Goal: Task Accomplishment & Management: Manage account settings

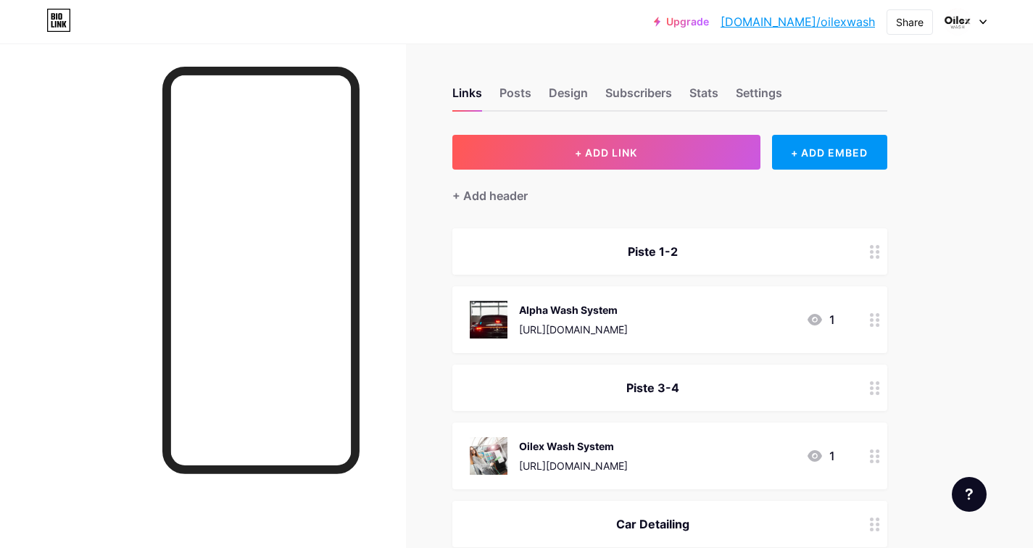
click at [829, 20] on link "[DOMAIN_NAME]/oilexwash" at bounding box center [797, 21] width 154 height 17
click at [570, 96] on div "Design" at bounding box center [568, 97] width 39 height 26
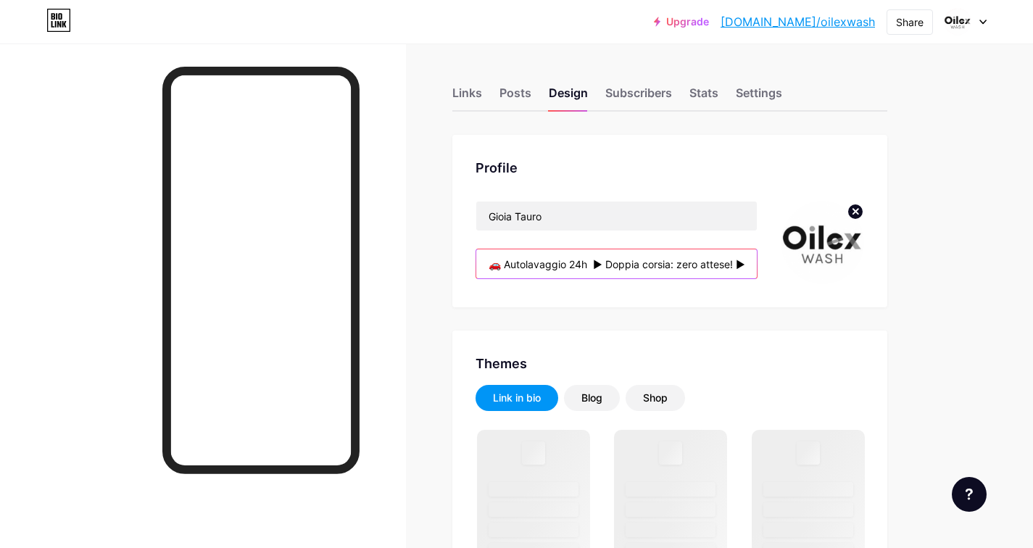
click at [635, 264] on input "🚗 Autolavaggio 24h ► Doppia corsia: zero attese! ► Aperto 24h, 7 giorni su 7 ► …" at bounding box center [616, 263] width 280 height 29
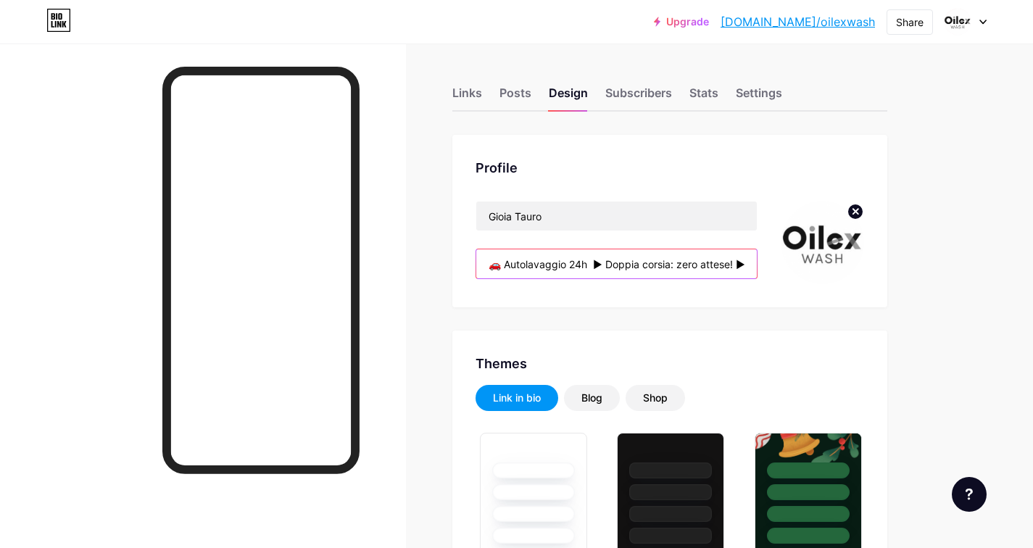
scroll to position [0, 753]
click at [504, 262] on input "🚗 Autolavaggio 24h ► Doppia corsia: zero attese! ► Aperto 24h, 7 giorni su 7 ► …" at bounding box center [616, 263] width 280 height 29
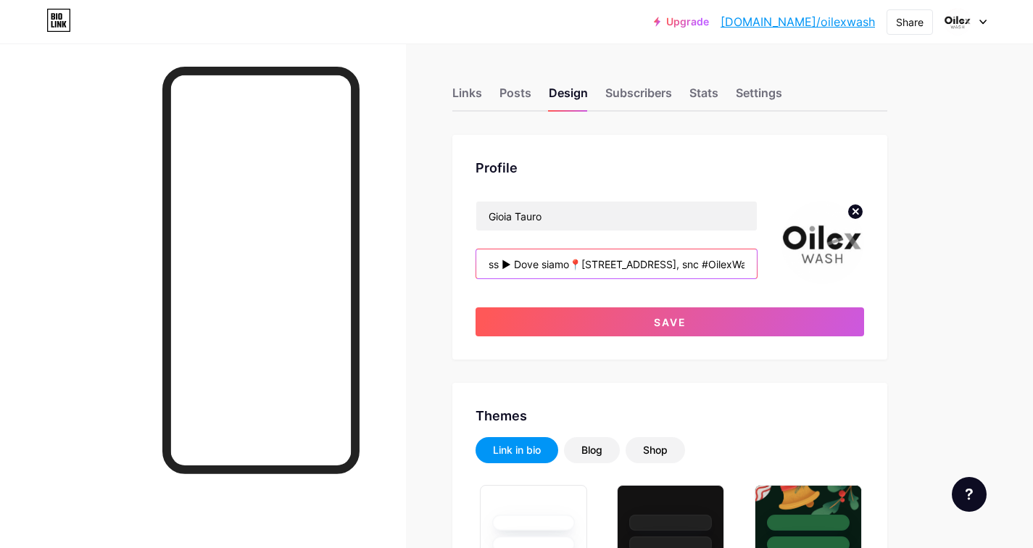
scroll to position [0, 0]
paste input "► Lava la tua auto come e quando vuoi."
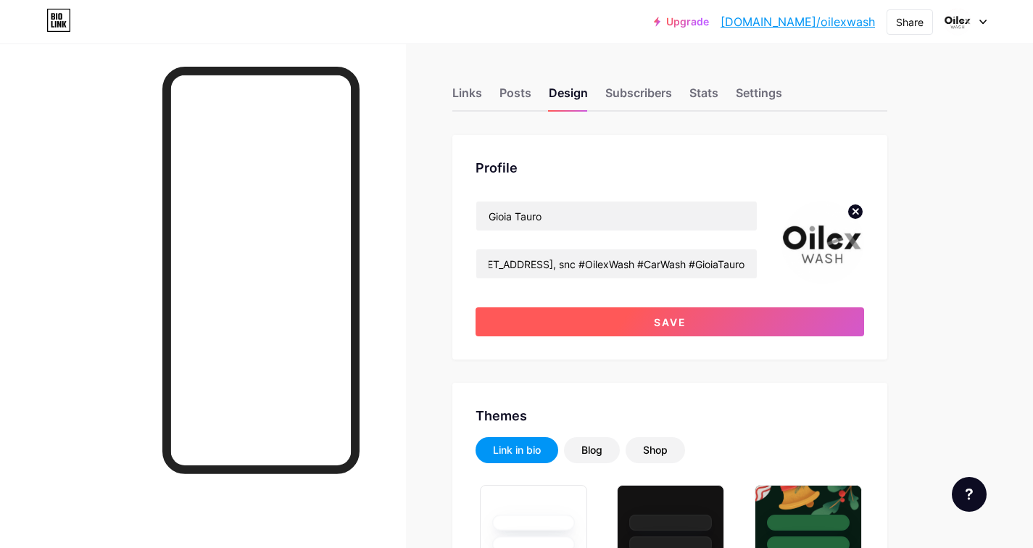
click at [659, 322] on span "Save" at bounding box center [670, 322] width 33 height 12
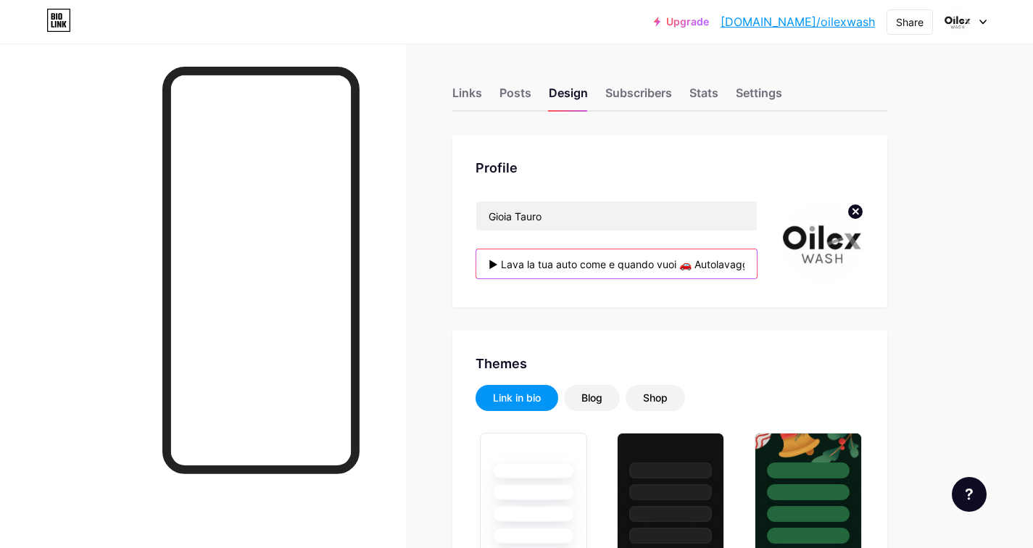
click at [696, 265] on input "► Lava la tua auto come e quando vuoi 🚗 Autolavaggio 24h ► Doppia corsia: zero …" at bounding box center [616, 263] width 280 height 29
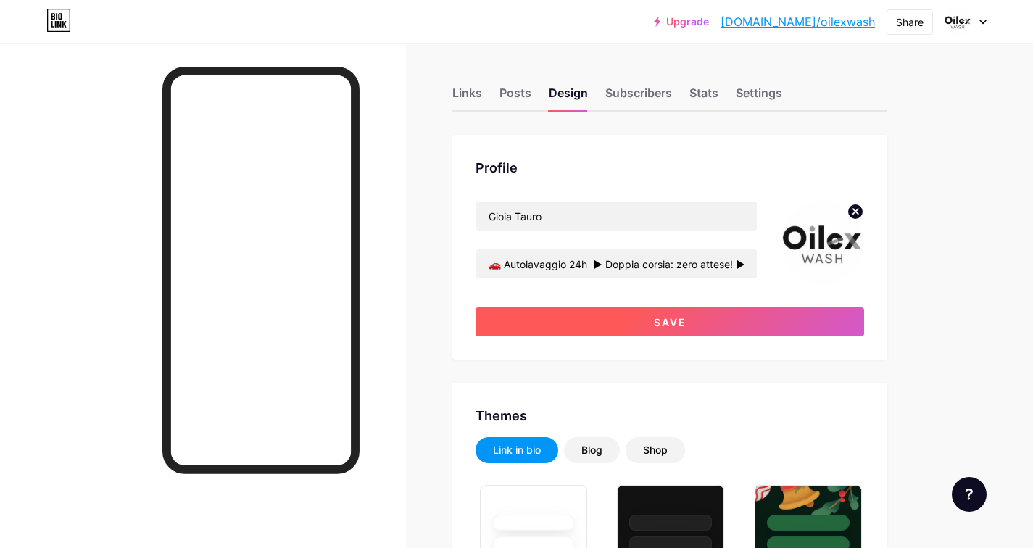
click at [636, 326] on button "Save" at bounding box center [669, 321] width 388 height 29
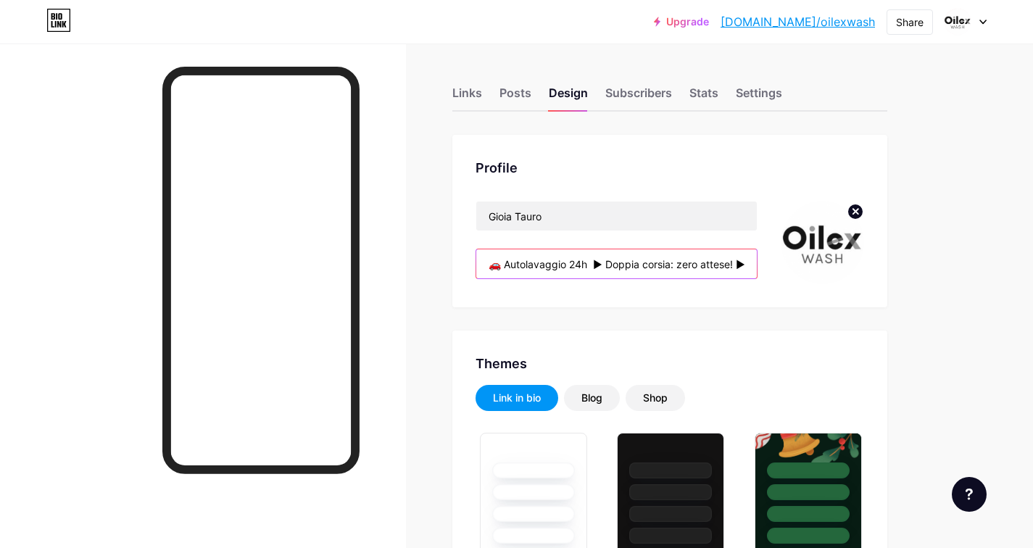
click at [637, 264] on input "🚗 Autolavaggio 24h ► Doppia corsia: zero attese! ► Aperto 24h, 7 giorni su 7 ► …" at bounding box center [616, 263] width 280 height 29
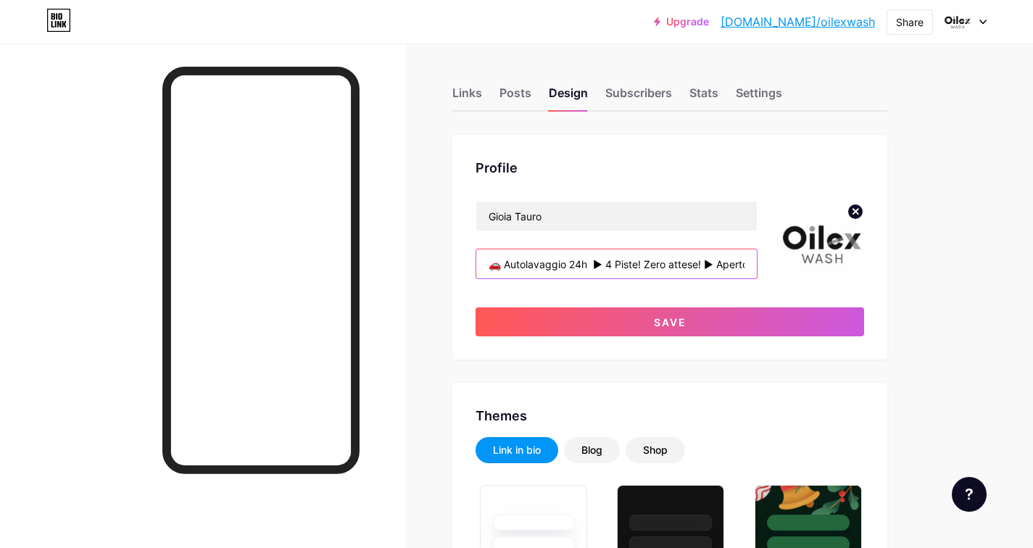
scroll to position [0, 599]
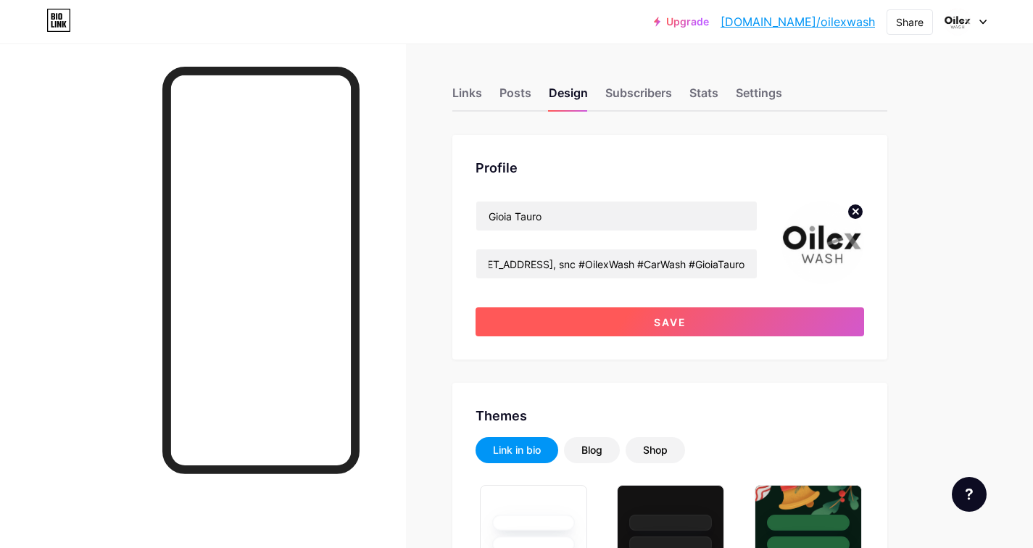
click at [648, 322] on button "Save" at bounding box center [669, 321] width 388 height 29
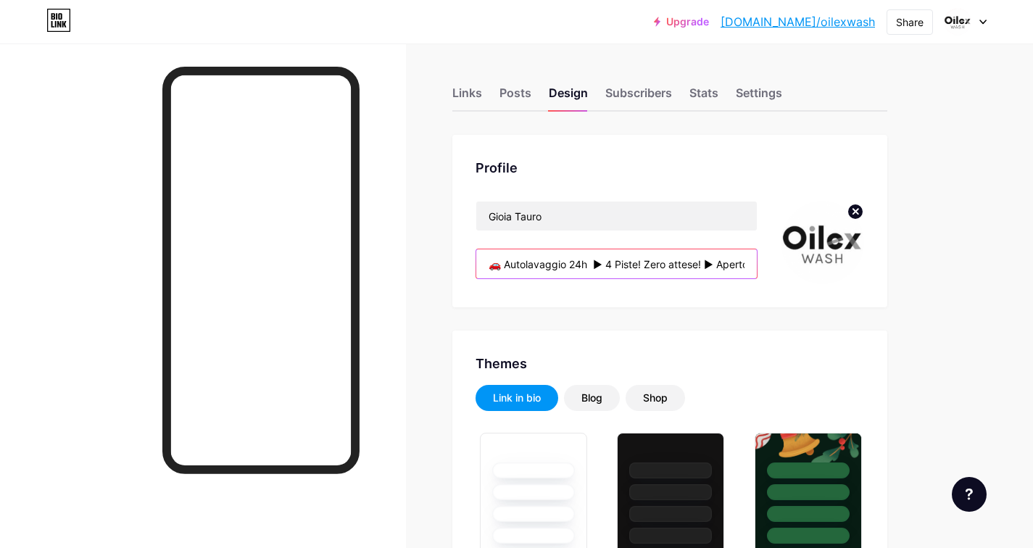
click at [670, 264] on input "🚗 Autolavaggio 24h ► 4 Piste! Zero attese! ► Aperto 24h, 7 giorni su 7 ► Pagame…" at bounding box center [616, 263] width 280 height 29
click at [546, 255] on input "🚗 Autolavaggio 24h ► 4 Piste! Zero attese! ► Aperto 24h, 7 giorni su 7 ► Pagame…" at bounding box center [616, 263] width 280 height 29
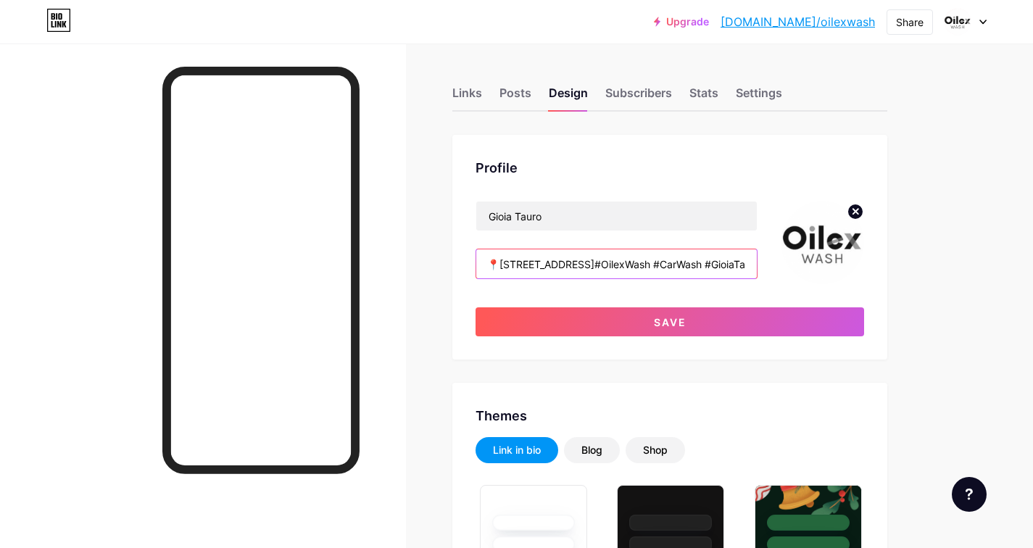
scroll to position [0, 661]
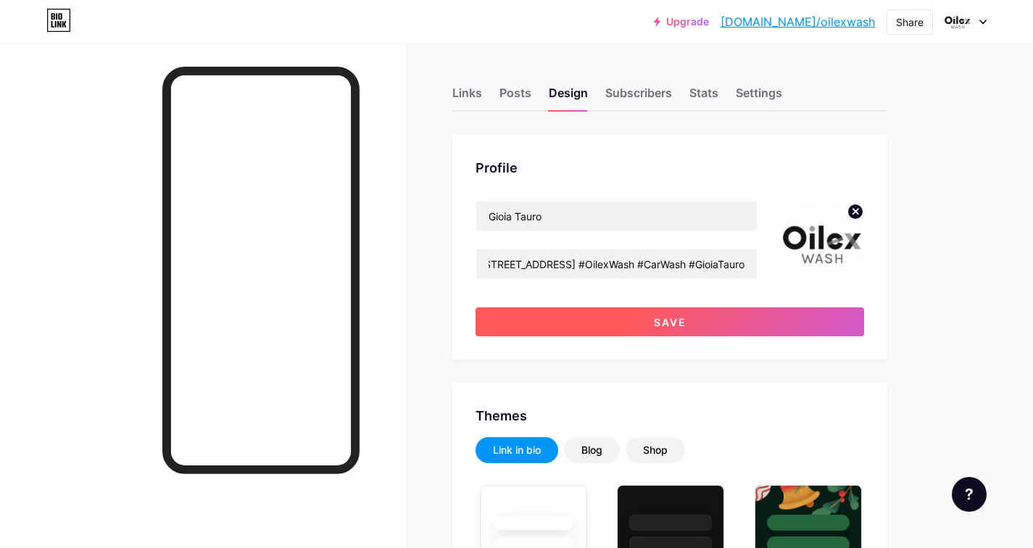
click at [676, 323] on span "Save" at bounding box center [670, 322] width 33 height 12
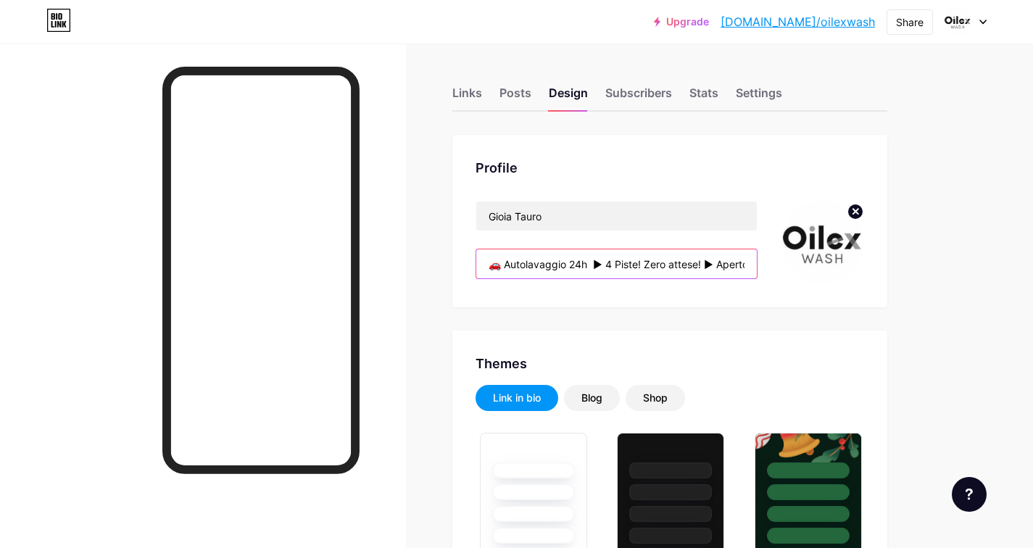
click at [685, 265] on input "🚗 Autolavaggio 24h ► 4 Piste! Zero attese! ► Aperto 24h, 7 giorni su 7 ► Pagame…" at bounding box center [616, 263] width 280 height 29
click at [487, 265] on input "🚗 Autolavaggio 24h ► 4 Piste! Zero attese! ► Aperto 24h, 7 giorni su 7 ► Pagame…" at bounding box center [616, 263] width 280 height 29
paste input "📍"
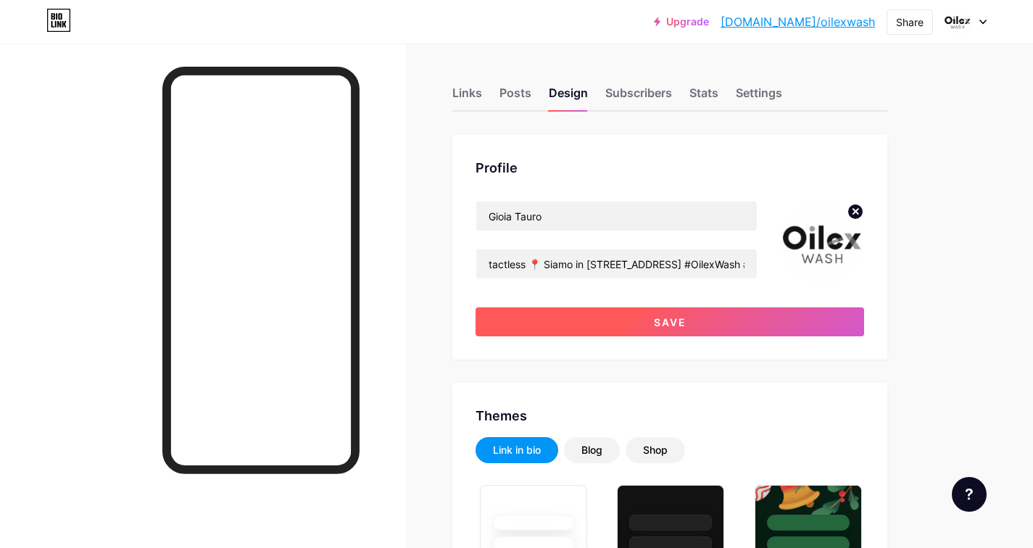
click at [650, 322] on button "Save" at bounding box center [669, 321] width 388 height 29
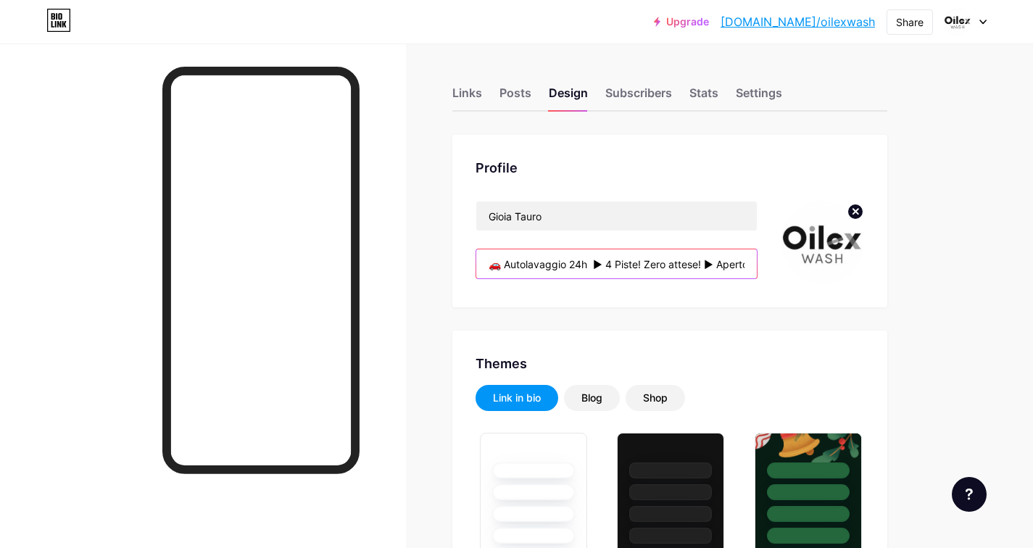
click at [586, 266] on input "🚗 Autolavaggio 24h ► 4 Piste! Zero attese! ► Aperto 24h, 7 giorni su 7 ► Pagame…" at bounding box center [616, 263] width 280 height 29
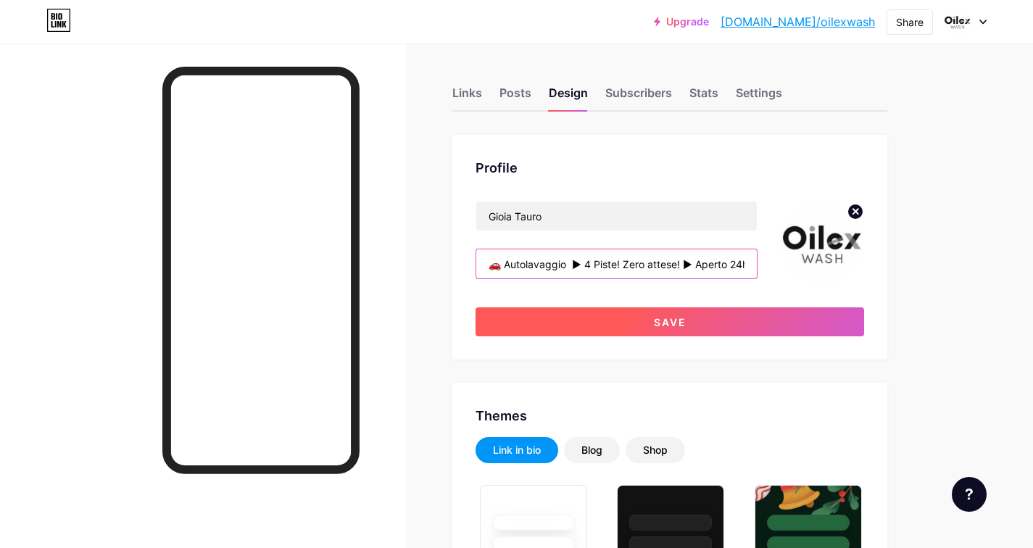
type input "🚗 Autolavaggio ► 4 Piste! Zero attese! ► Aperto 24h, 7 giorni su 7 ► Pagamento …"
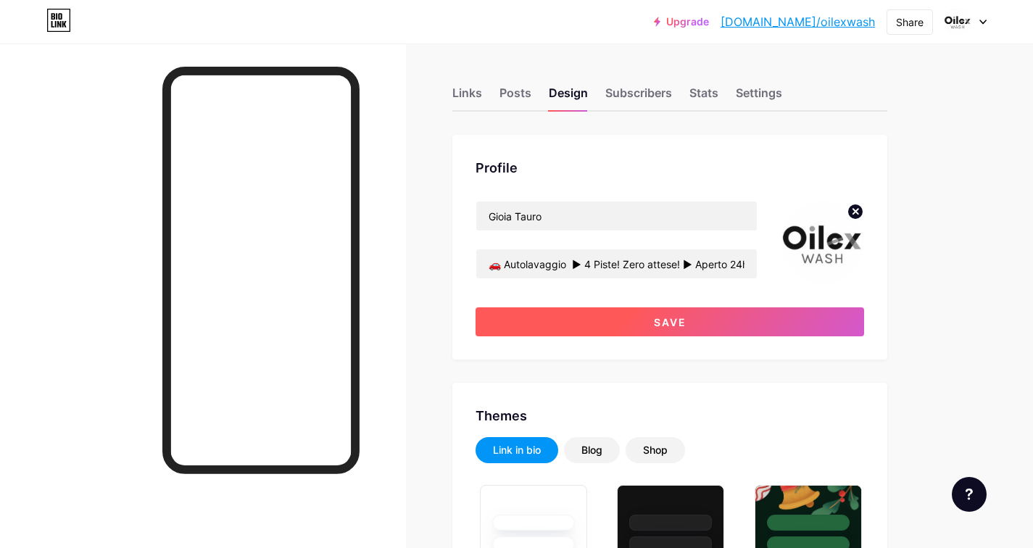
click at [659, 320] on span "Save" at bounding box center [670, 322] width 33 height 12
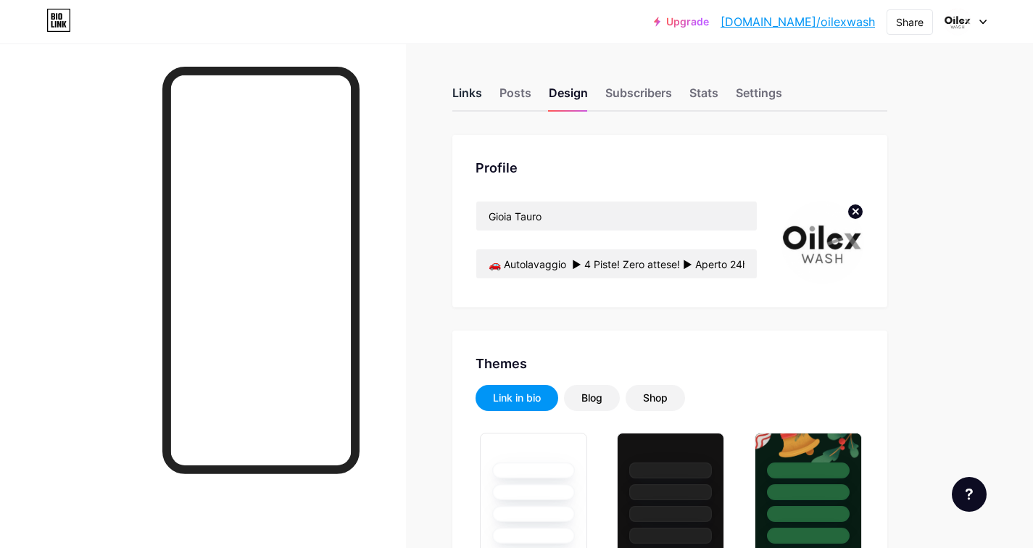
click at [470, 90] on div "Links" at bounding box center [467, 97] width 30 height 26
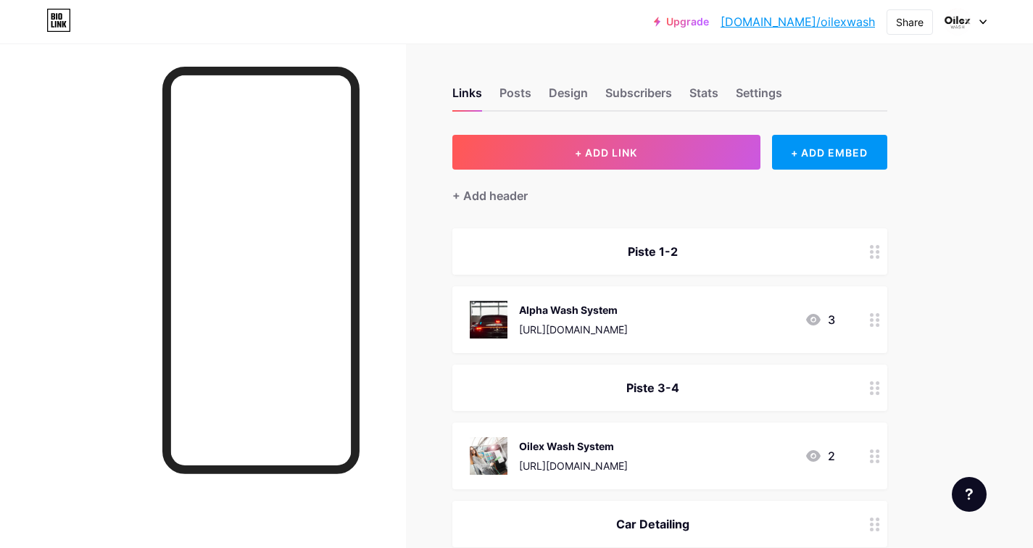
click at [628, 307] on div "Alpha Wash System" at bounding box center [573, 309] width 109 height 15
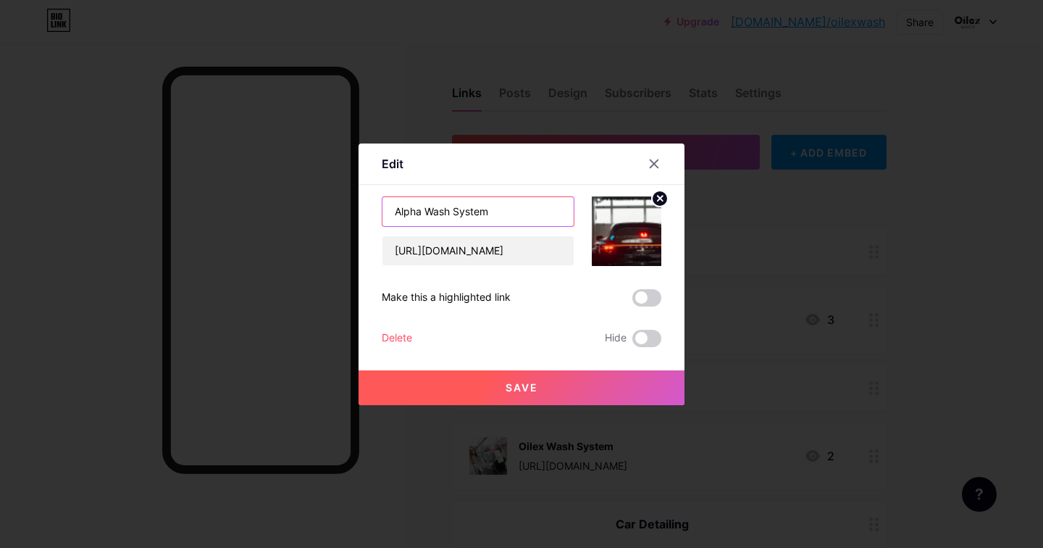
drag, startPoint x: 496, startPoint y: 212, endPoint x: 390, endPoint y: 203, distance: 106.2
click at [390, 203] on input "Alpha Wash System" at bounding box center [478, 211] width 191 height 29
type input "Alpha in funzione"
click at [509, 393] on span "Save" at bounding box center [522, 387] width 33 height 12
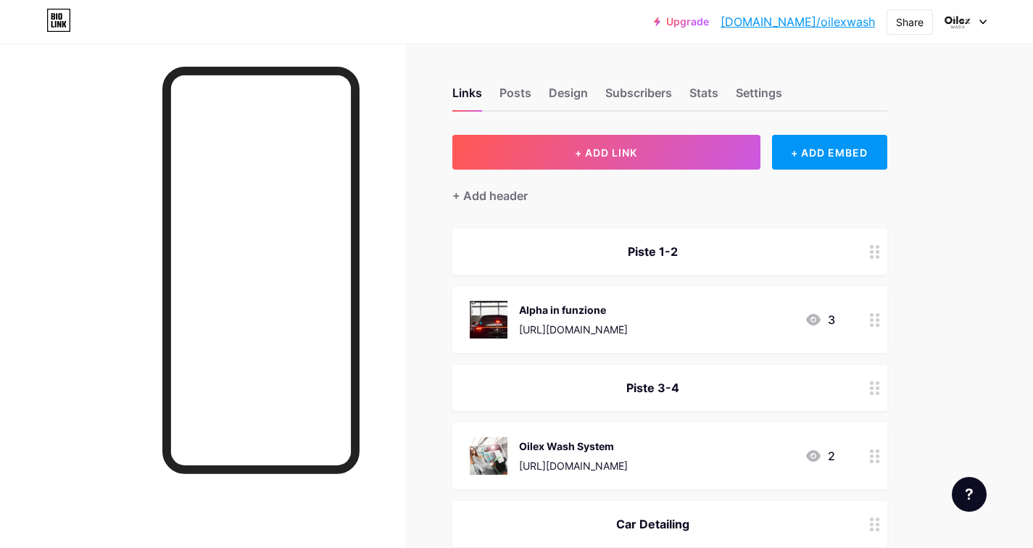
click at [606, 305] on div "Alpha in funzione" at bounding box center [573, 309] width 109 height 15
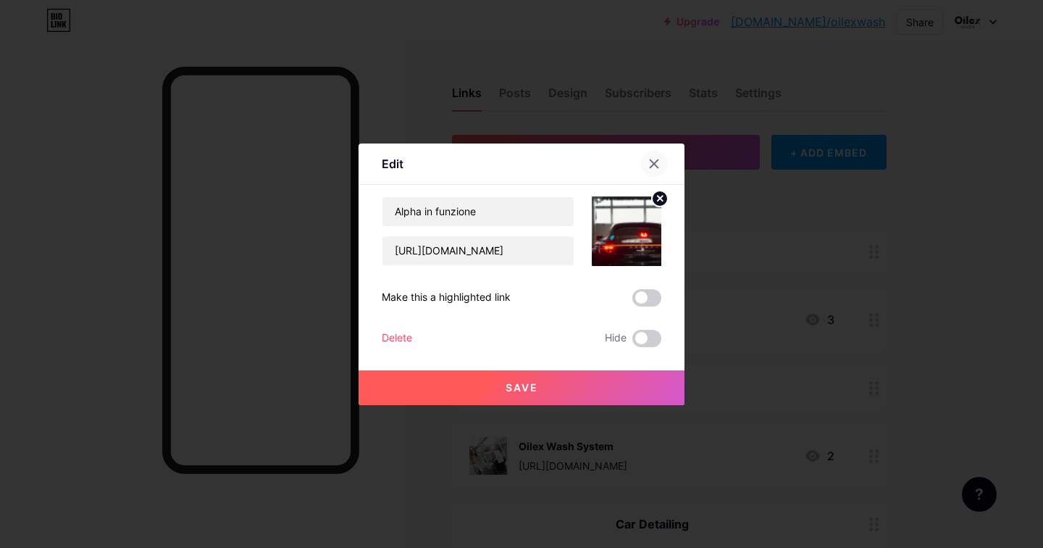
click at [658, 159] on icon at bounding box center [655, 163] width 8 height 8
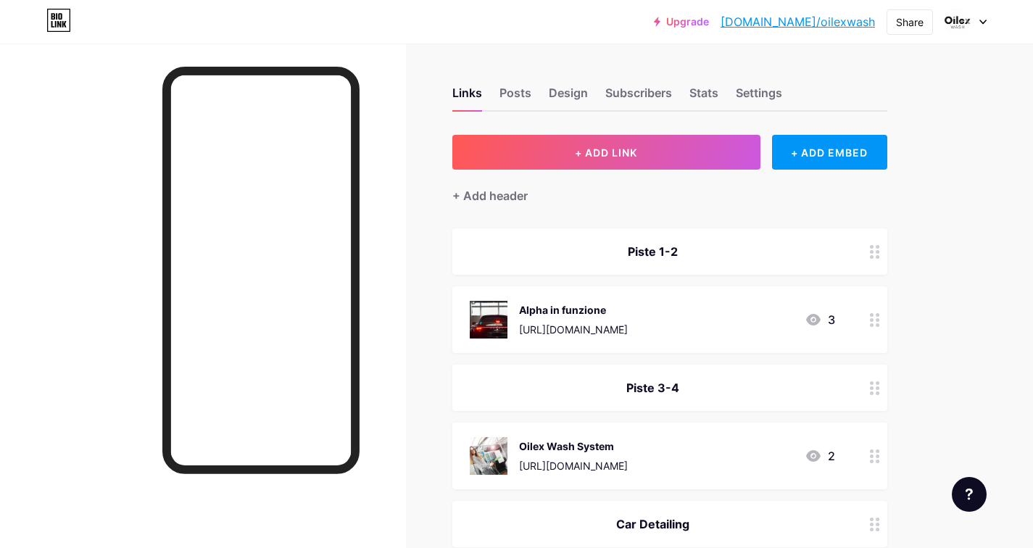
click at [568, 329] on div "[URL][DOMAIN_NAME]" at bounding box center [573, 329] width 109 height 15
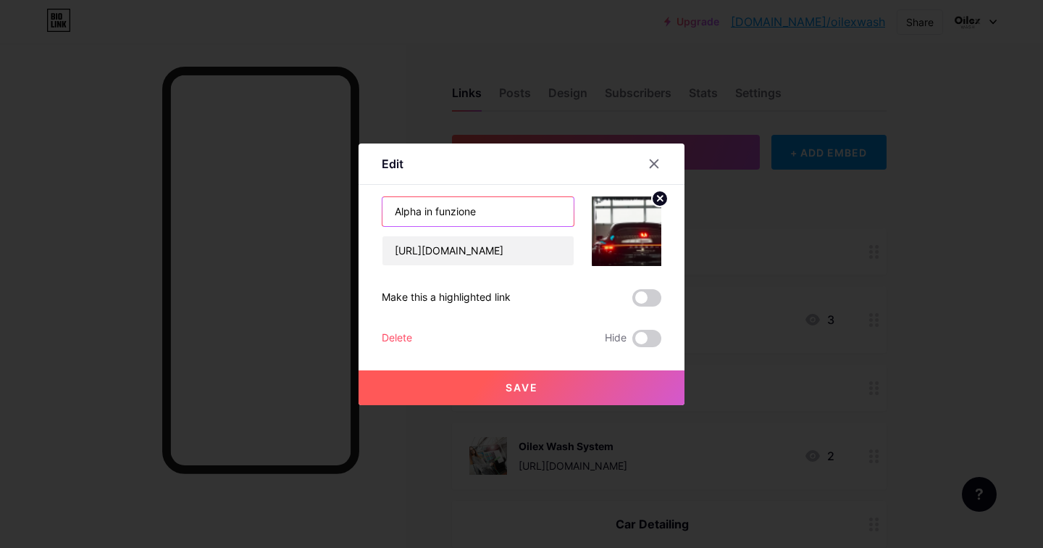
drag, startPoint x: 425, startPoint y: 210, endPoint x: 490, endPoint y: 223, distance: 66.5
click at [490, 223] on input "Alpha in funzione" at bounding box center [478, 211] width 191 height 29
type input "Alpha"
click at [501, 381] on button "Save" at bounding box center [522, 387] width 326 height 35
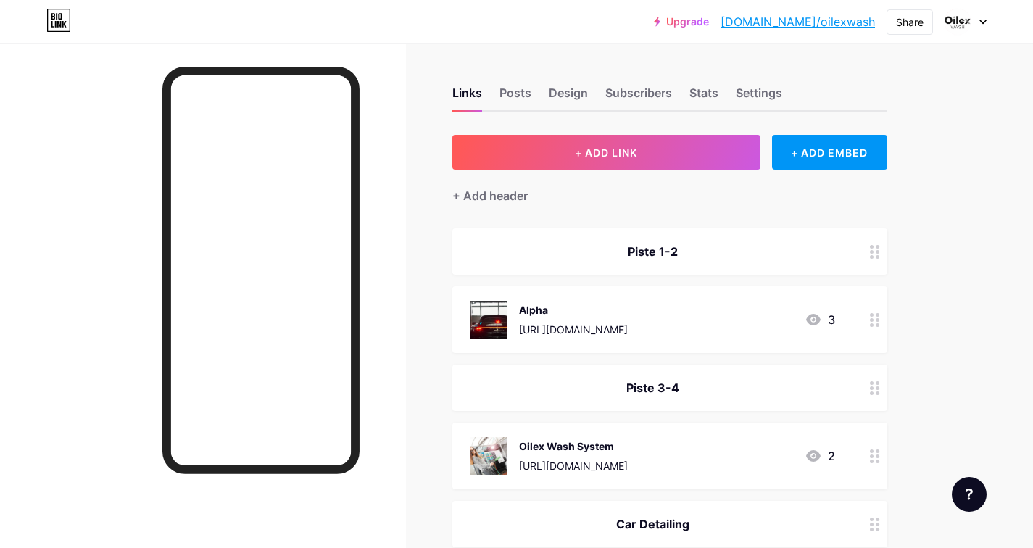
click at [577, 445] on div "Oilex Wash System" at bounding box center [573, 445] width 109 height 15
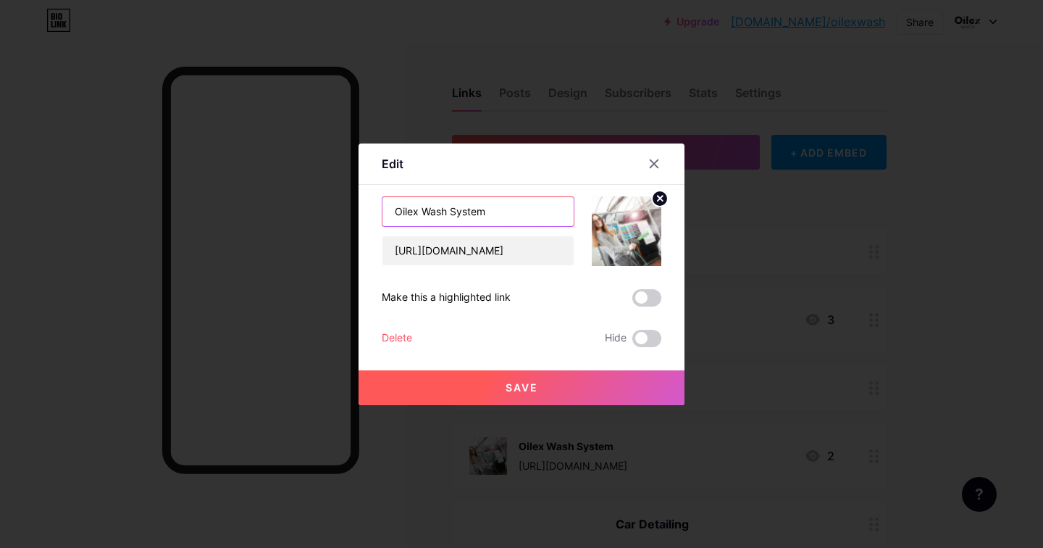
drag, startPoint x: 422, startPoint y: 207, endPoint x: 393, endPoint y: 205, distance: 29.7
click at [393, 205] on input "Oilex Wash System" at bounding box center [478, 211] width 191 height 29
type input "Wash System"
click at [530, 394] on button "Save" at bounding box center [522, 387] width 326 height 35
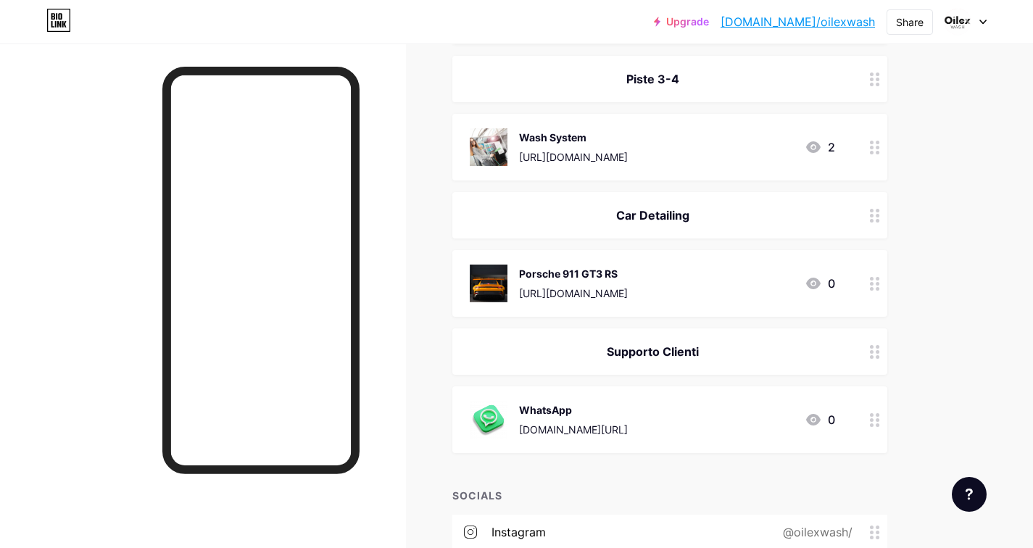
scroll to position [322, 0]
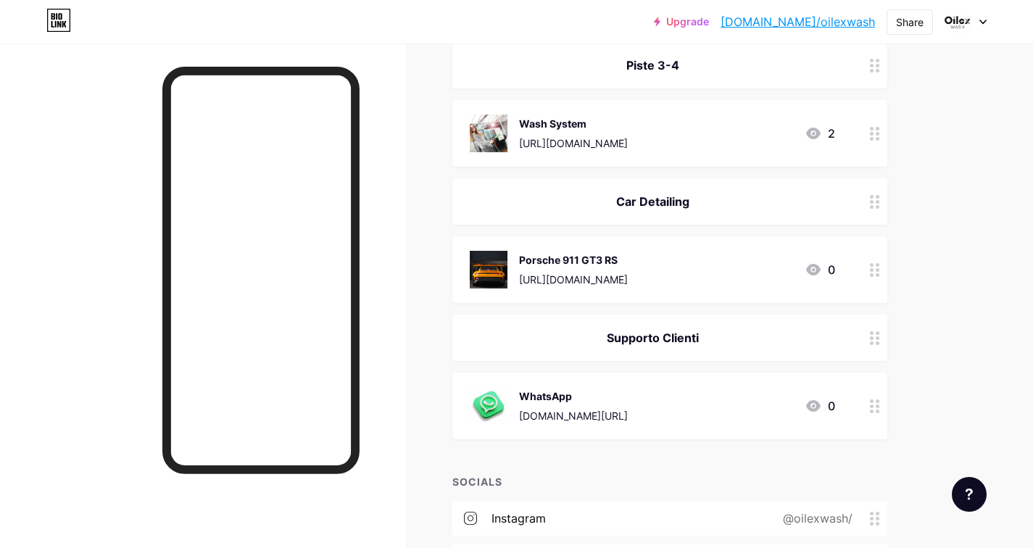
click at [628, 262] on div "Porsche 911 GT3 RS" at bounding box center [573, 259] width 109 height 15
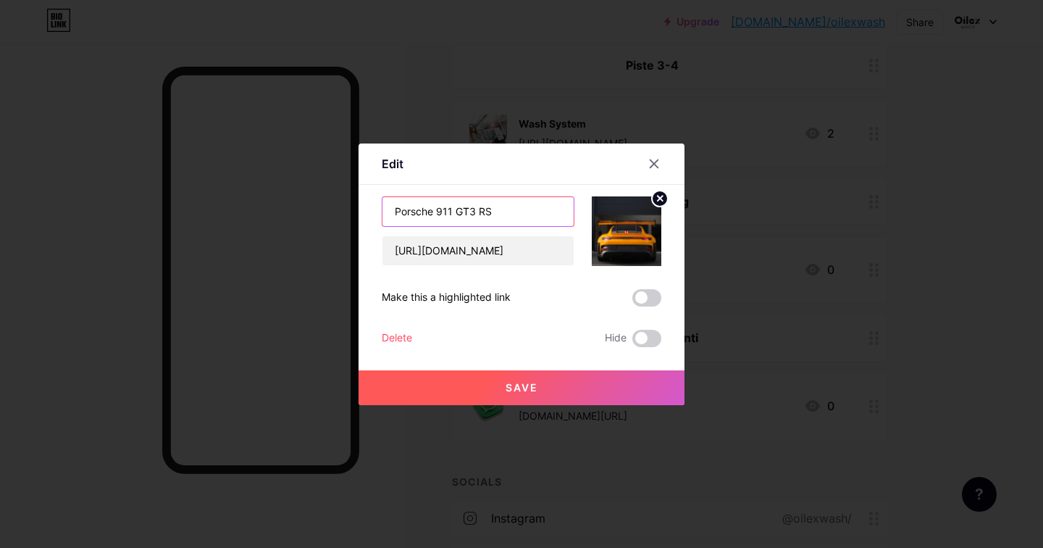
click at [395, 211] on input "Porsche 911 GT3 RS" at bounding box center [478, 211] width 191 height 29
click at [660, 161] on div at bounding box center [654, 164] width 26 height 26
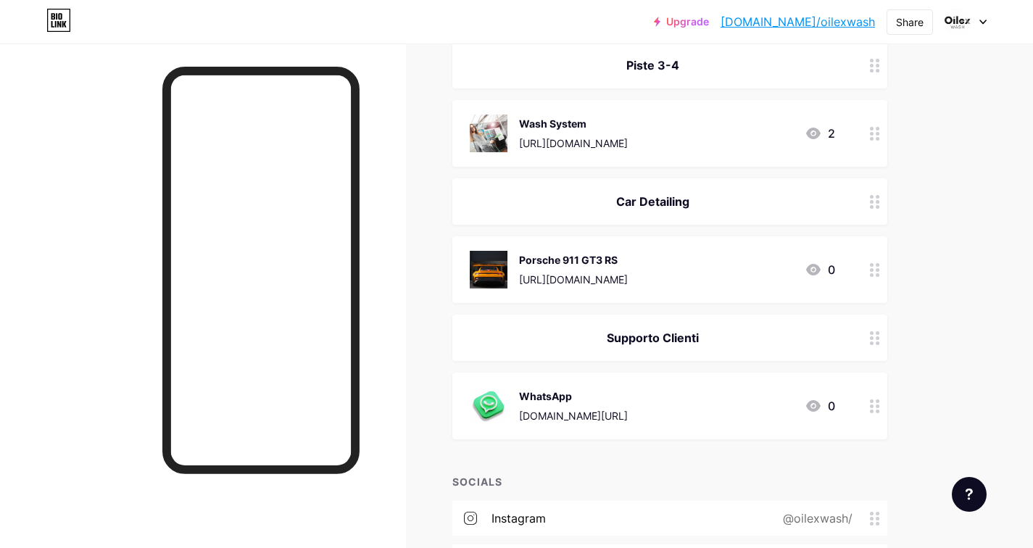
click at [657, 207] on div "Car Detailing" at bounding box center [652, 201] width 365 height 17
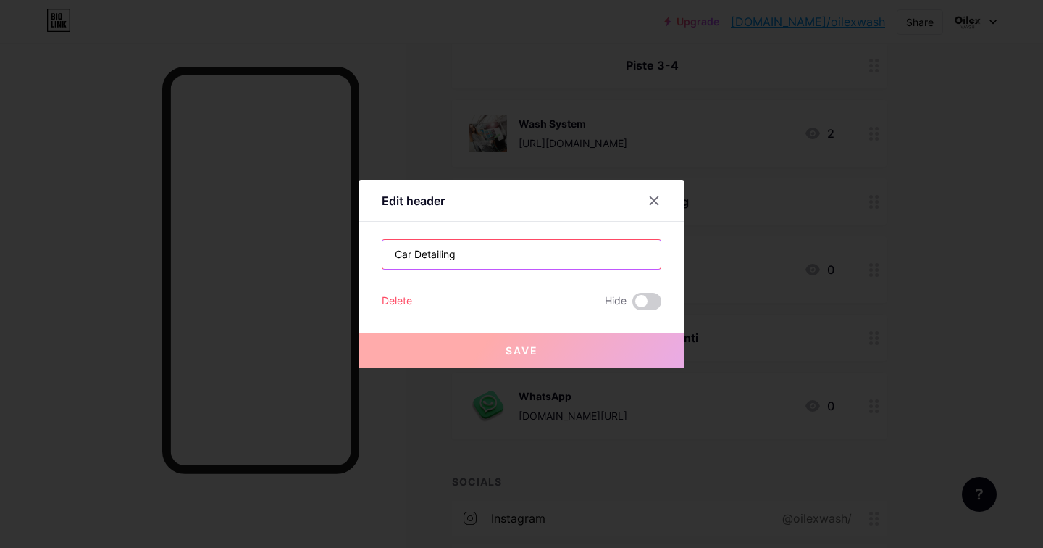
click at [398, 254] on input "Car Detailing" at bounding box center [522, 254] width 278 height 29
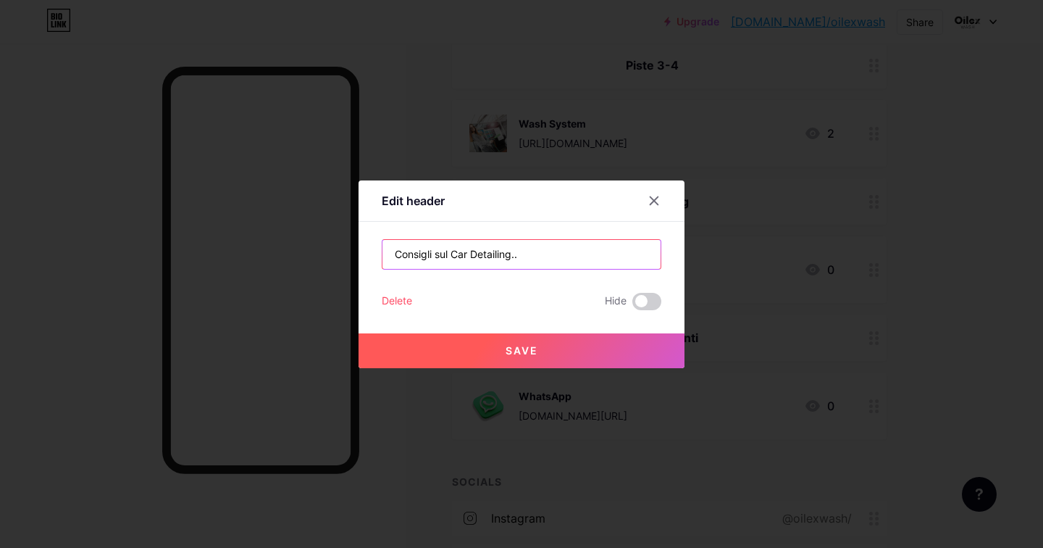
type input "Consigli sul Car Detailing.."
click at [518, 348] on span "Save" at bounding box center [522, 350] width 33 height 12
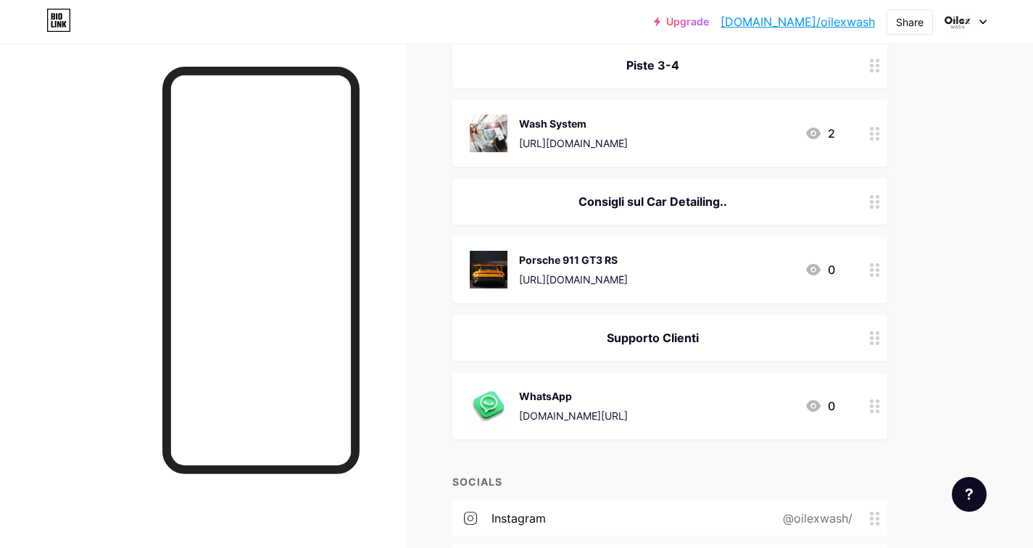
click at [634, 204] on div "Consigli sul Car Detailing.." at bounding box center [652, 201] width 365 height 17
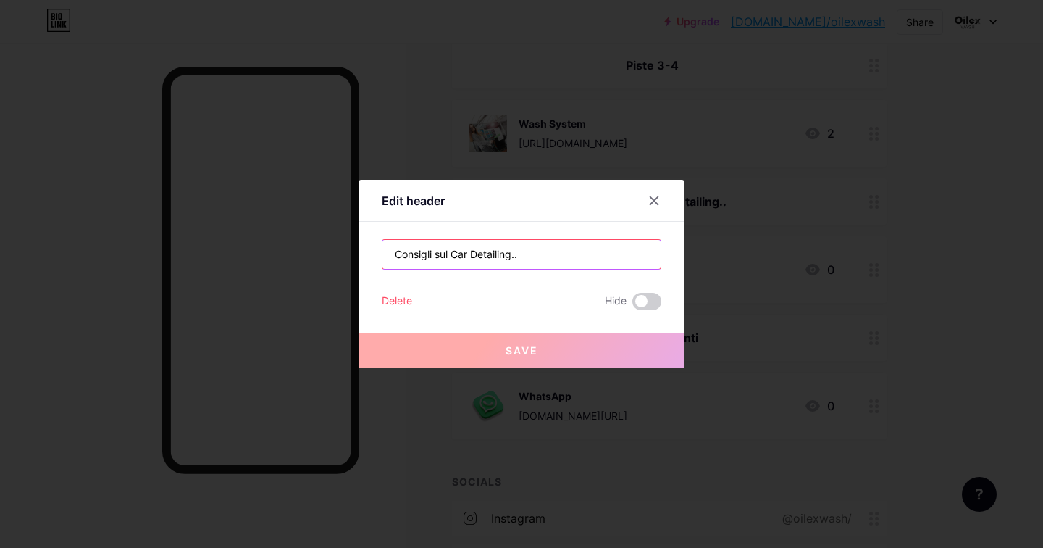
click at [449, 253] on input "Consigli sul Car Detailing.." at bounding box center [522, 254] width 278 height 29
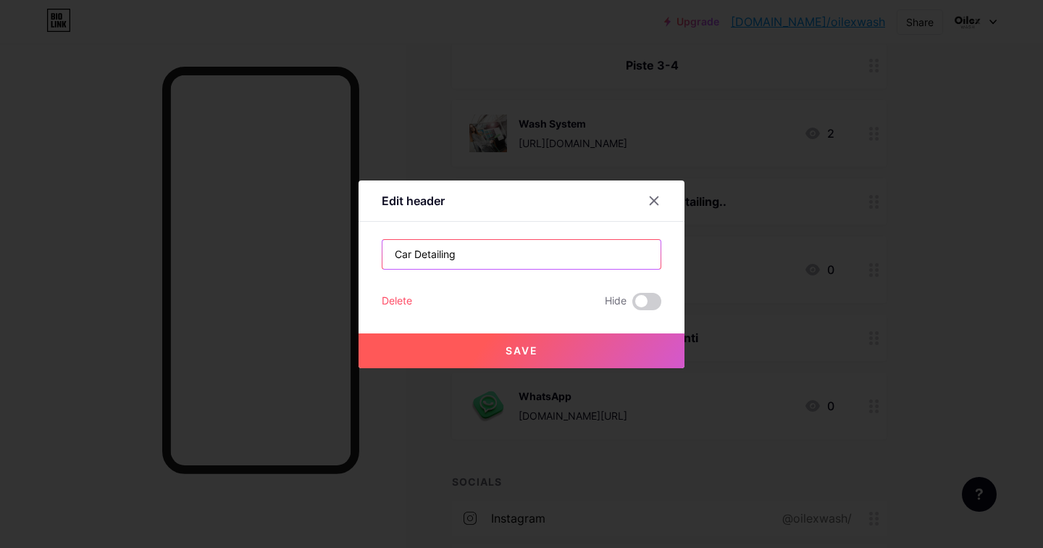
type input "Car Detailing"
click at [508, 354] on span "Save" at bounding box center [522, 350] width 33 height 12
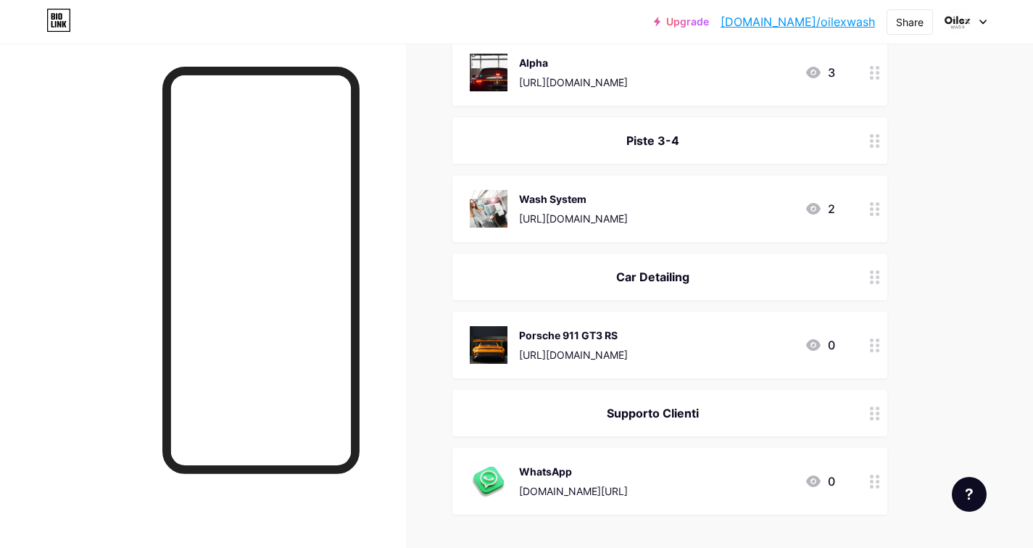
scroll to position [249, 0]
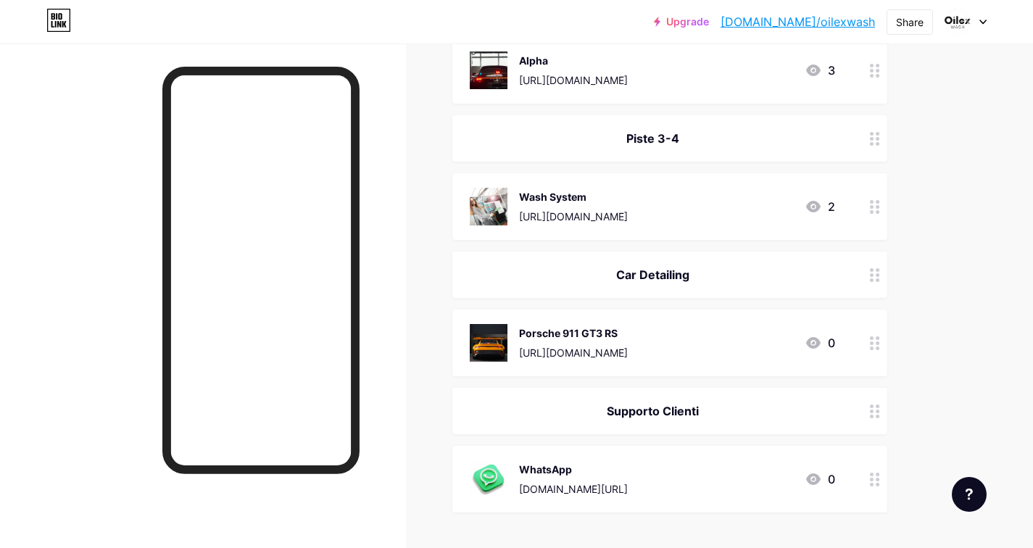
click at [649, 273] on div "Car Detailing" at bounding box center [652, 274] width 365 height 17
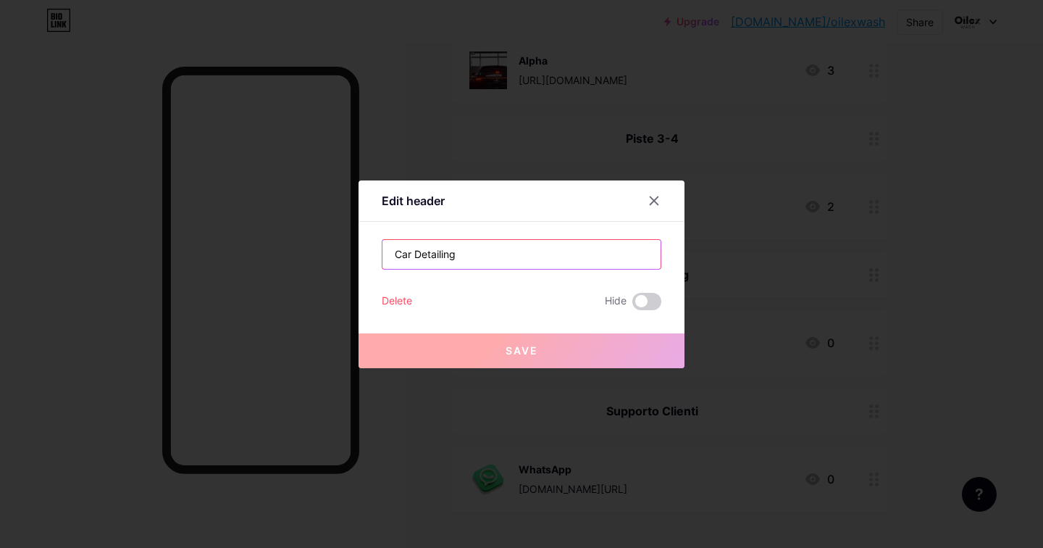
drag, startPoint x: 415, startPoint y: 254, endPoint x: 549, endPoint y: 264, distance: 133.7
click at [549, 264] on input "Car Detailing" at bounding box center [522, 254] width 278 height 29
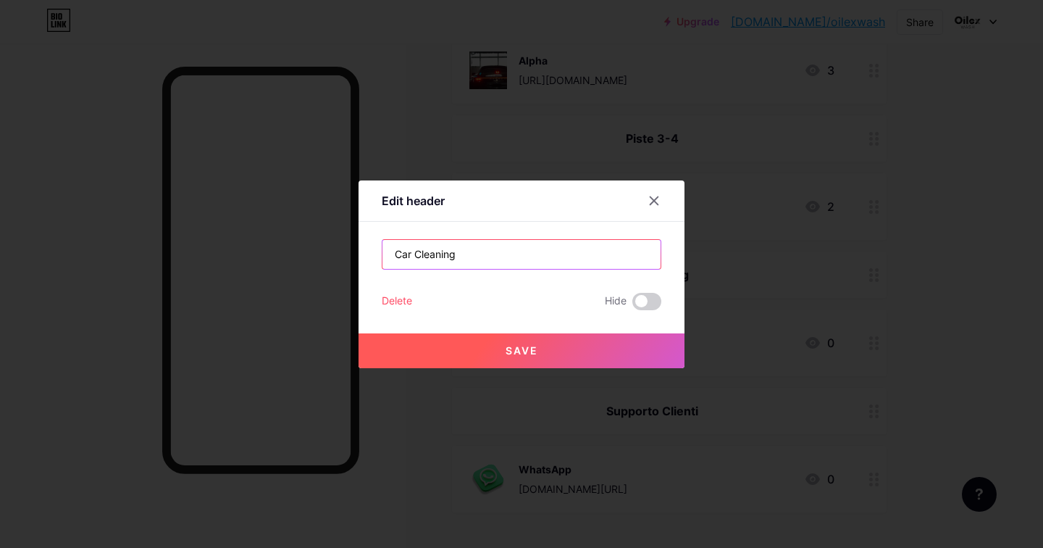
type input "Car Cleaning"
click at [518, 352] on span "Save" at bounding box center [522, 350] width 33 height 12
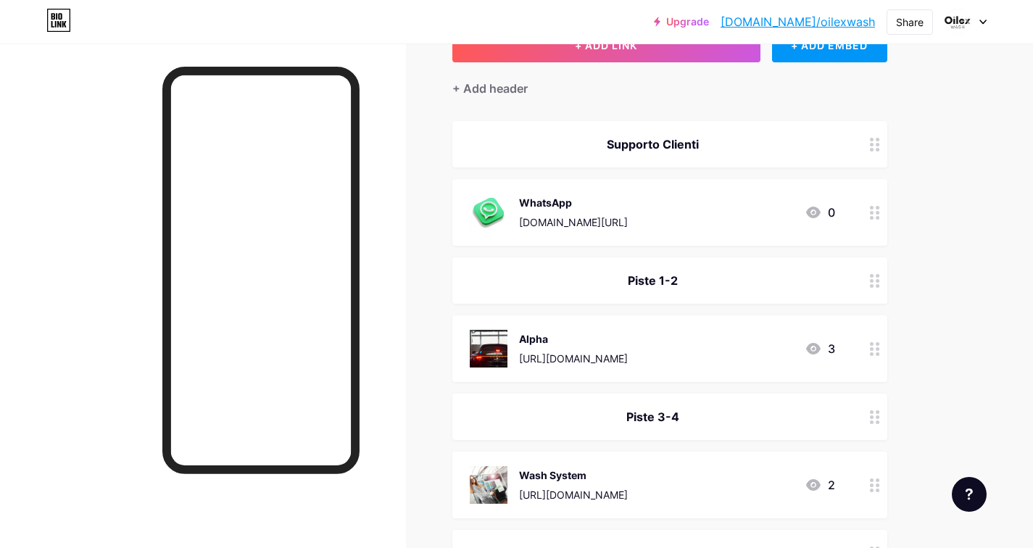
scroll to position [0, 0]
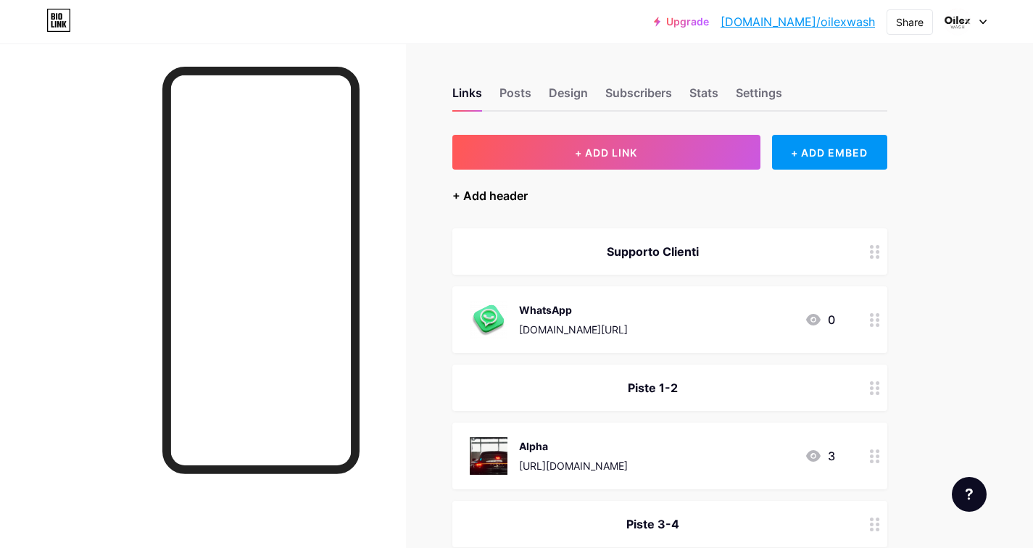
click at [501, 191] on div "+ Add header" at bounding box center [489, 195] width 75 height 17
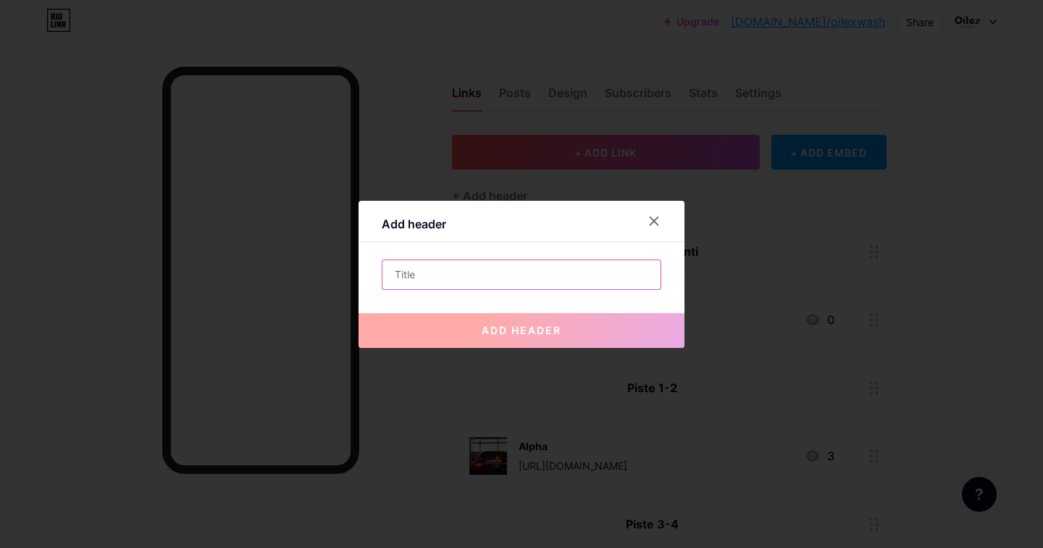
click at [485, 270] on input "text" at bounding box center [522, 274] width 278 height 29
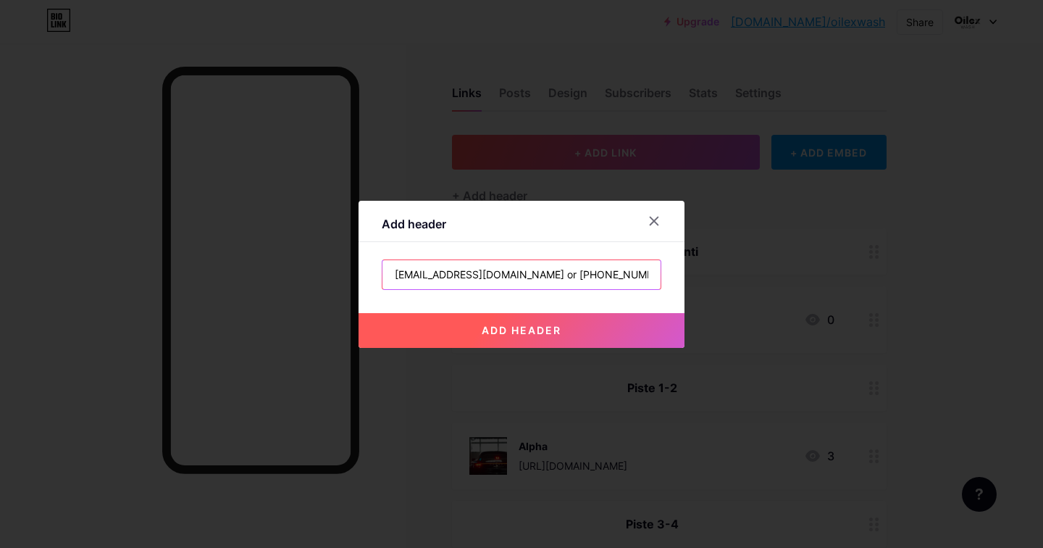
click at [494, 273] on input "[EMAIL_ADDRESS][DOMAIN_NAME] or [PHONE_NUMBER]" at bounding box center [522, 274] width 278 height 29
type input "[EMAIL_ADDRESS][DOMAIN_NAME] or [PHONE_NUMBER]"
click at [520, 334] on span "add header" at bounding box center [522, 330] width 80 height 12
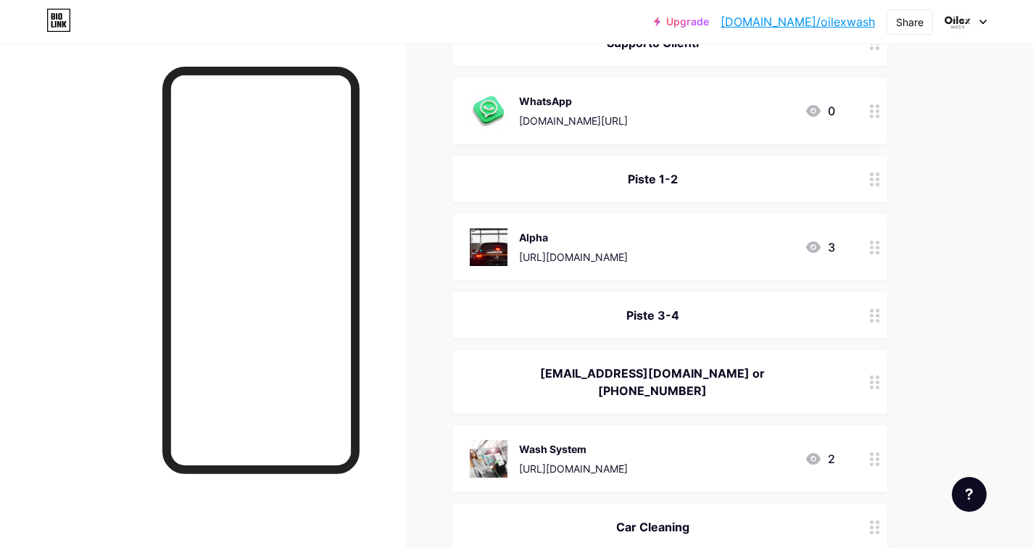
scroll to position [404, 0]
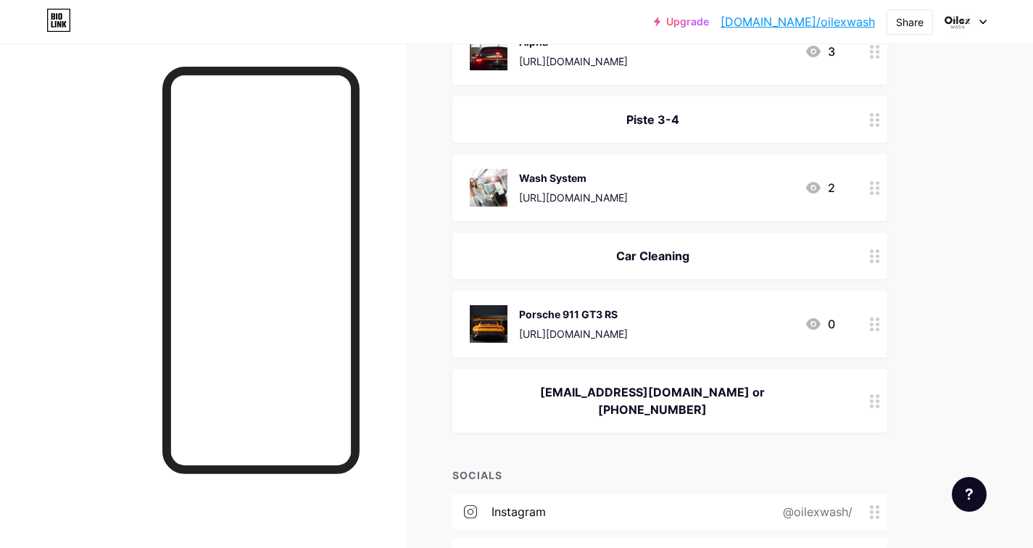
click at [614, 396] on div "[EMAIL_ADDRESS][DOMAIN_NAME] or [PHONE_NUMBER]" at bounding box center [652, 400] width 365 height 35
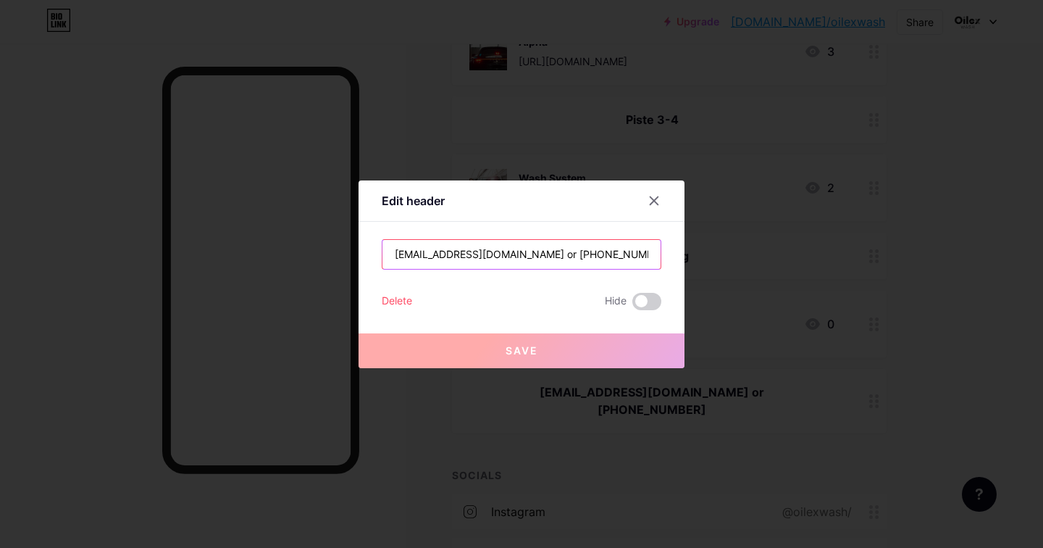
click at [599, 254] on input "[EMAIL_ADDRESS][DOMAIN_NAME] or [PHONE_NUMBER]" at bounding box center [522, 254] width 278 height 29
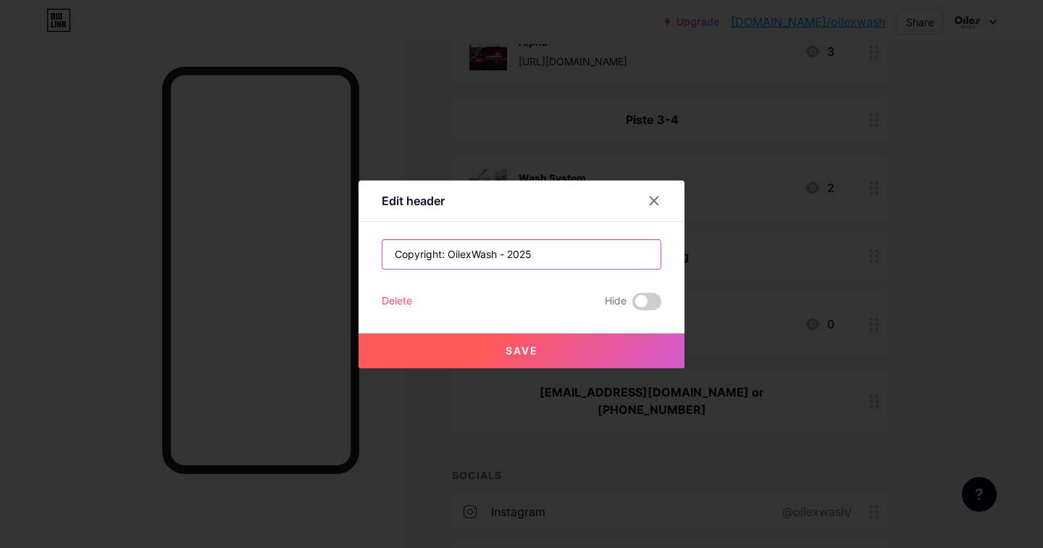
type input "Copyright: OilexWash - 2025"
click at [529, 352] on span "Save" at bounding box center [522, 350] width 33 height 12
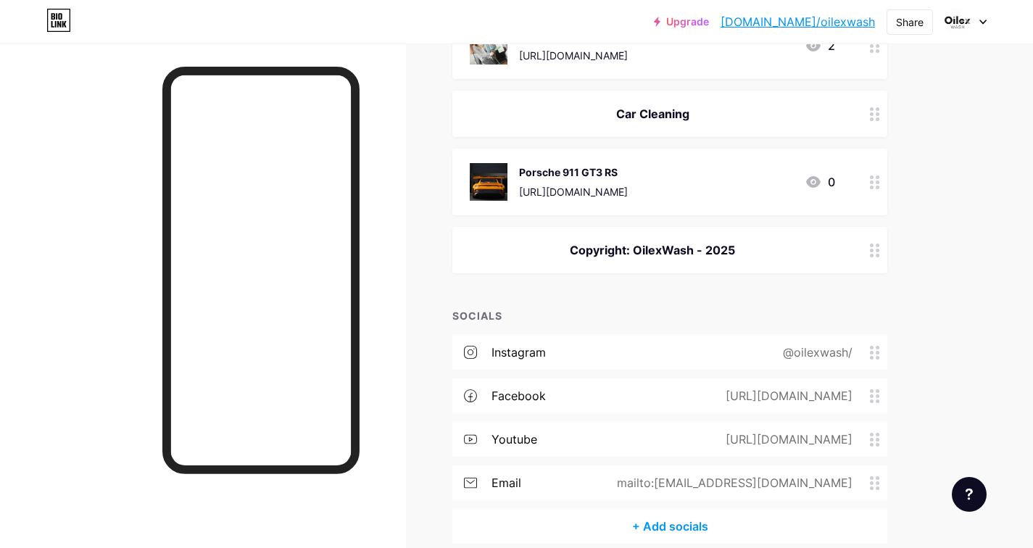
scroll to position [614, 0]
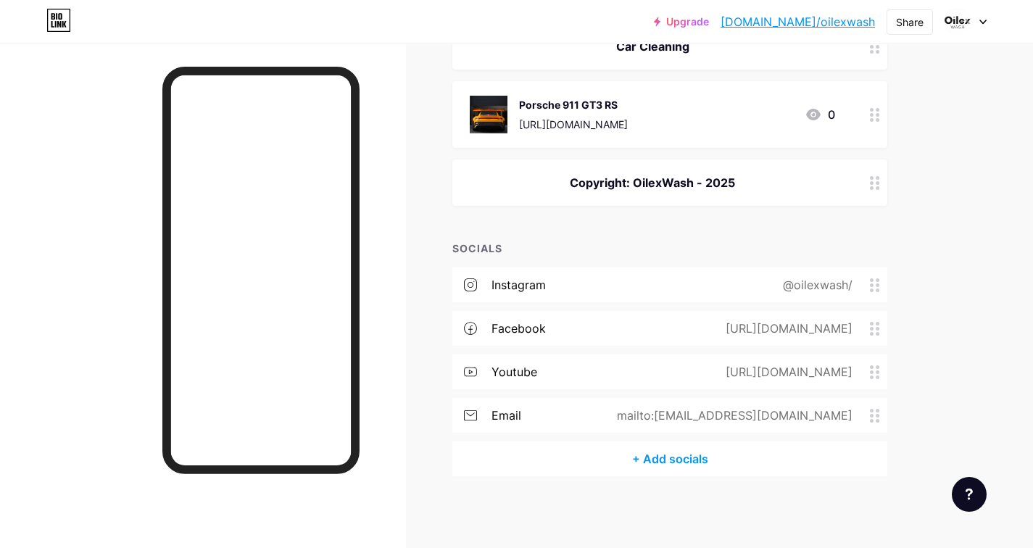
click at [641, 193] on div "Copyright: OilexWash - 2025" at bounding box center [669, 182] width 435 height 46
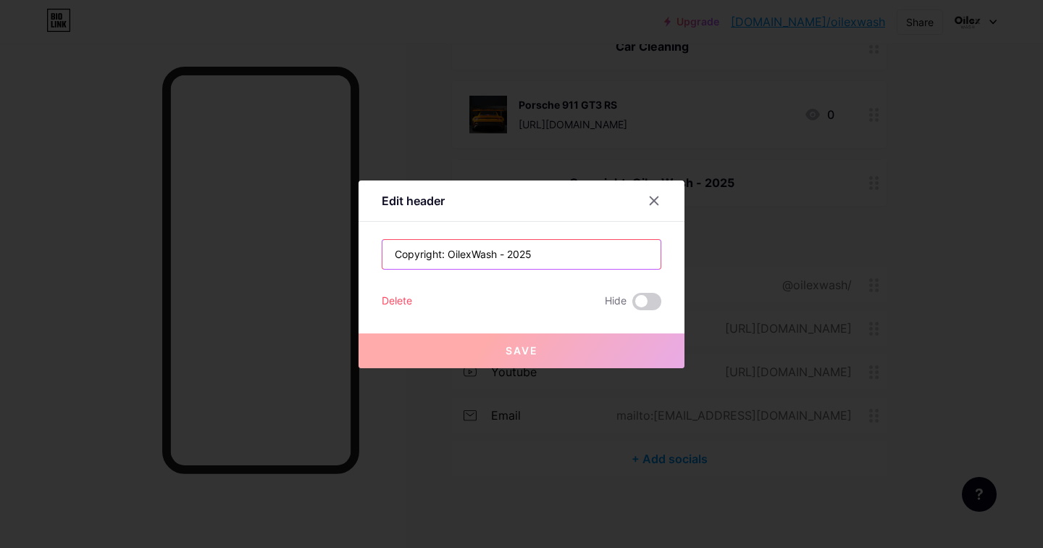
click at [501, 254] on input "Copyright: OilexWash - 2025" at bounding box center [522, 254] width 278 height 29
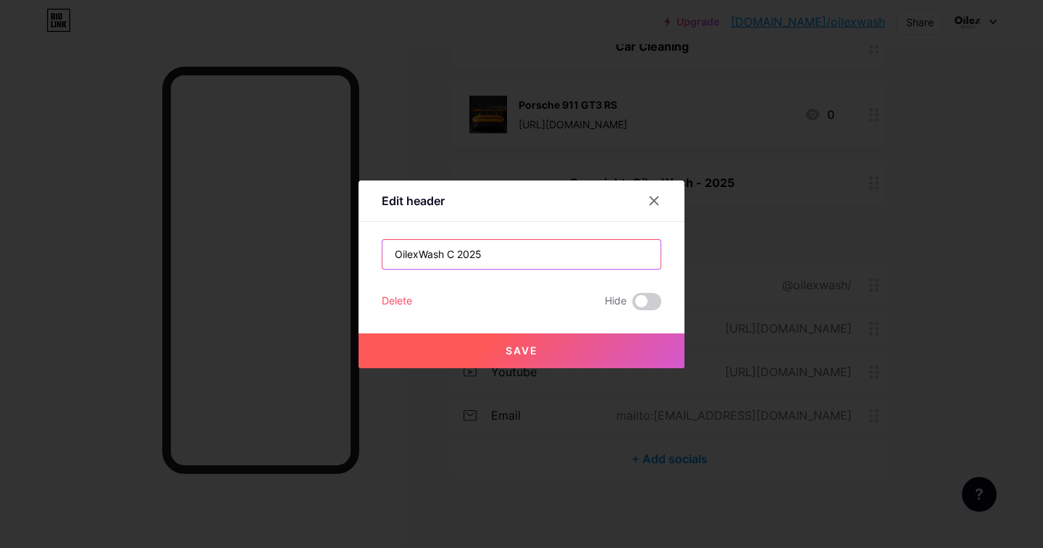
click at [445, 256] on input "OilexWash C 2025" at bounding box center [522, 254] width 278 height 29
click at [461, 253] on input "OilexWash - C 2025" at bounding box center [522, 254] width 278 height 29
type input "OilexWash - C. [DATE]"
click at [512, 351] on span "Save" at bounding box center [522, 350] width 33 height 12
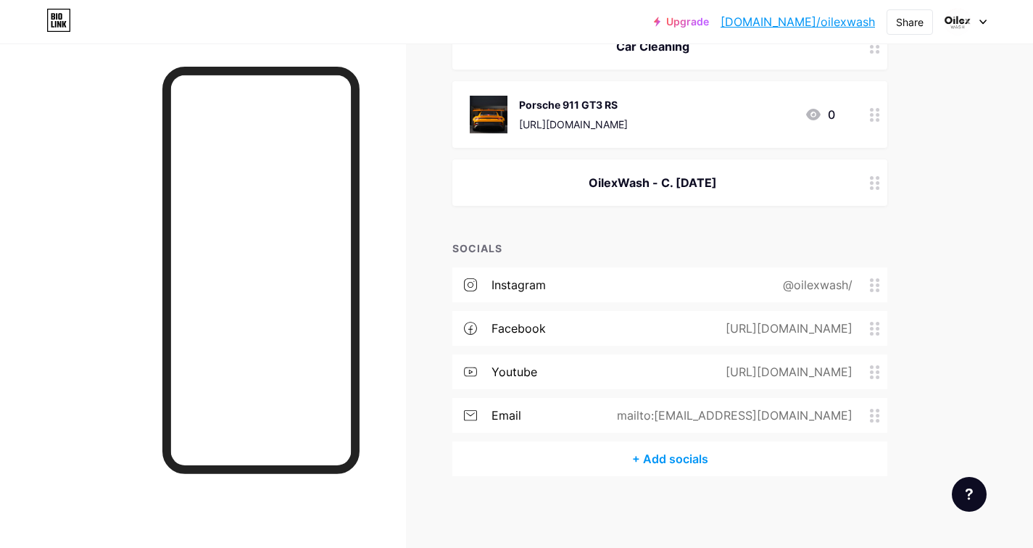
click at [667, 185] on div "OilexWash - C. [DATE]" at bounding box center [652, 182] width 365 height 17
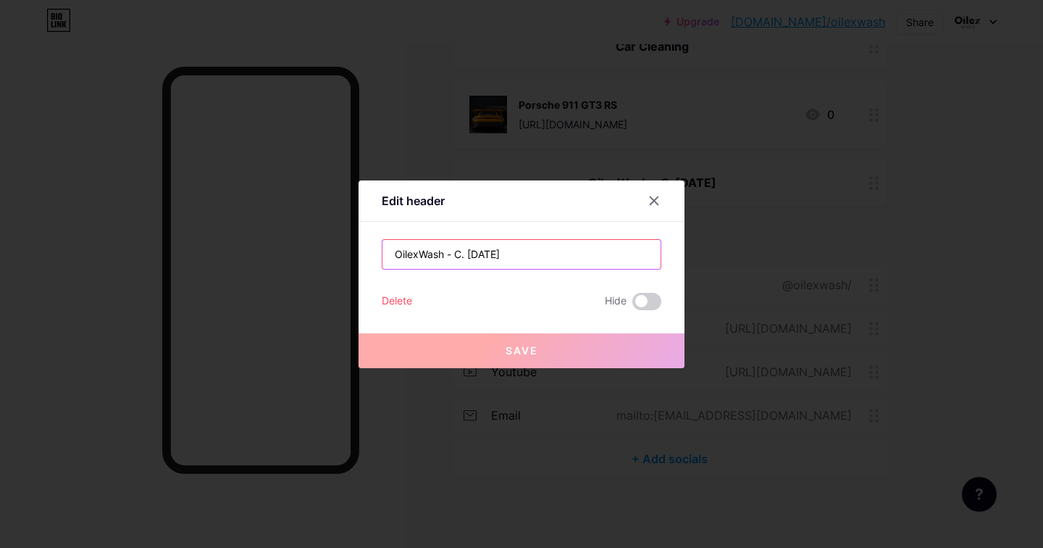
click at [457, 254] on input "OilexWash - C. [DATE]" at bounding box center [522, 254] width 278 height 29
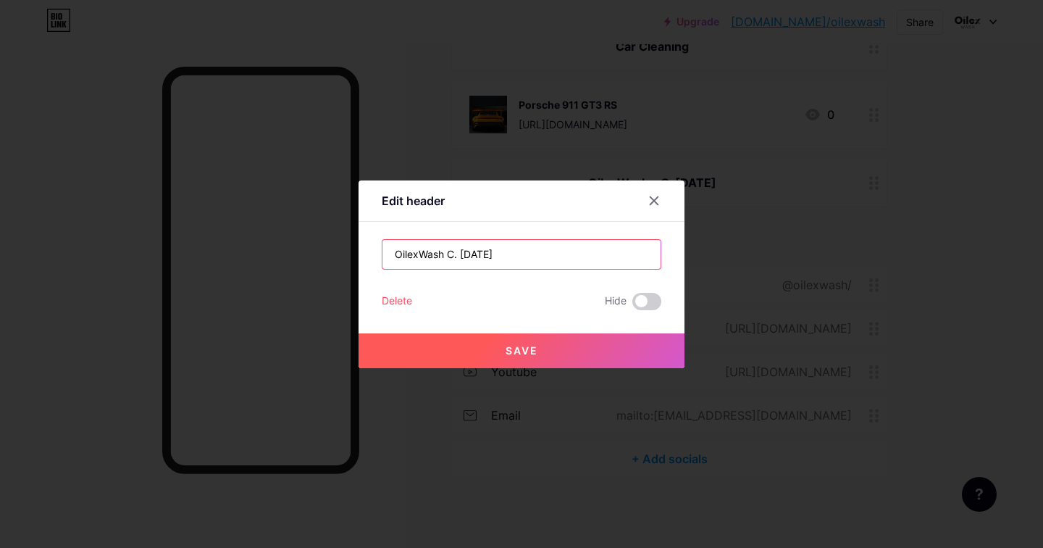
type input "OilexWash C. [DATE]"
click at [581, 343] on button "Save" at bounding box center [522, 350] width 326 height 35
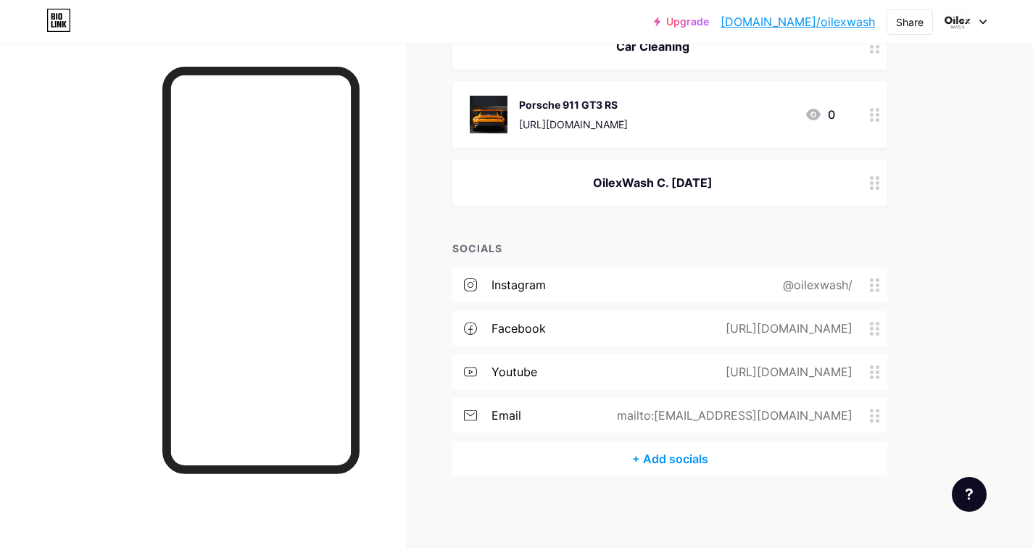
click at [656, 179] on div "OilexWash C. [DATE]" at bounding box center [652, 182] width 365 height 17
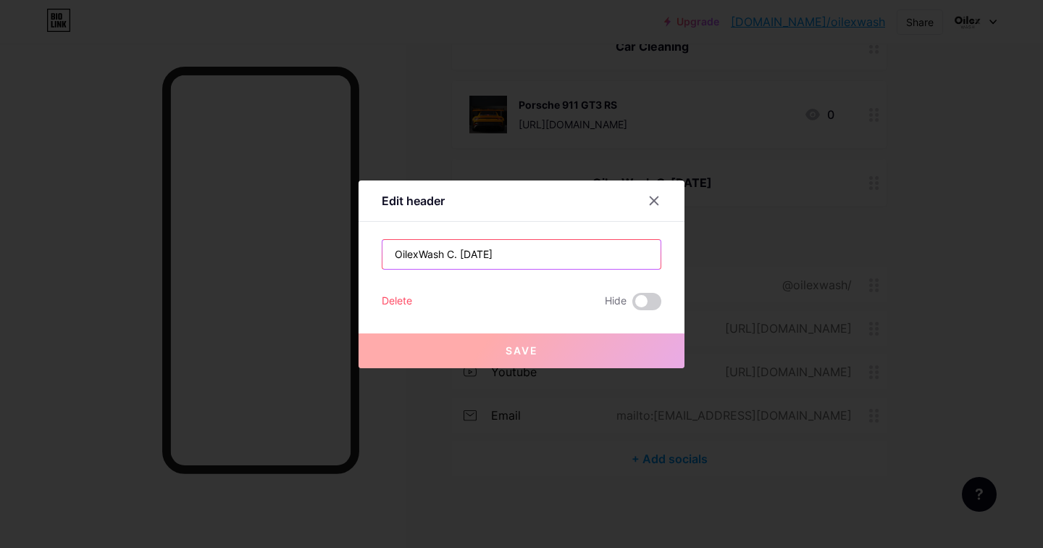
drag, startPoint x: 496, startPoint y: 251, endPoint x: 343, endPoint y: 245, distance: 152.3
click at [343, 245] on div "Edit header OilexWash C. [DATE] Delete Hide Save" at bounding box center [521, 274] width 1043 height 548
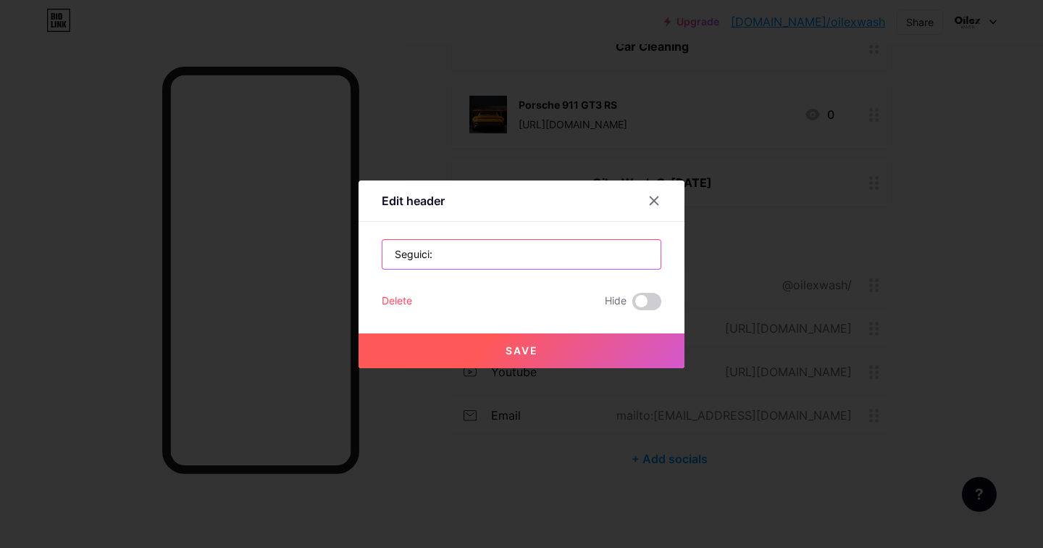
type input "Seguici:"
click at [499, 346] on button "Save" at bounding box center [522, 350] width 326 height 35
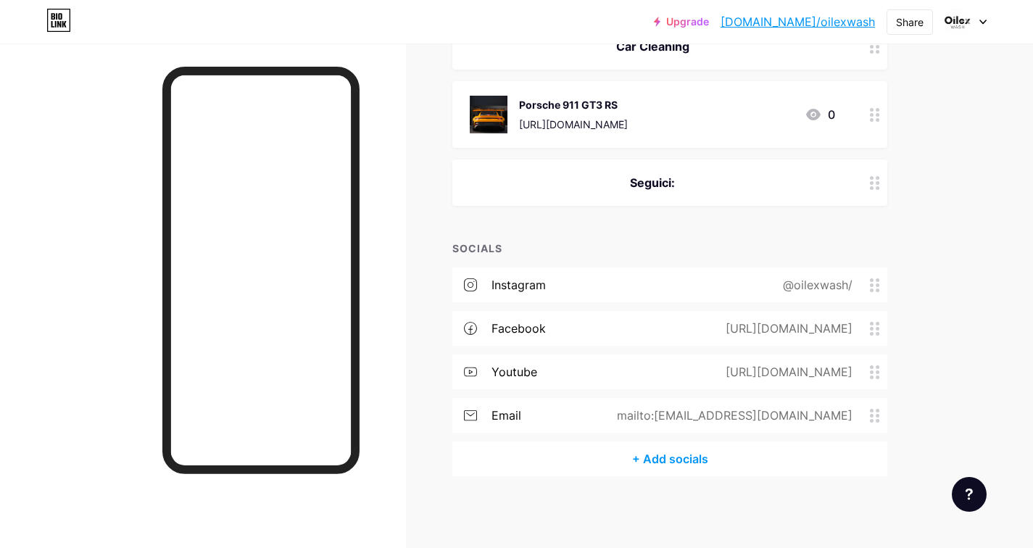
click at [671, 186] on div "Seguici:" at bounding box center [652, 182] width 365 height 17
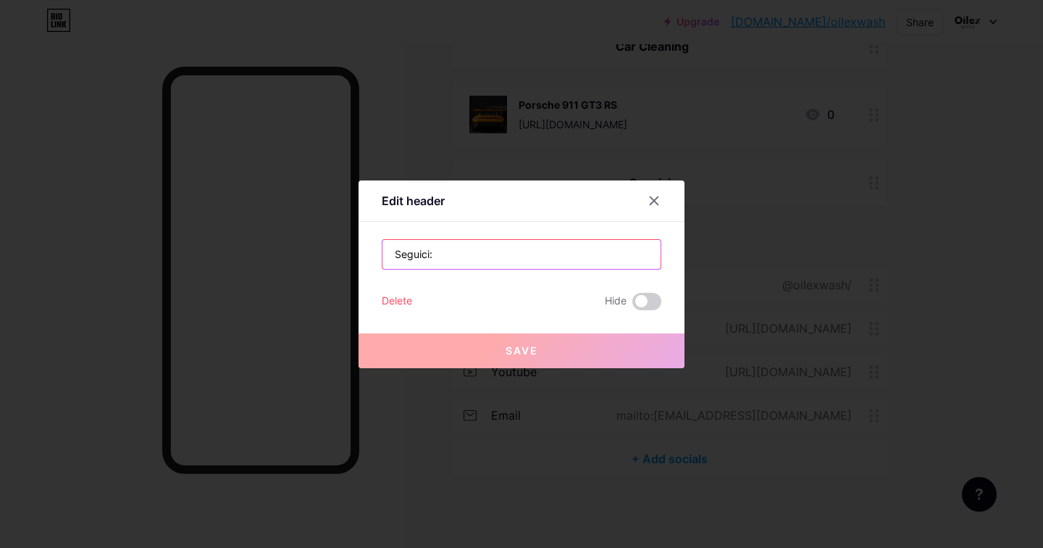
click at [465, 254] on input "Seguici:" at bounding box center [522, 254] width 278 height 29
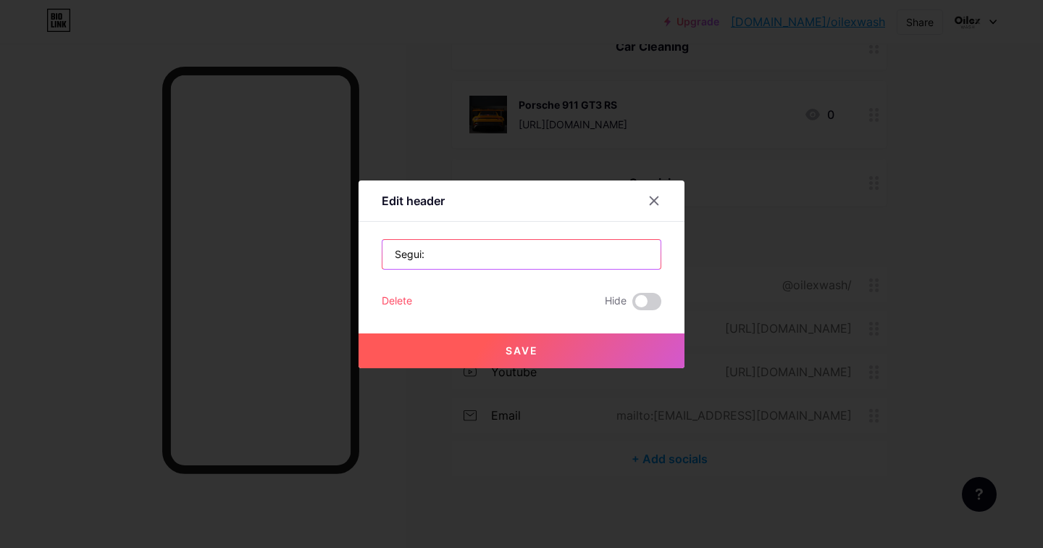
type input "Segui:"
click at [535, 357] on button "Save" at bounding box center [522, 350] width 326 height 35
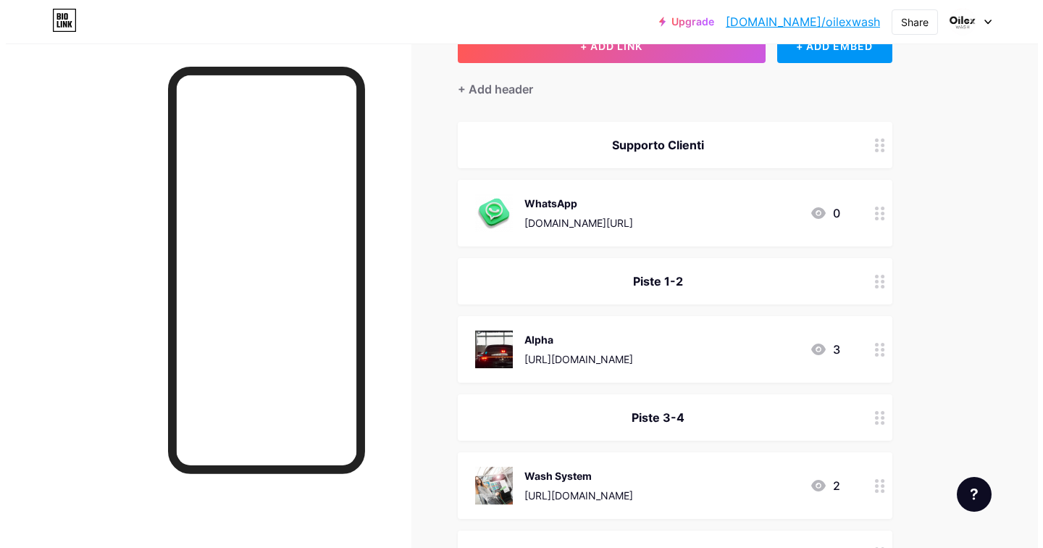
scroll to position [0, 0]
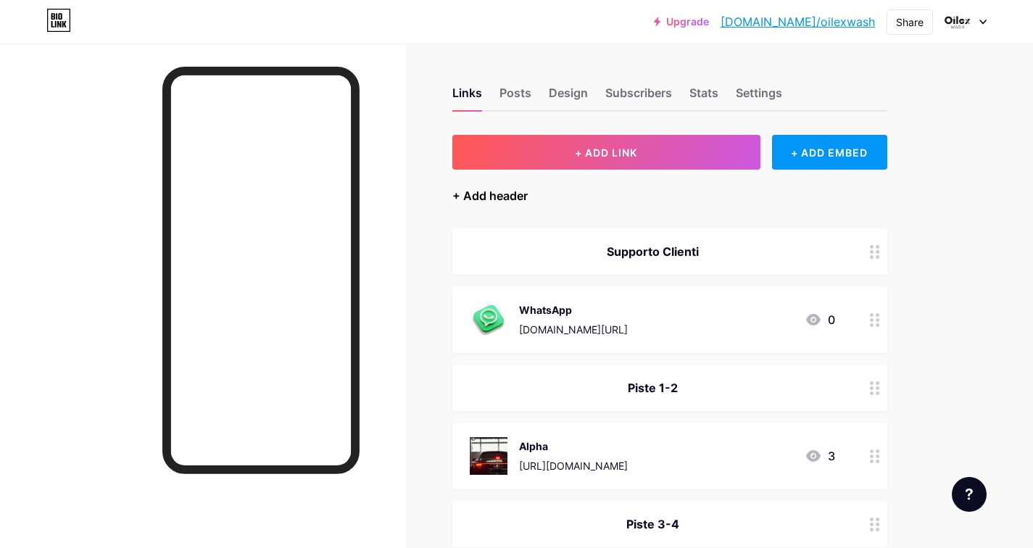
click at [495, 197] on div "+ Add header" at bounding box center [489, 195] width 75 height 17
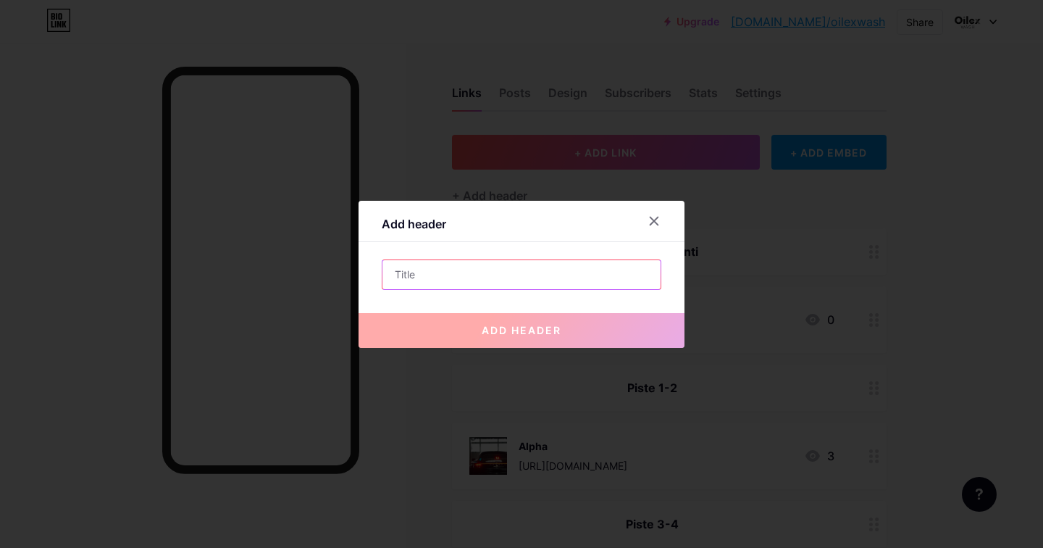
click at [410, 272] on input "text" at bounding box center [522, 274] width 278 height 29
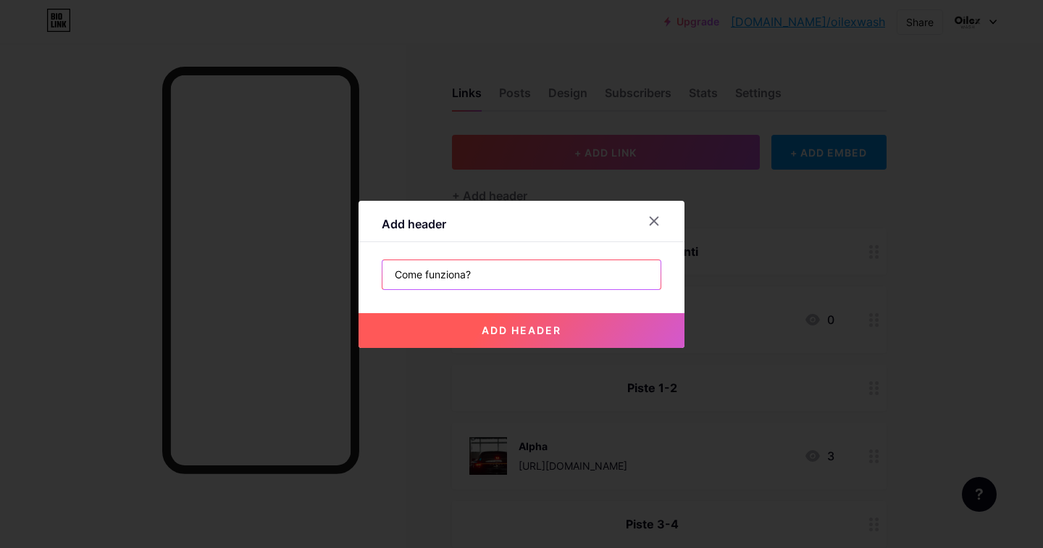
type input "Come funziona?"
click at [493, 325] on span "add header" at bounding box center [522, 330] width 80 height 12
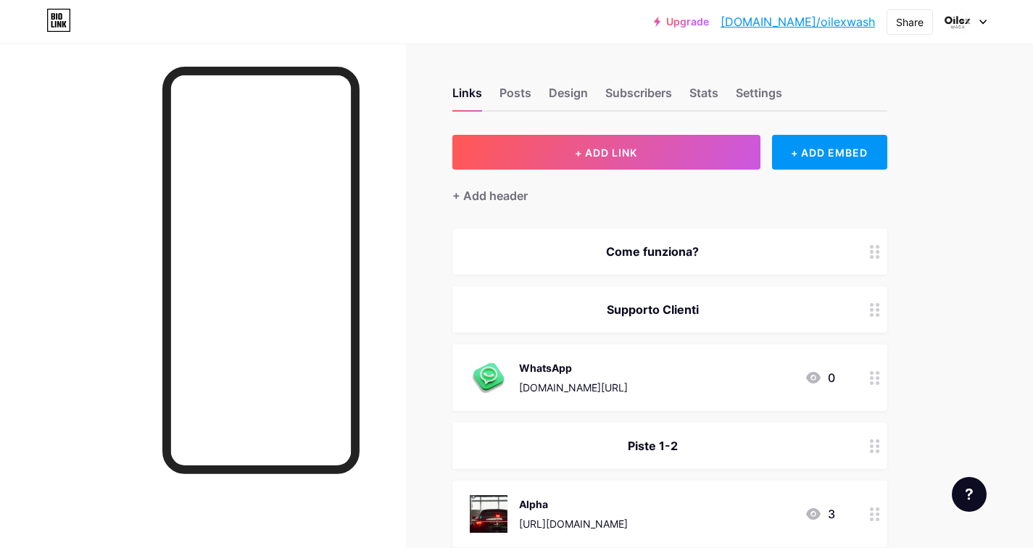
click at [732, 310] on div "Supporto Clienti" at bounding box center [652, 309] width 365 height 17
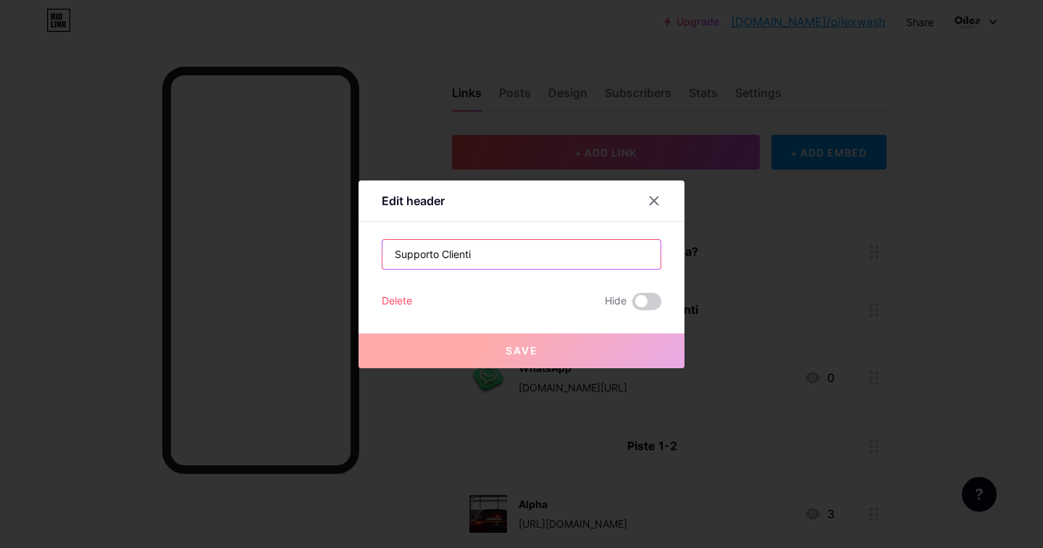
click at [529, 250] on input "Supporto Clienti" at bounding box center [522, 254] width 278 height 29
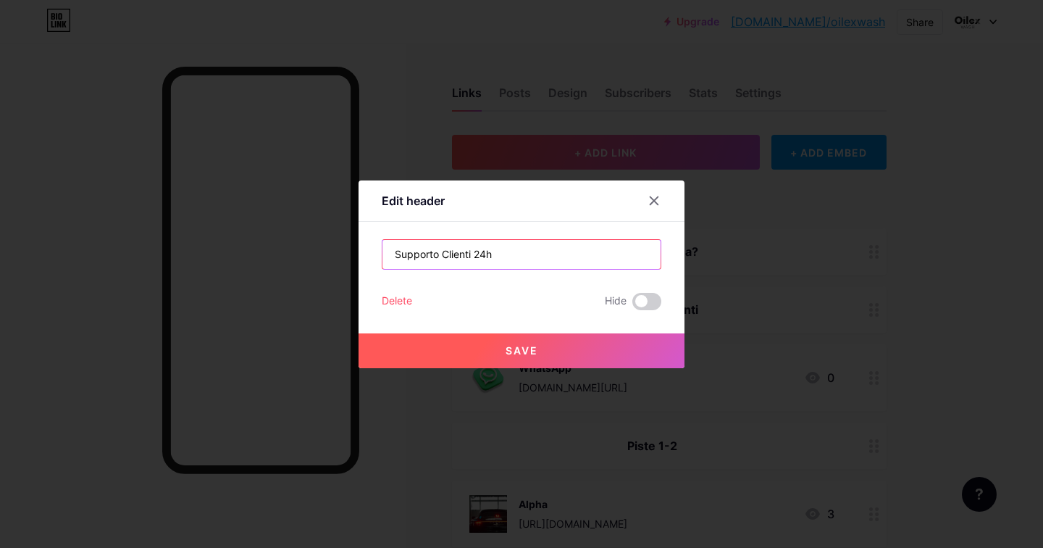
type input "Supporto Clienti 24h"
click at [515, 354] on span "Save" at bounding box center [522, 350] width 33 height 12
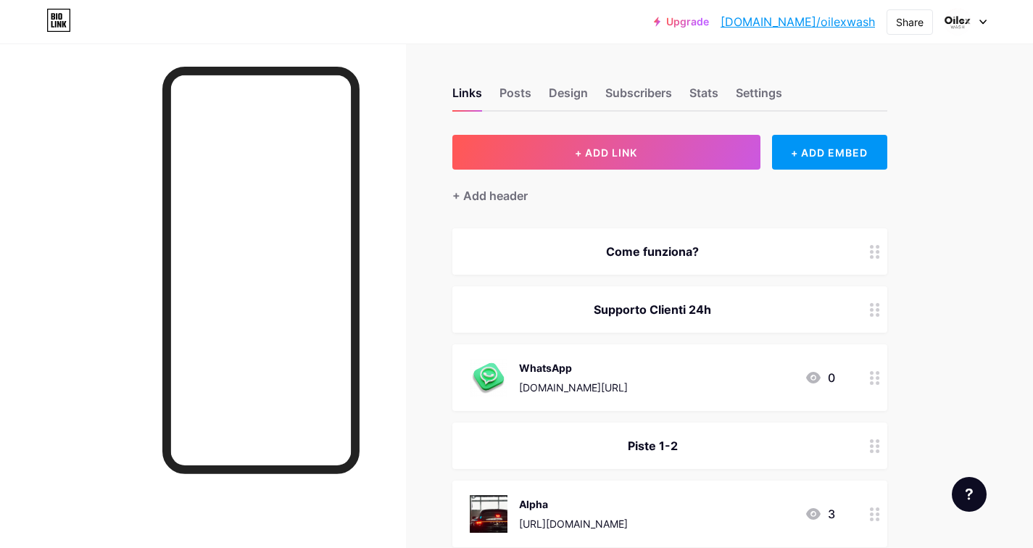
click at [663, 299] on div "Supporto Clienti 24h" at bounding box center [669, 309] width 435 height 46
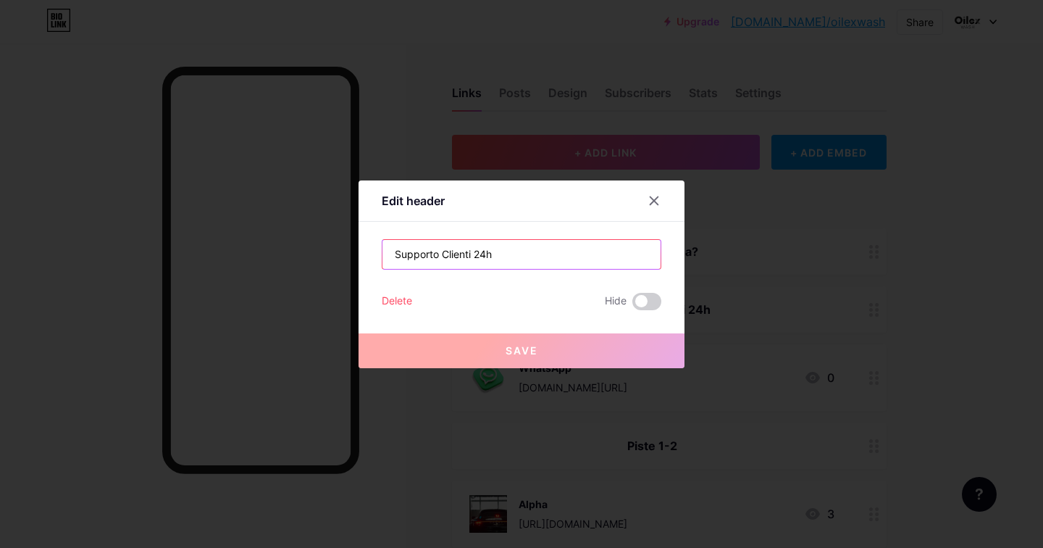
click at [520, 249] on input "Supporto Clienti 24h" at bounding box center [522, 254] width 278 height 29
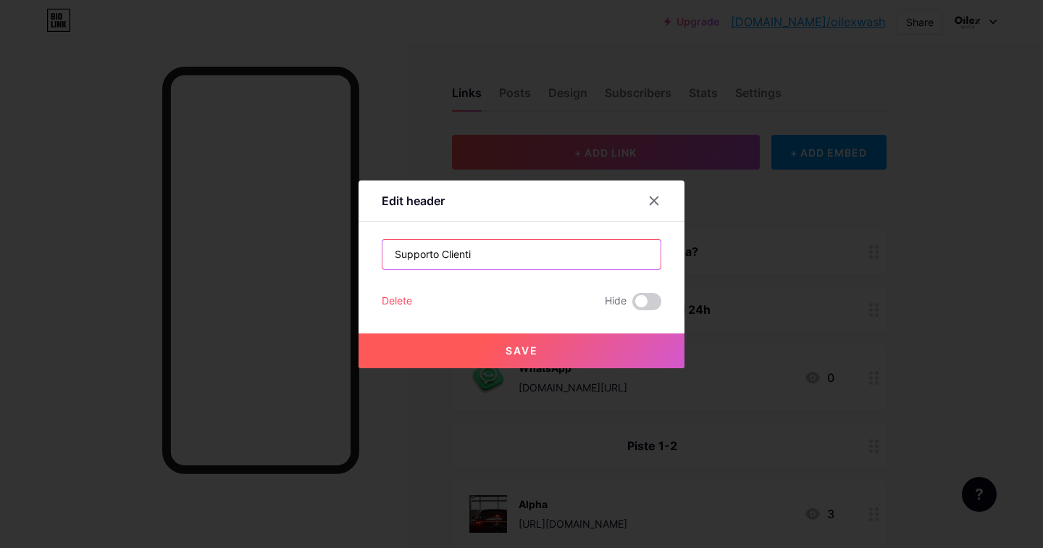
type input "Supporto Clienti"
click at [421, 341] on button "Save" at bounding box center [522, 350] width 326 height 35
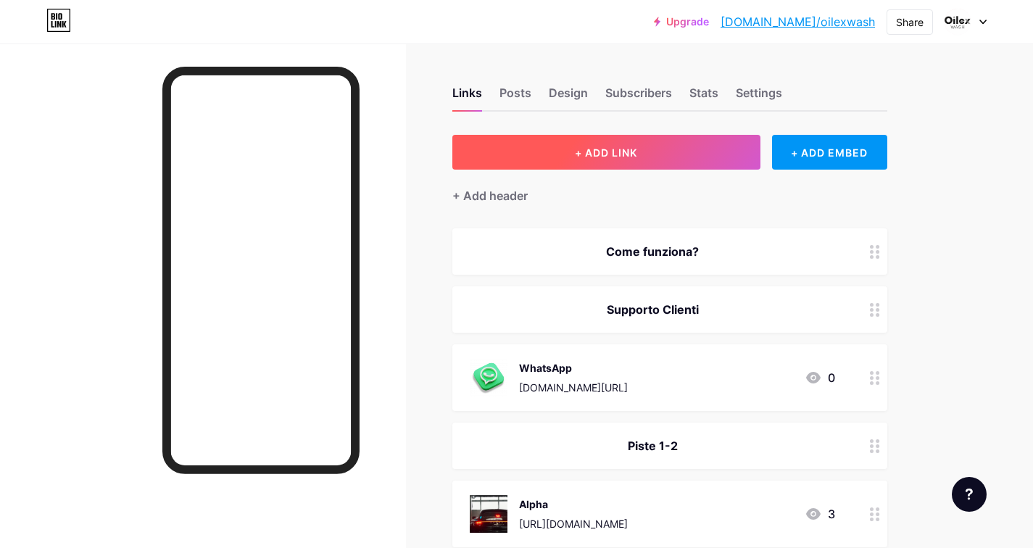
click at [636, 154] on span "+ ADD LINK" at bounding box center [606, 152] width 62 height 12
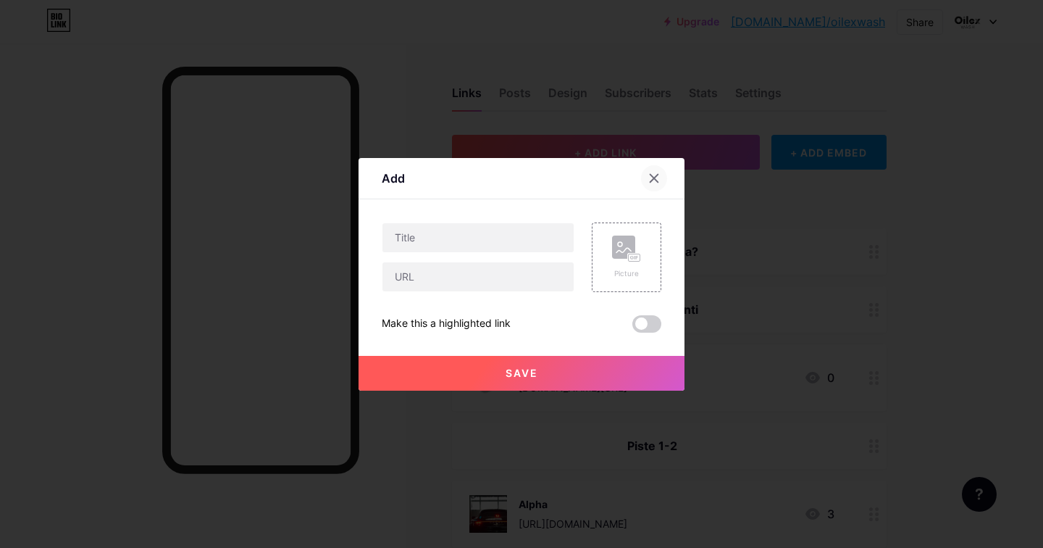
click at [654, 178] on icon at bounding box center [655, 178] width 8 height 8
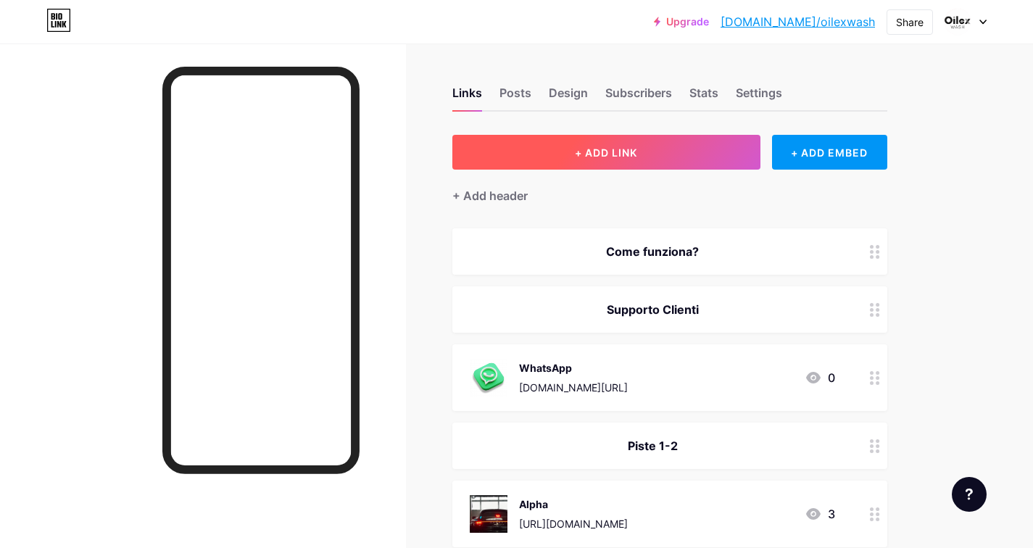
click at [637, 155] on span "+ ADD LINK" at bounding box center [606, 152] width 62 height 12
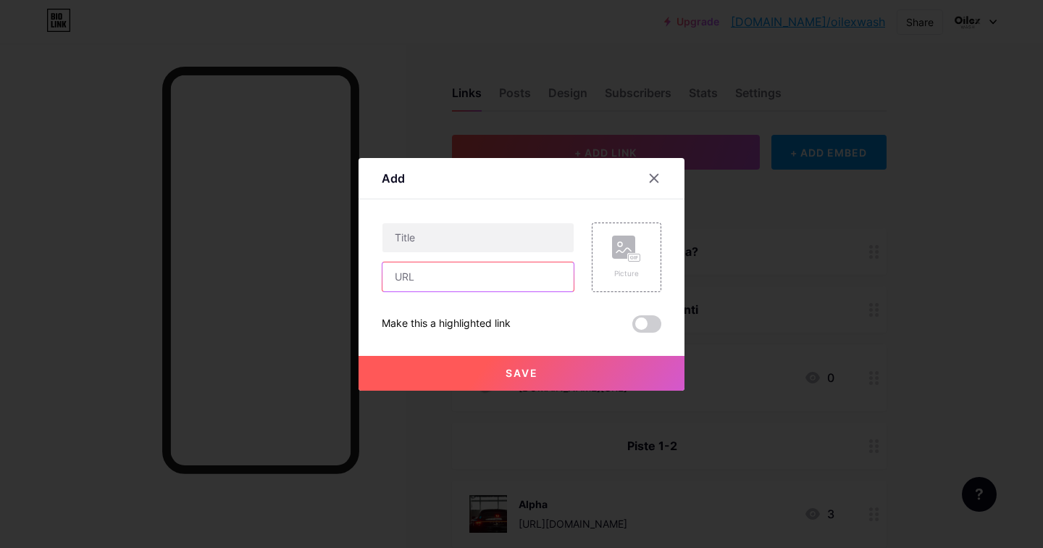
click at [454, 271] on input "text" at bounding box center [478, 276] width 191 height 29
paste input "[URL][DOMAIN_NAME]"
type input "[URL][DOMAIN_NAME]"
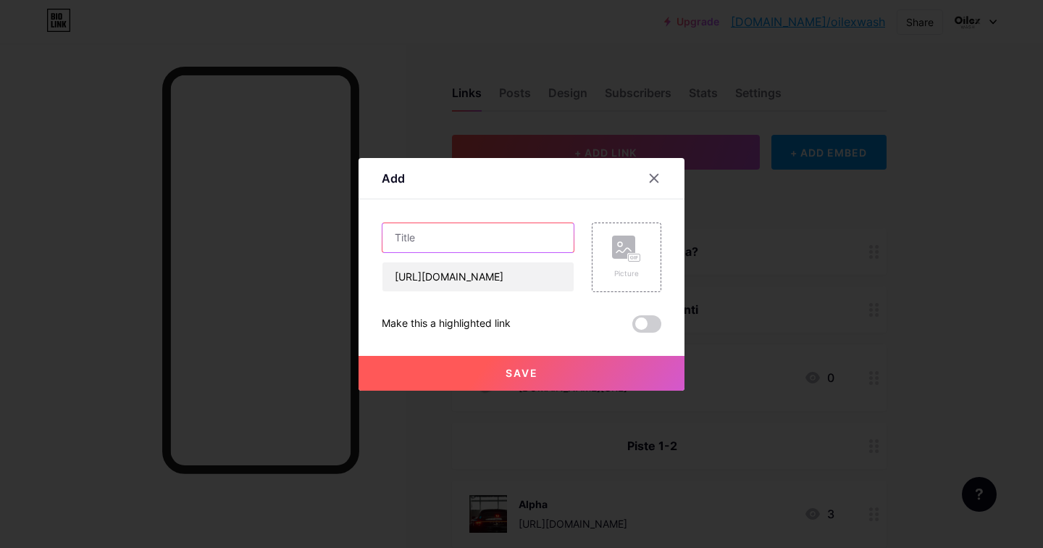
click at [442, 241] on input "text" at bounding box center [478, 237] width 191 height 29
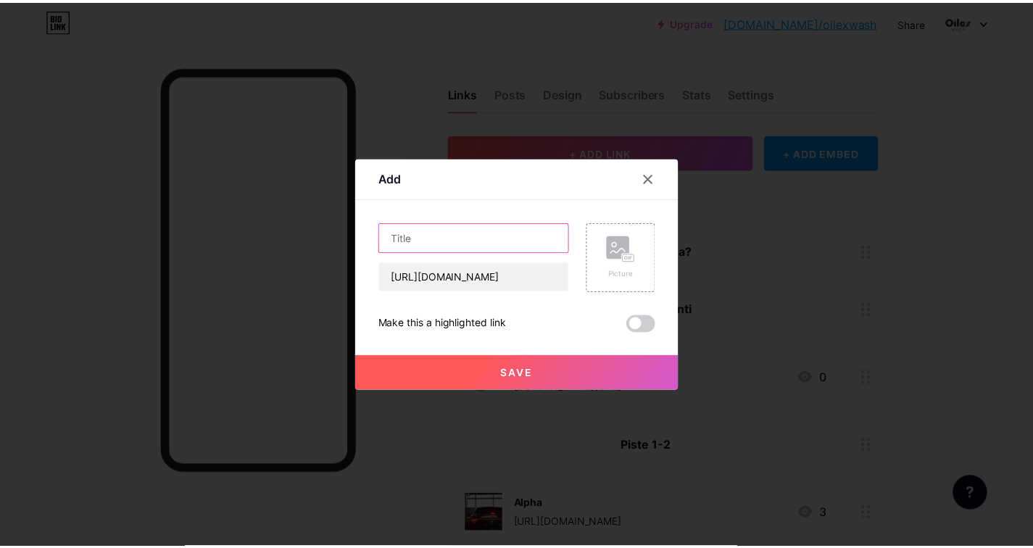
scroll to position [0, 0]
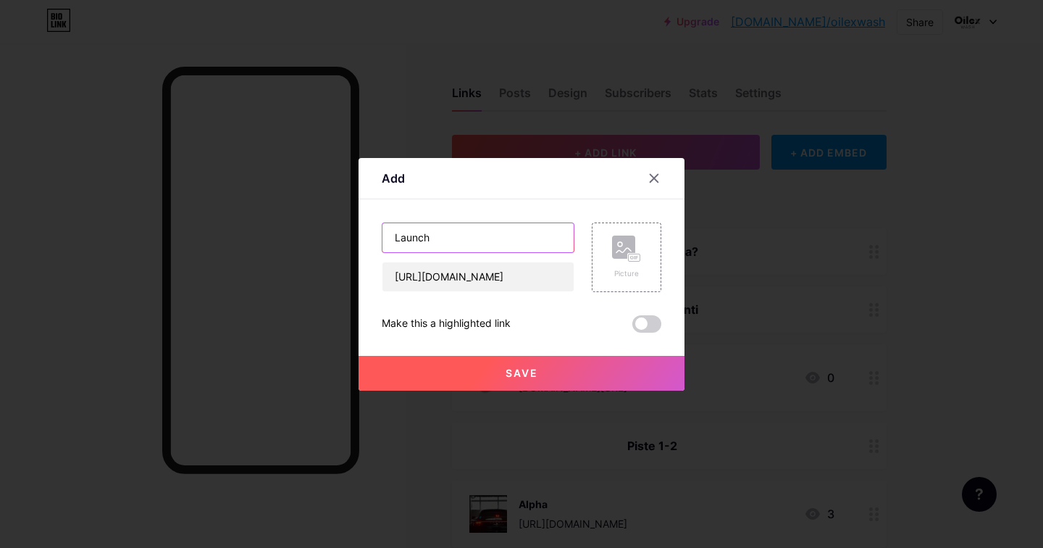
type input "Launch"
click at [515, 367] on span "Save" at bounding box center [522, 373] width 33 height 12
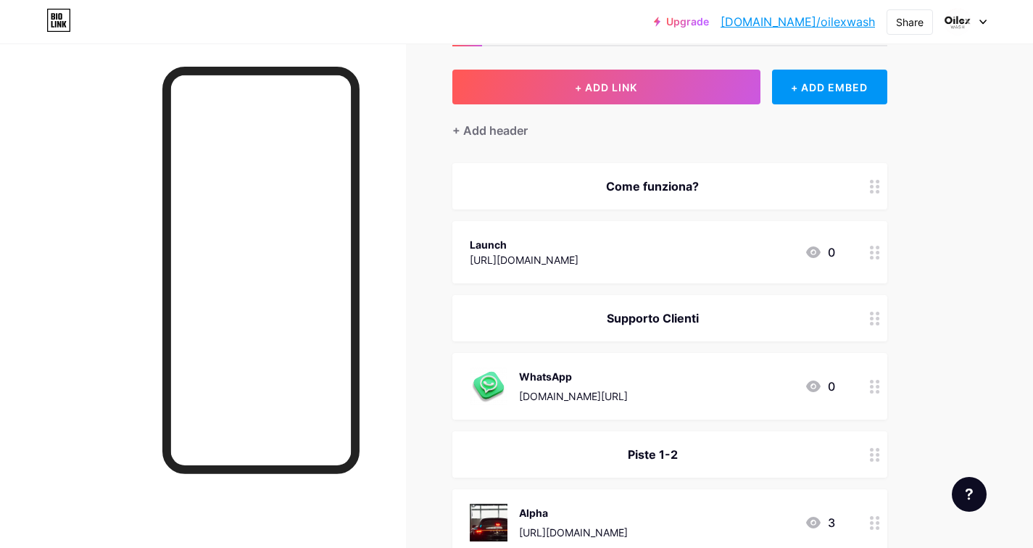
scroll to position [145, 0]
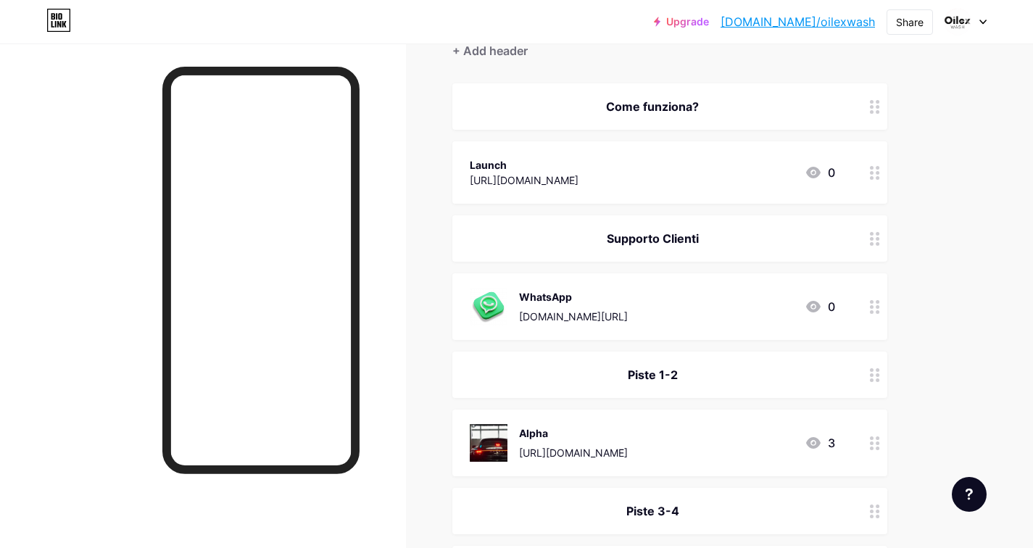
click at [878, 172] on circle at bounding box center [877, 173] width 4 height 4
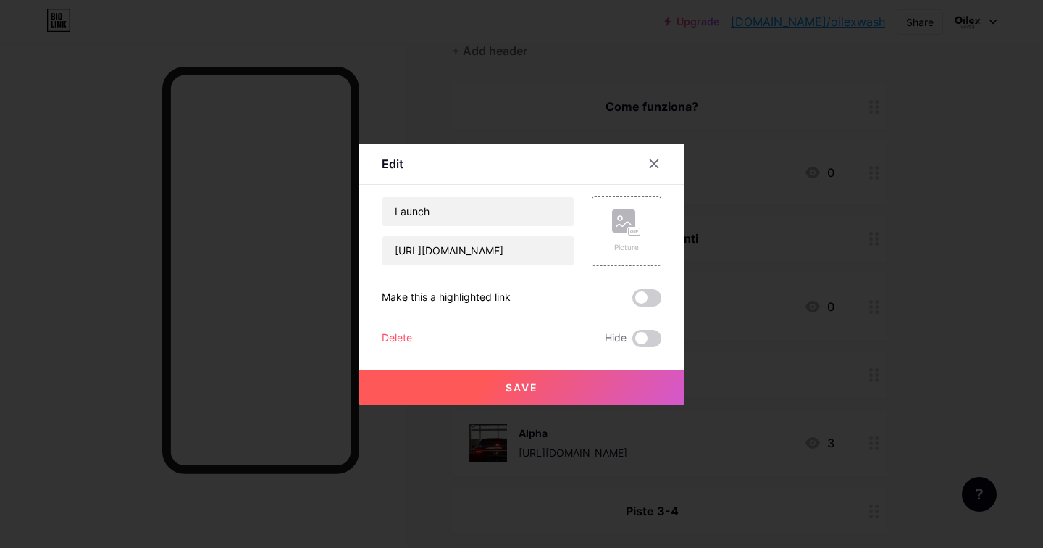
click at [398, 339] on div "Delete" at bounding box center [397, 338] width 30 height 17
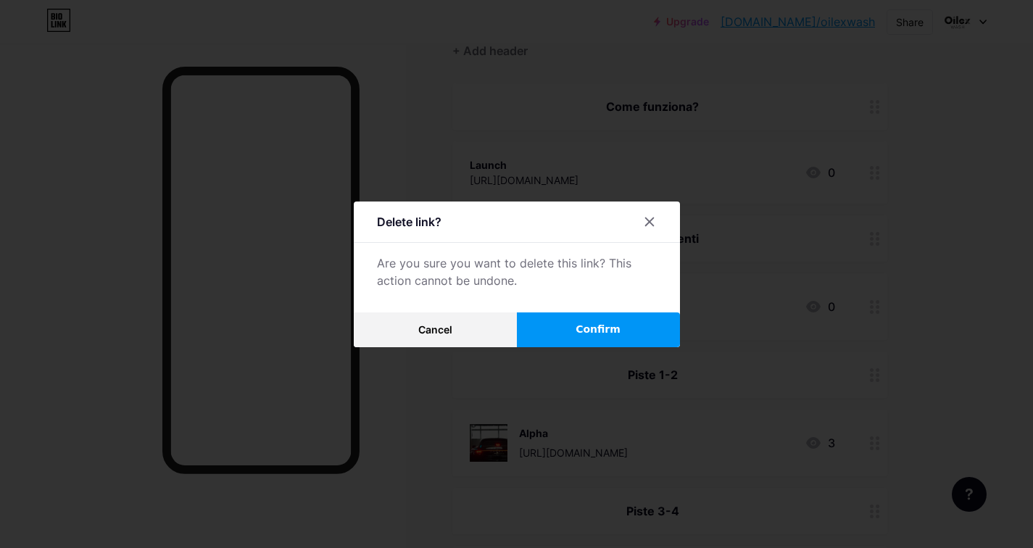
click at [596, 330] on span "Confirm" at bounding box center [597, 329] width 45 height 15
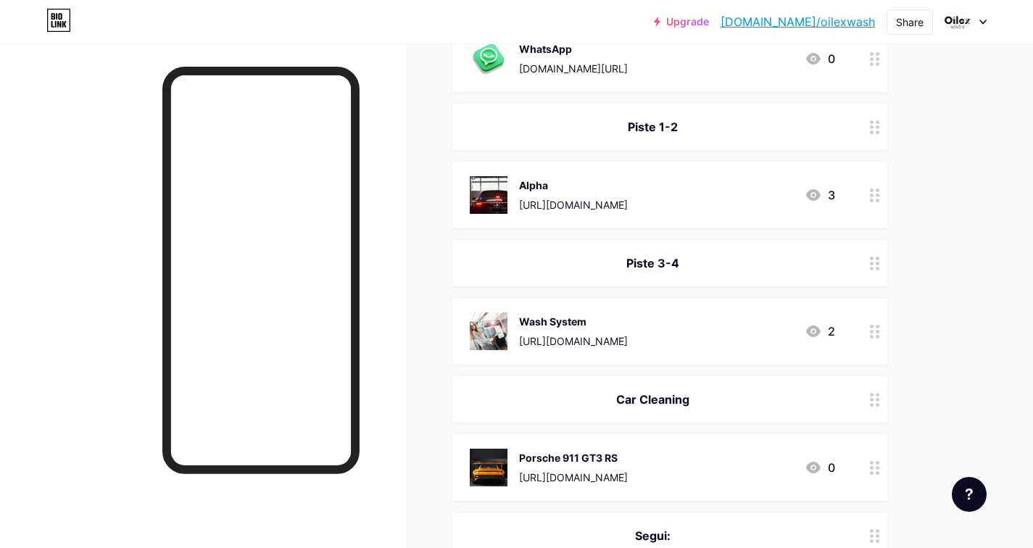
scroll to position [552, 0]
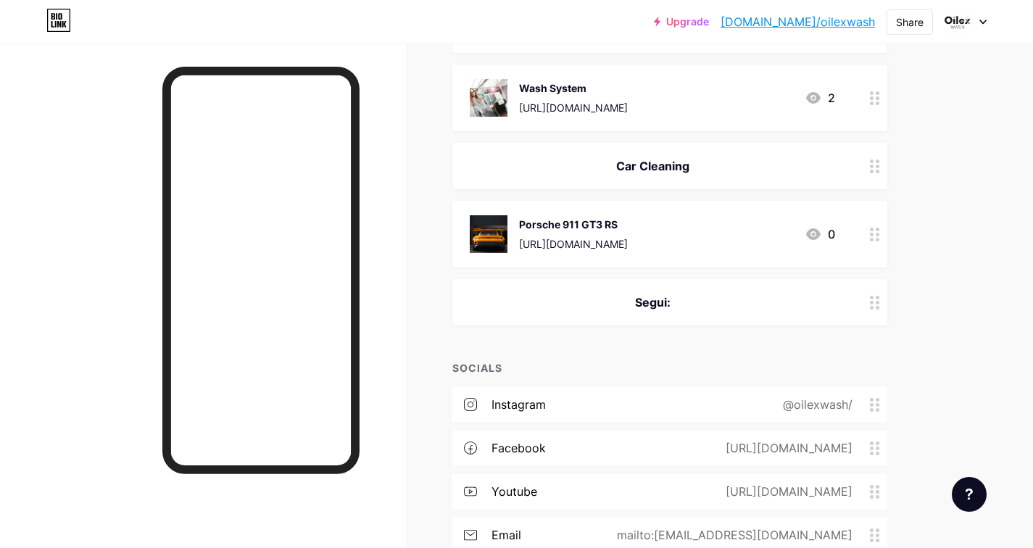
click at [659, 317] on div "Segui:" at bounding box center [669, 302] width 435 height 46
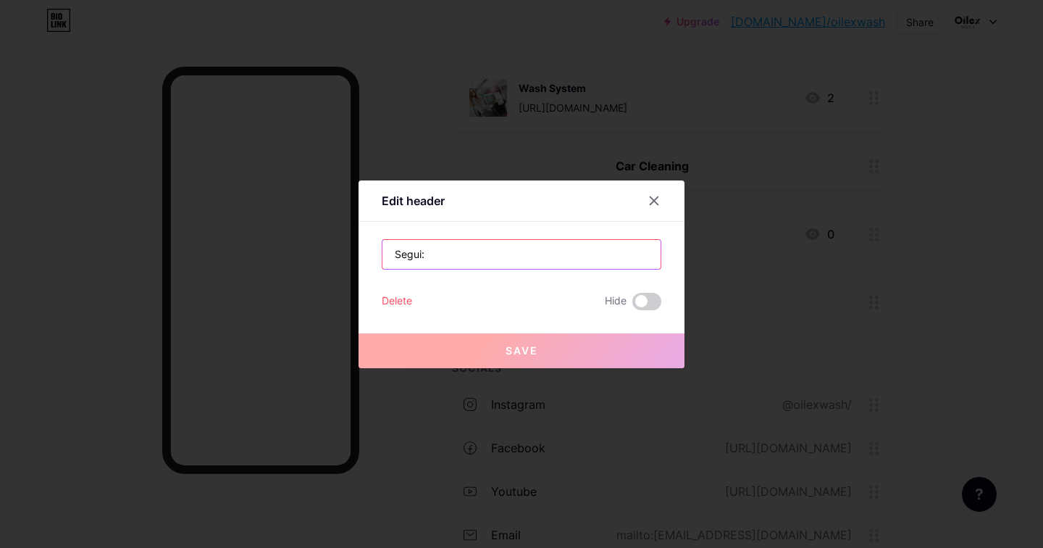
click at [435, 257] on input "Segui:" at bounding box center [522, 254] width 278 height 29
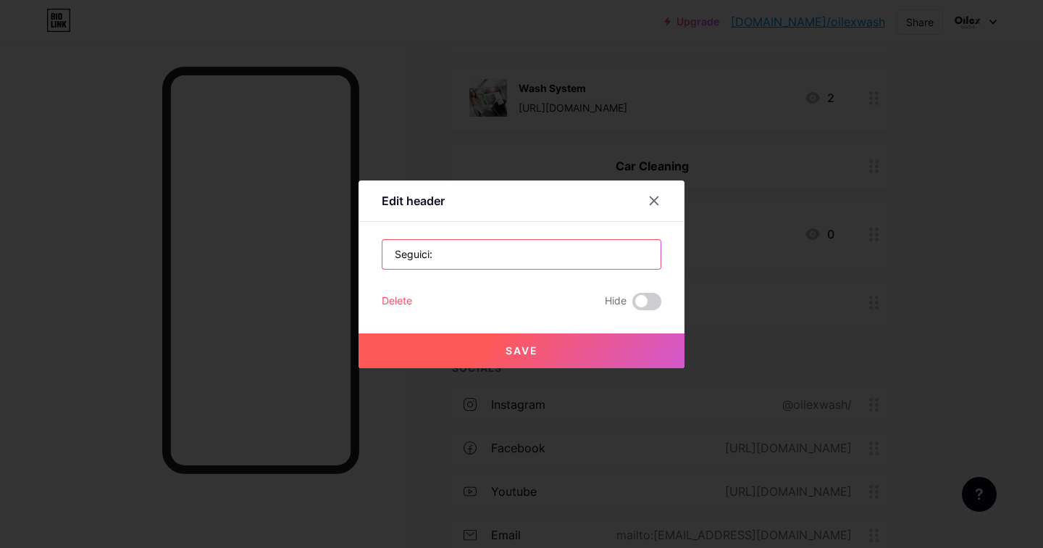
type input "Seguici:"
click at [495, 357] on button "Save" at bounding box center [522, 350] width 326 height 35
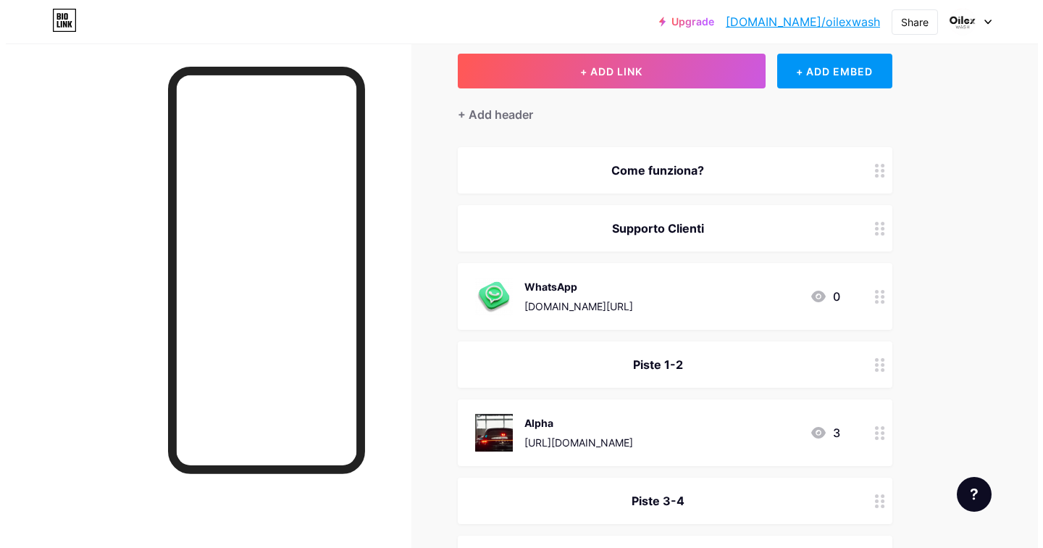
scroll to position [0, 0]
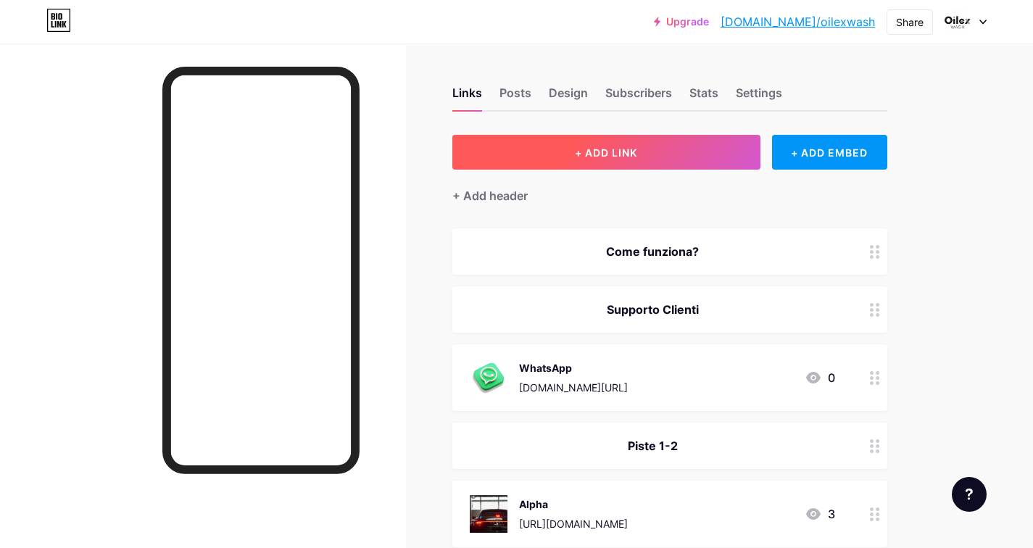
click at [595, 149] on span "+ ADD LINK" at bounding box center [606, 152] width 62 height 12
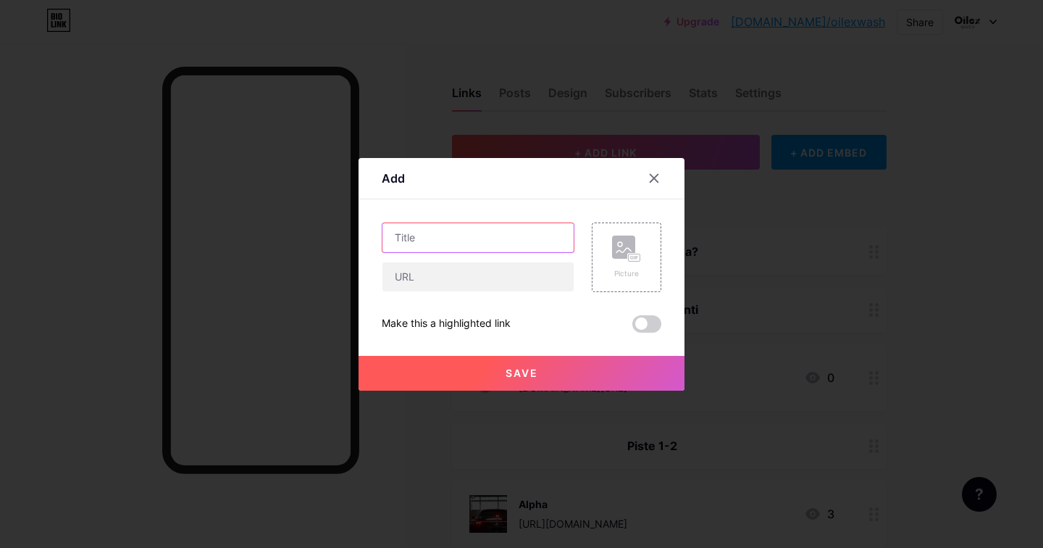
click at [457, 231] on input "text" at bounding box center [478, 237] width 191 height 29
type input "Tutorial"
click at [522, 374] on span "Save" at bounding box center [522, 373] width 33 height 12
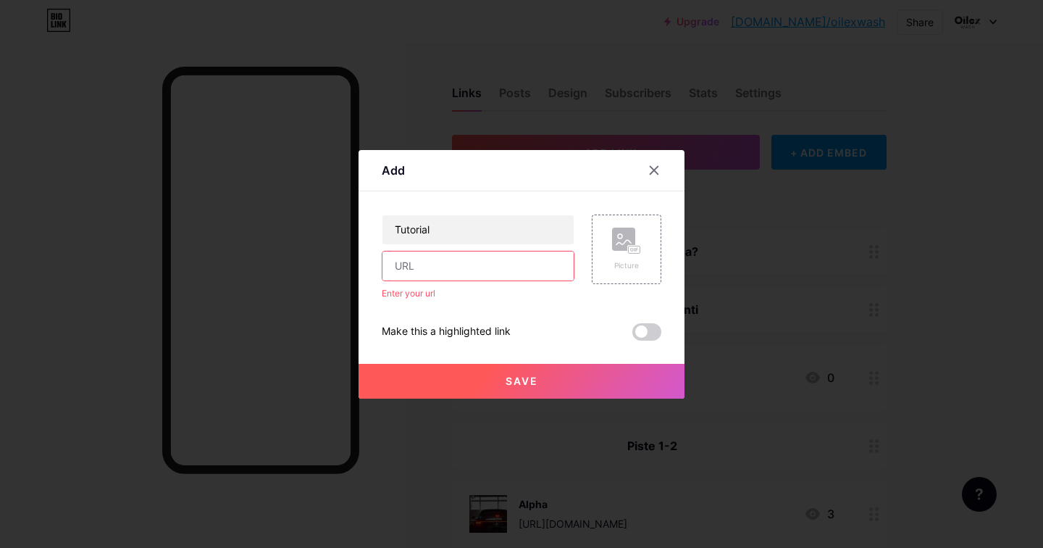
click at [475, 266] on input "text" at bounding box center [478, 265] width 191 height 29
click at [457, 267] on input "text" at bounding box center [478, 265] width 191 height 29
click at [408, 271] on input "text" at bounding box center [478, 265] width 191 height 29
paste input "[URL][DOMAIN_NAME]"
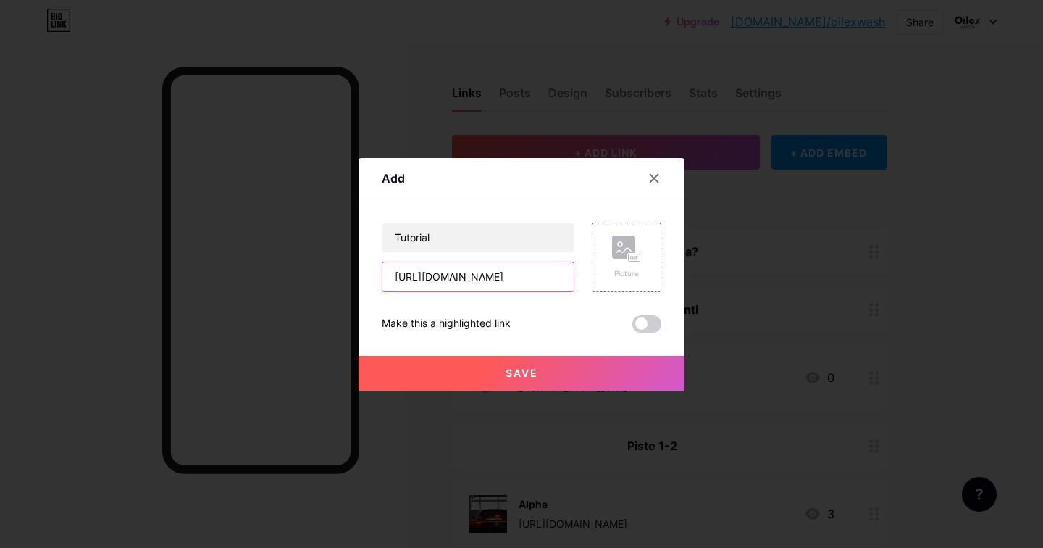
type input "[URL][DOMAIN_NAME]"
click at [533, 370] on span "Save" at bounding box center [522, 373] width 33 height 12
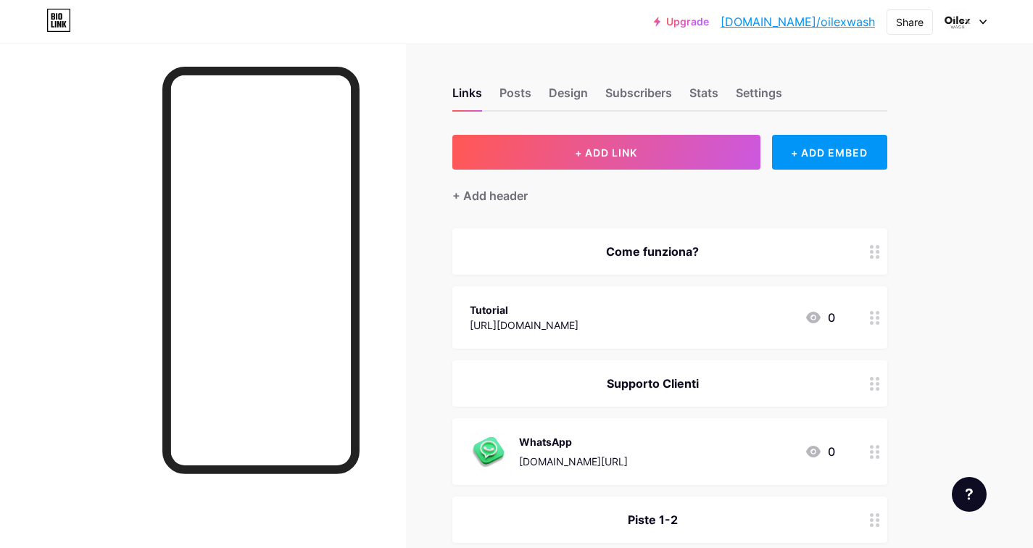
click at [578, 310] on div "Tutorial" at bounding box center [524, 309] width 109 height 15
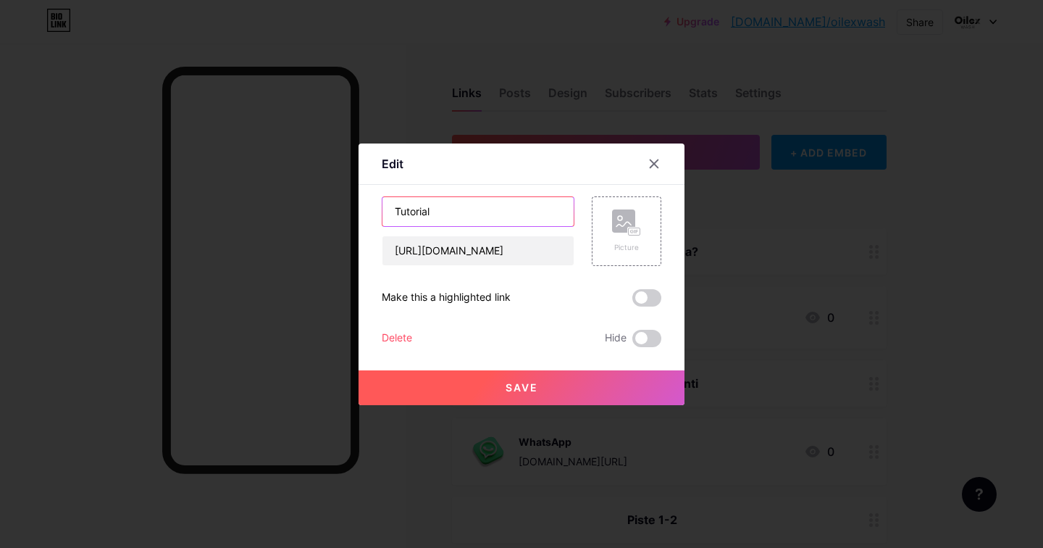
drag, startPoint x: 448, startPoint y: 212, endPoint x: 366, endPoint y: 201, distance: 82.5
click at [366, 201] on div "Edit Content YouTube Play YouTube video without leaving your page. ADD Vimeo Pl…" at bounding box center [522, 274] width 326 height 262
type input "Pochi semplici passi per lavare la tua Auto"
click at [520, 385] on span "Save" at bounding box center [522, 387] width 33 height 12
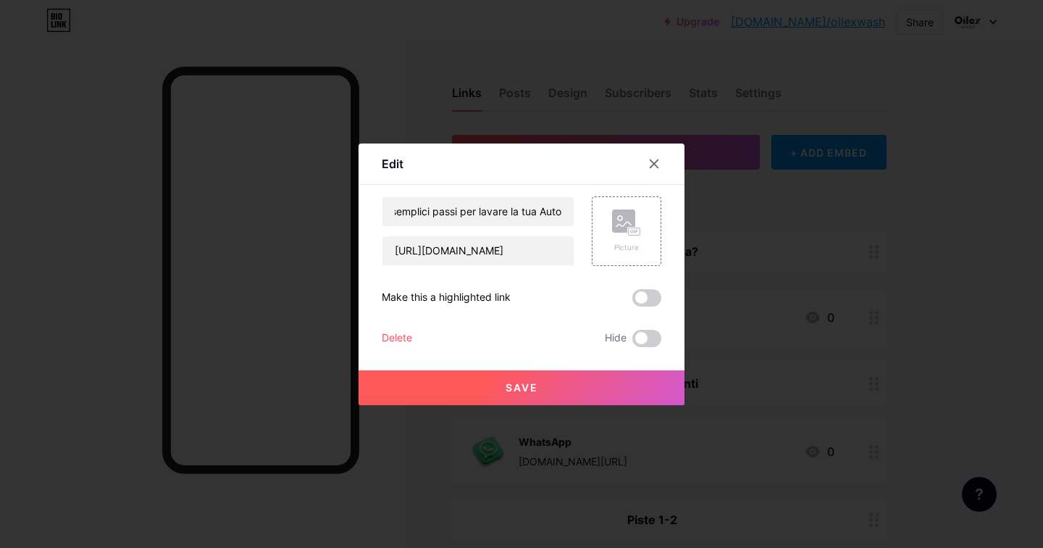
scroll to position [0, 0]
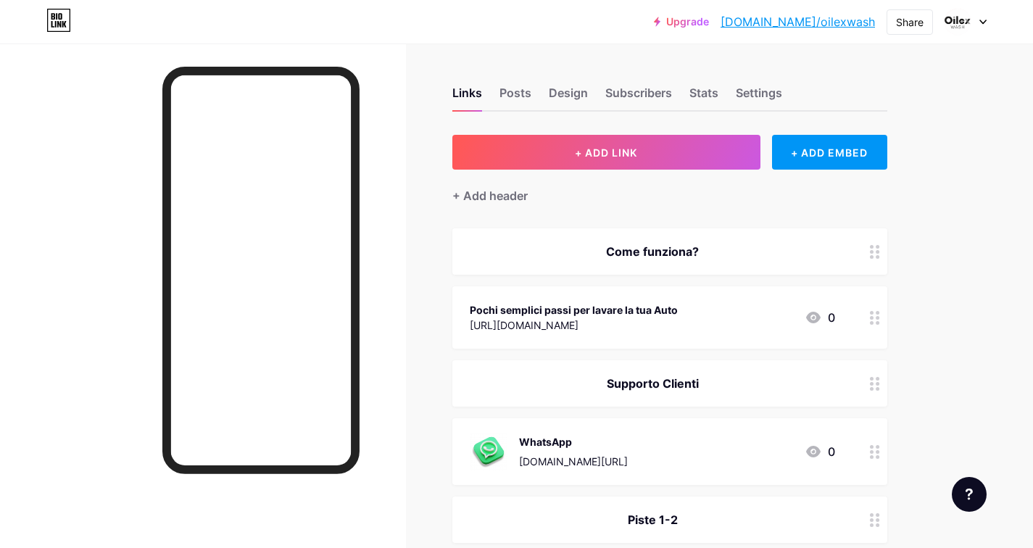
click at [518, 308] on div "Pochi semplici passi per lavare la tua Auto" at bounding box center [574, 309] width 208 height 15
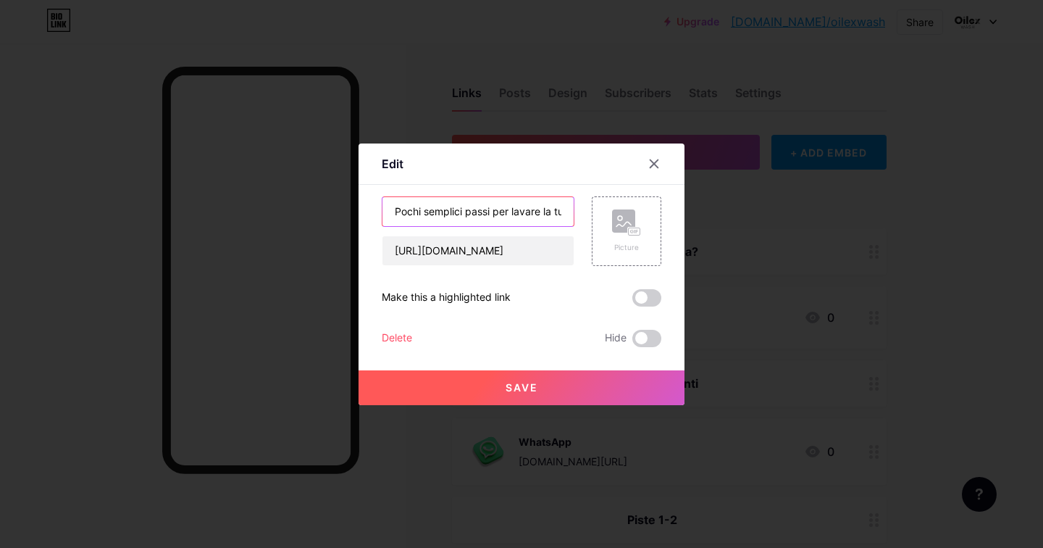
click at [396, 208] on input "Pochi semplici passi per lavare la tua Auto" at bounding box center [478, 211] width 191 height 29
type input "Bastano pochi click per lavare la tua Auto"
click at [522, 391] on span "Save" at bounding box center [522, 387] width 33 height 12
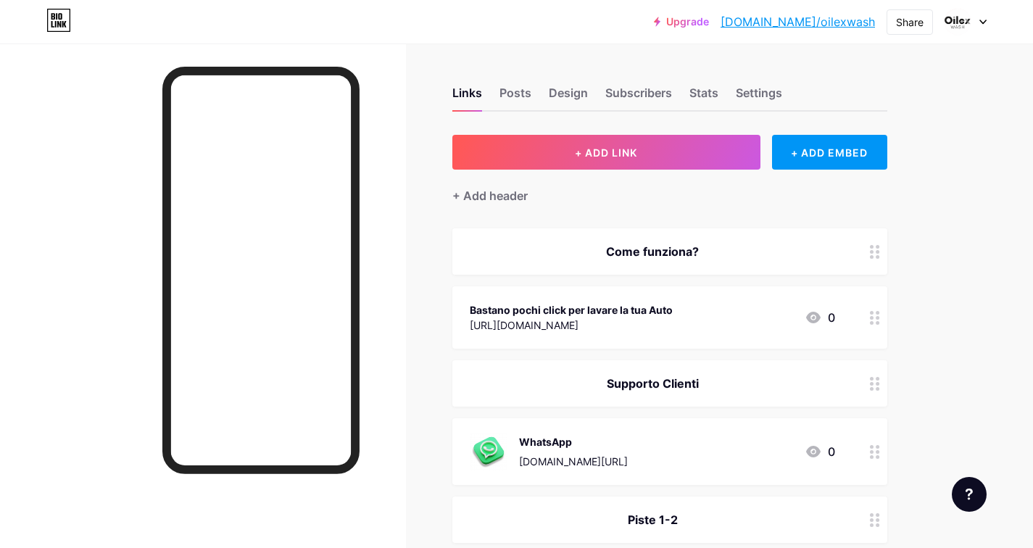
click at [646, 335] on div "Bastano pochi click per lavare la tua Auto [URL][DOMAIN_NAME] 0" at bounding box center [669, 317] width 435 height 62
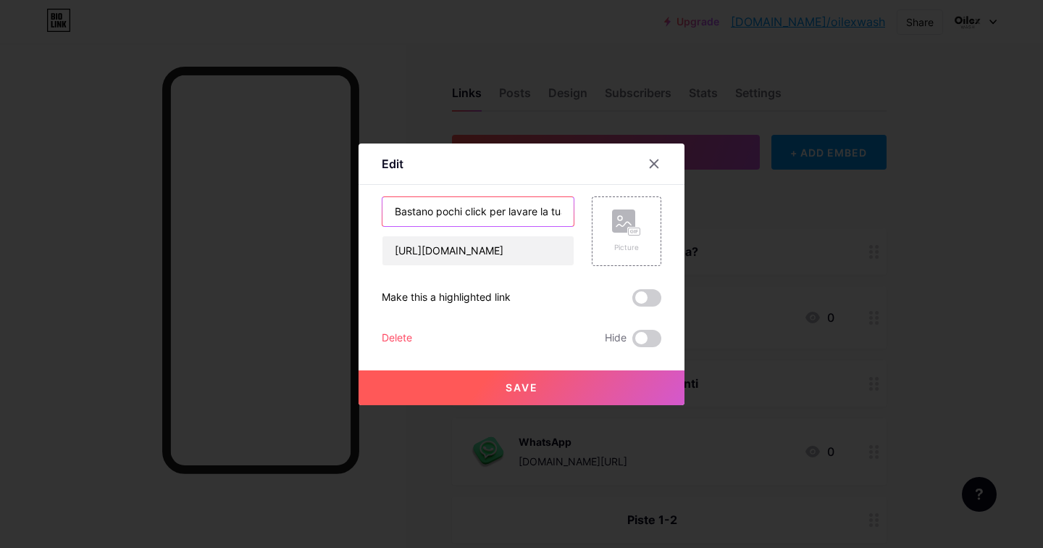
click at [514, 207] on input "Bastano pochi click per lavare la tua Auto" at bounding box center [478, 211] width 191 height 29
type input "Tutorial"
click at [524, 387] on span "Save" at bounding box center [522, 387] width 33 height 12
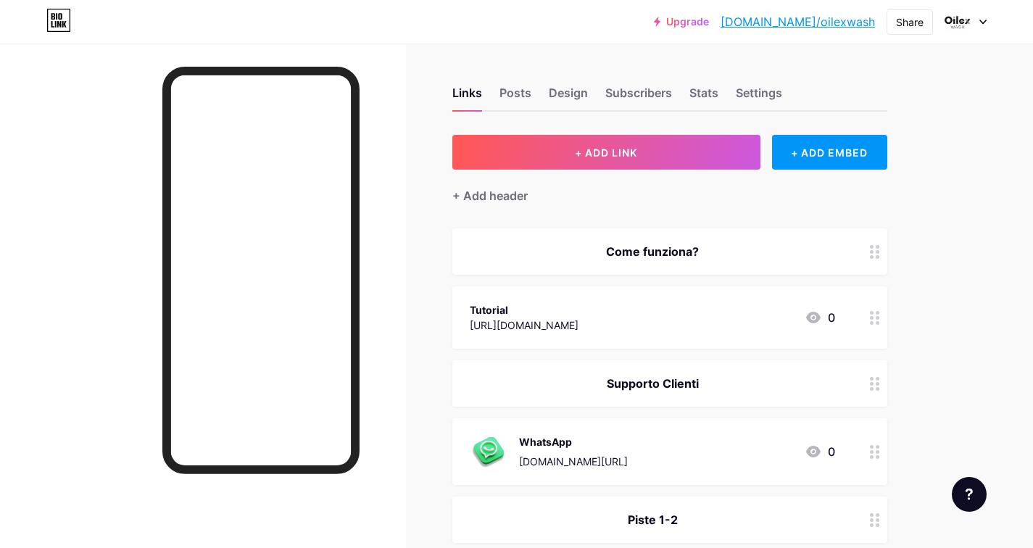
click at [530, 322] on div "[URL][DOMAIN_NAME]" at bounding box center [524, 324] width 109 height 15
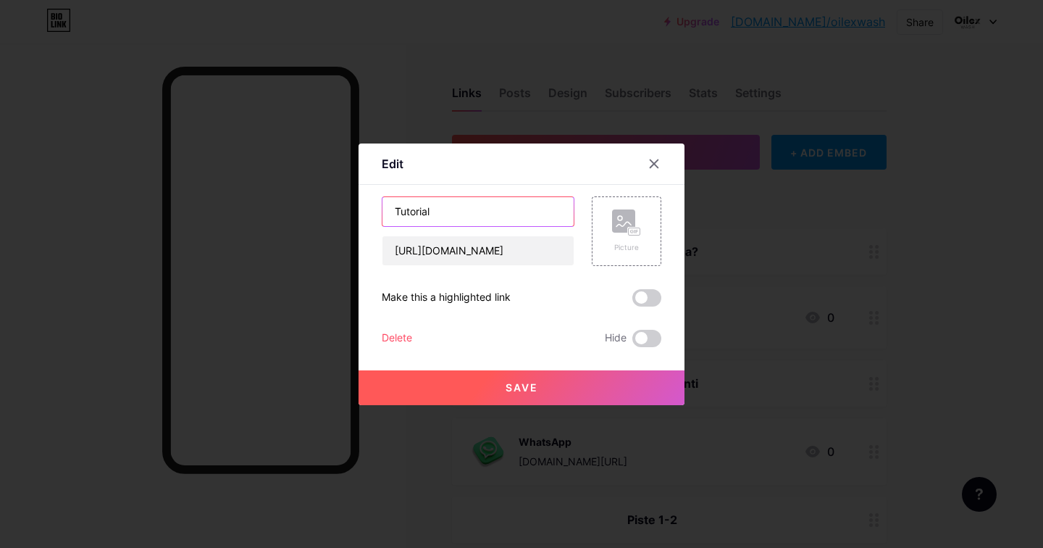
click at [394, 211] on input "Tutorial" at bounding box center [478, 211] width 191 height 29
type input "Guarda Tutorial"
click at [499, 387] on button "Save" at bounding box center [522, 387] width 326 height 35
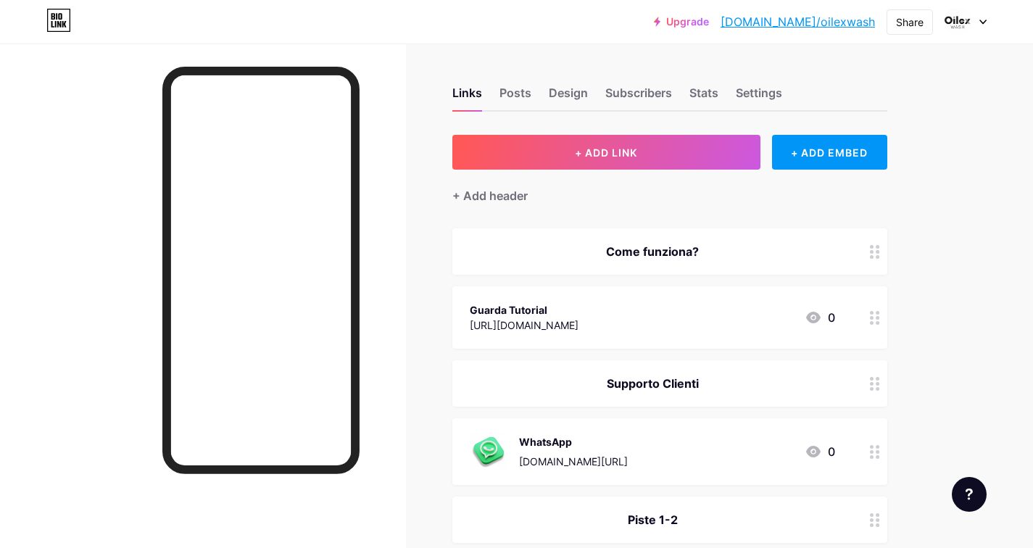
click at [772, 304] on div "Guarda Tutorial [URL][DOMAIN_NAME] 0" at bounding box center [652, 317] width 365 height 33
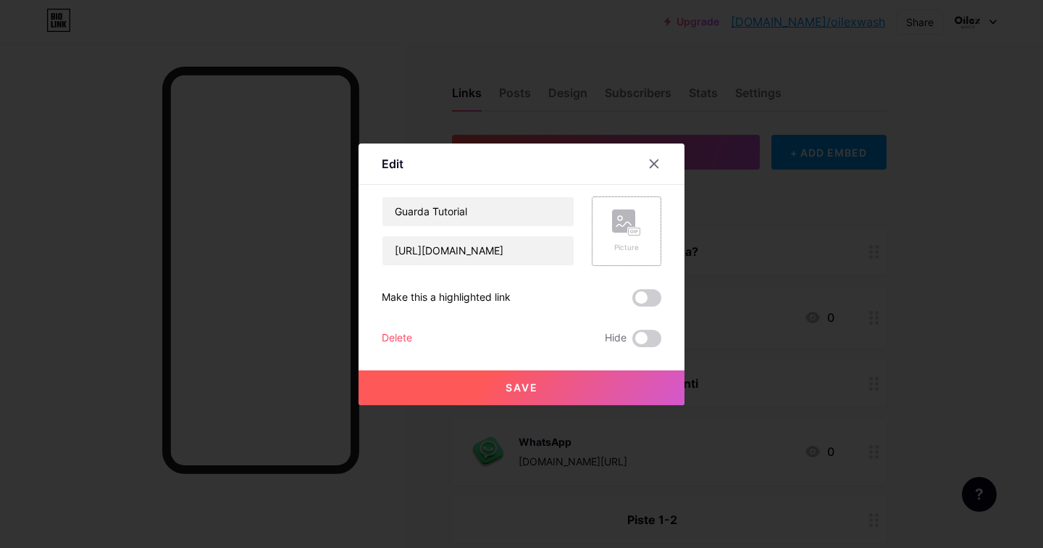
click at [643, 229] on div "Picture" at bounding box center [627, 231] width 70 height 70
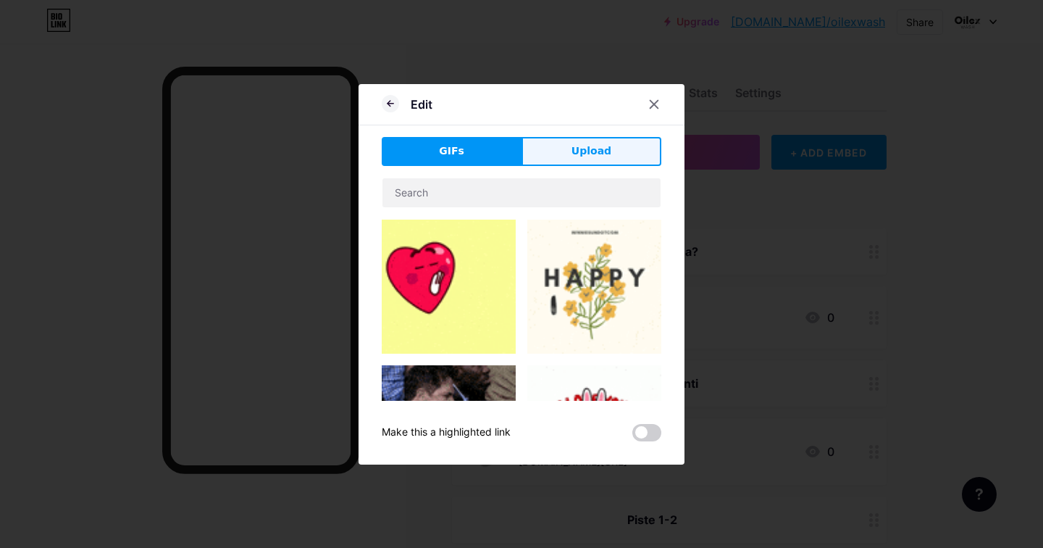
click at [598, 148] on span "Upload" at bounding box center [592, 150] width 40 height 15
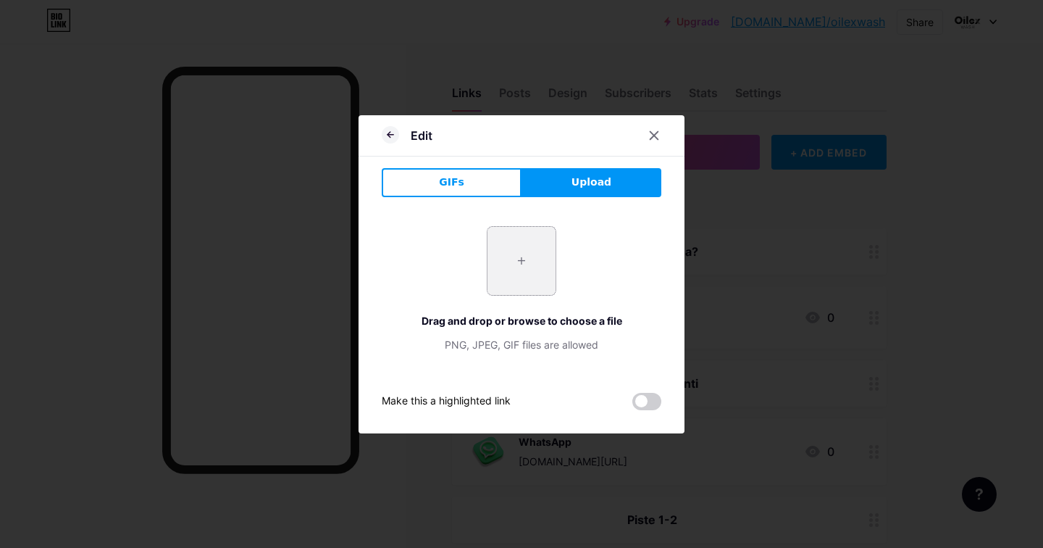
click at [518, 284] on input "file" at bounding box center [522, 261] width 68 height 68
type input "C:\fakepath\unnamed.png"
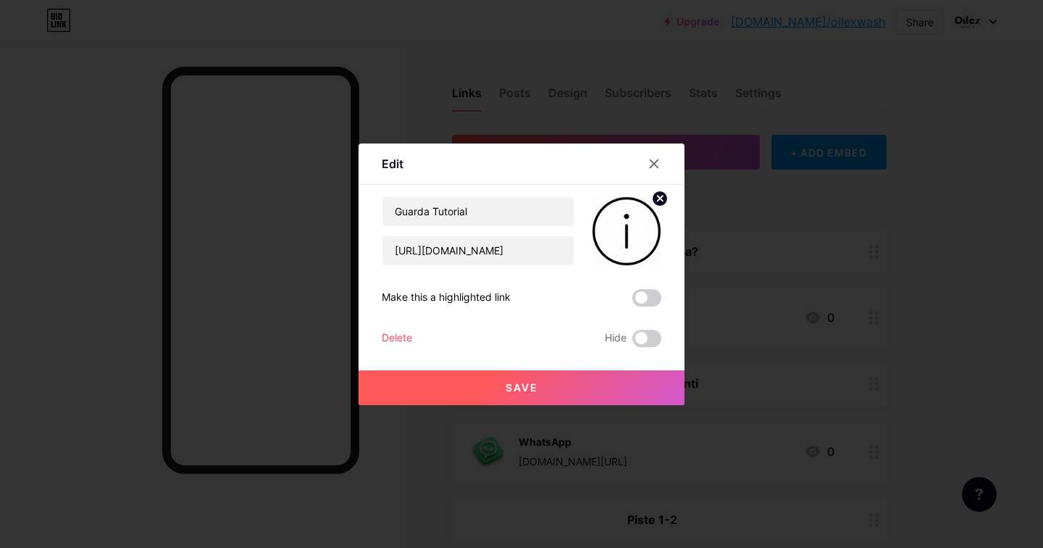
click at [511, 386] on span "Save" at bounding box center [522, 387] width 33 height 12
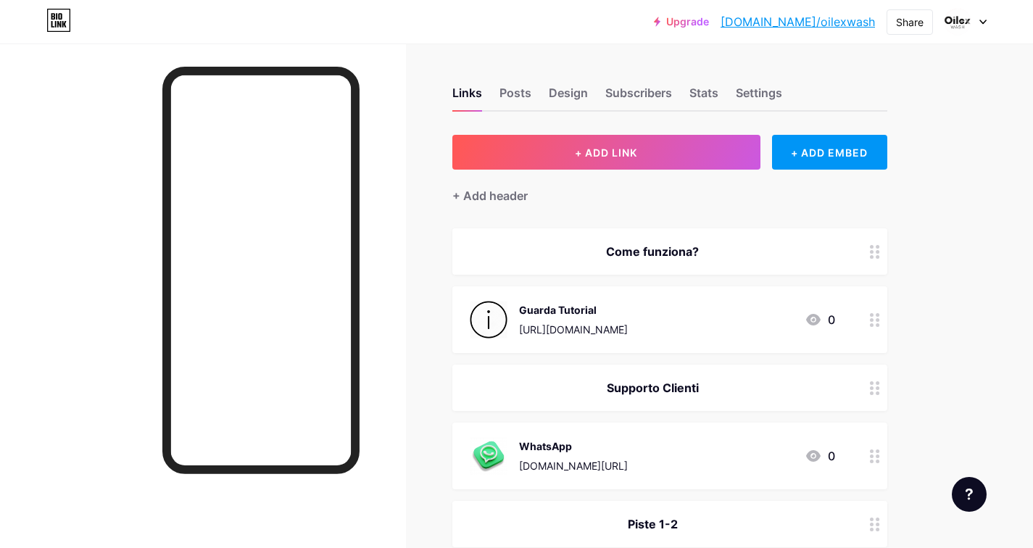
click at [759, 308] on div "Guarda Tutorial [URL][DOMAIN_NAME] 0" at bounding box center [652, 320] width 365 height 38
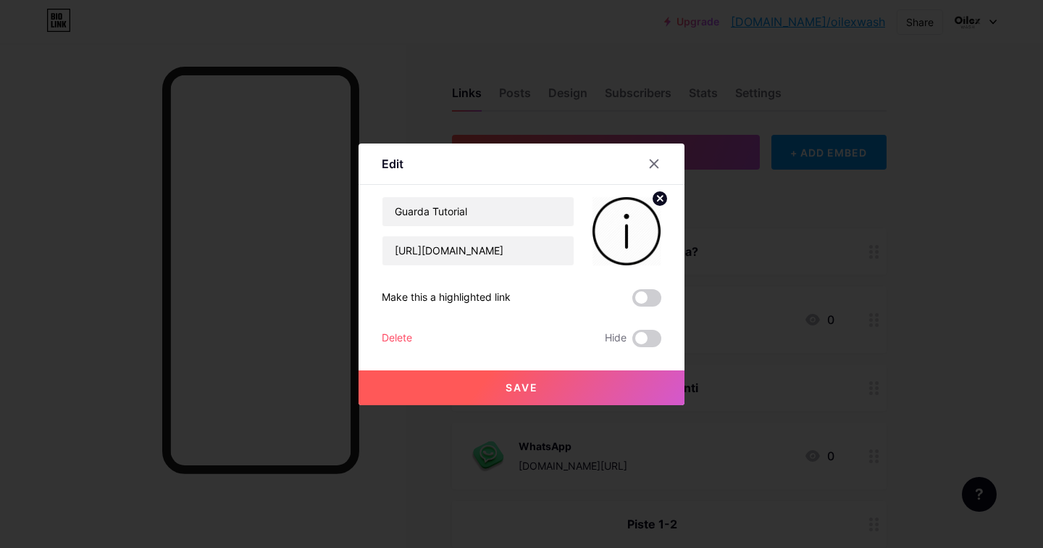
click at [659, 196] on icon at bounding box center [660, 198] width 5 height 5
click at [635, 225] on icon at bounding box center [626, 222] width 29 height 27
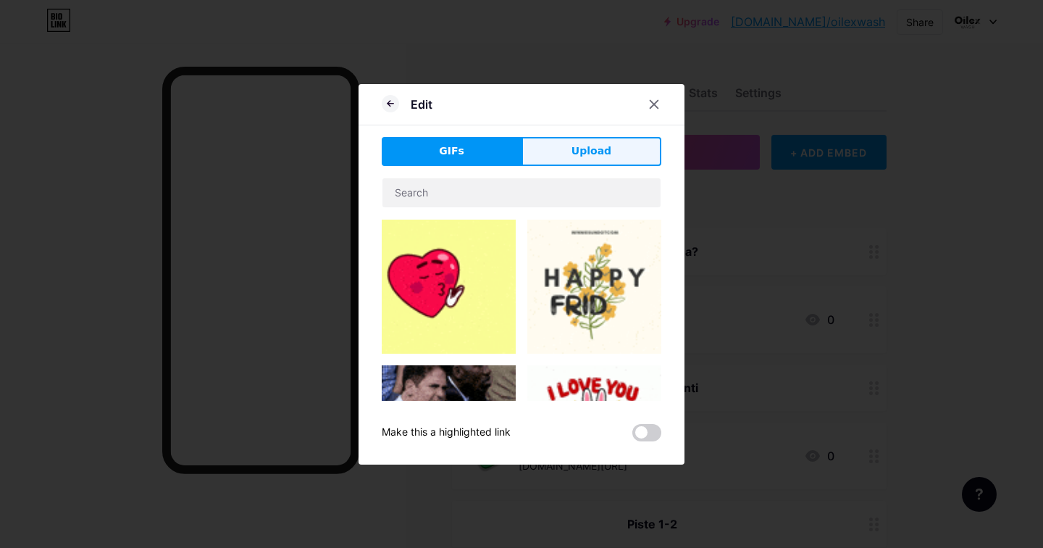
click at [616, 143] on button "Upload" at bounding box center [592, 151] width 140 height 29
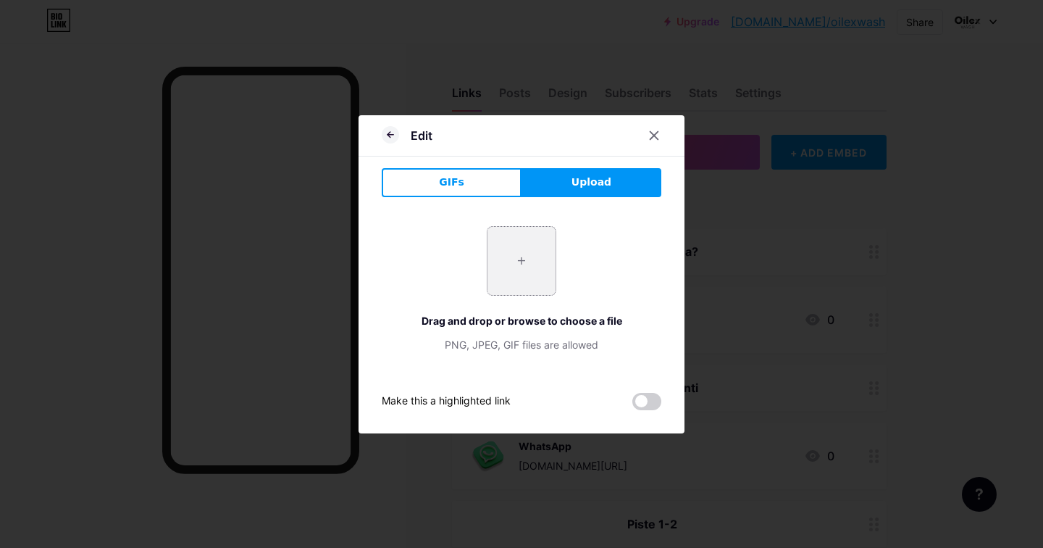
click at [530, 257] on input "file" at bounding box center [522, 261] width 68 height 68
type input "C:\fakepath\7341809.png"
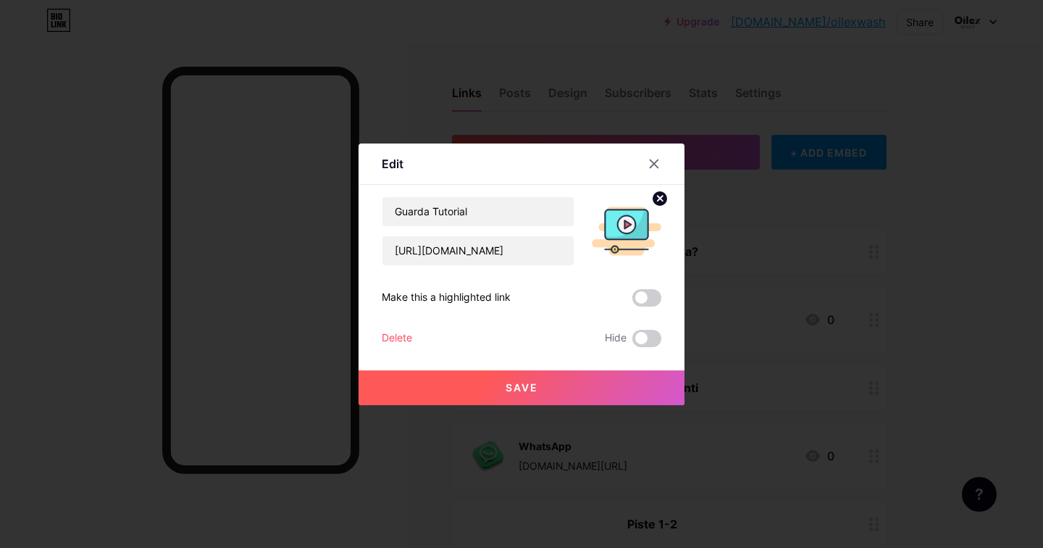
click at [517, 406] on div at bounding box center [521, 274] width 1043 height 548
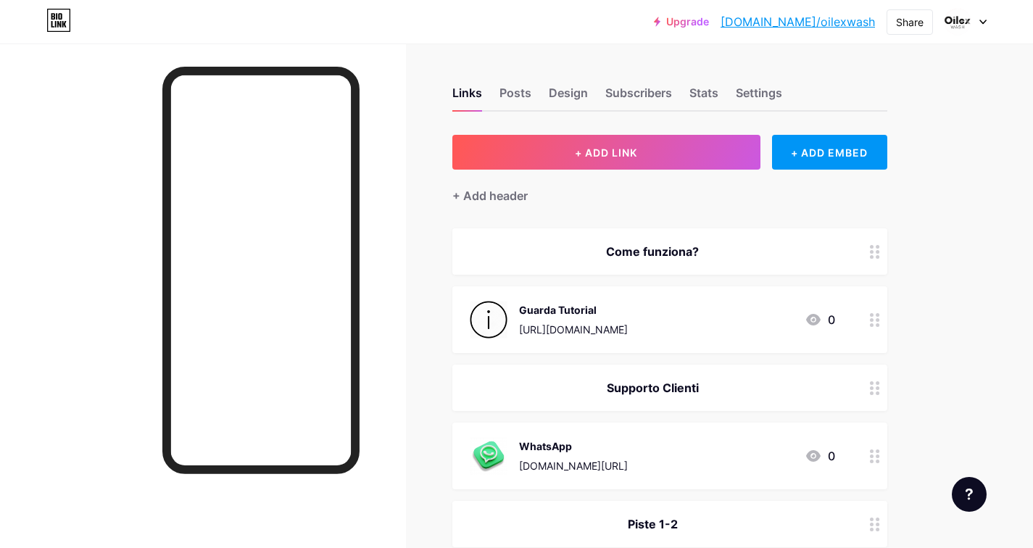
click at [628, 324] on div "[URL][DOMAIN_NAME]" at bounding box center [573, 329] width 109 height 15
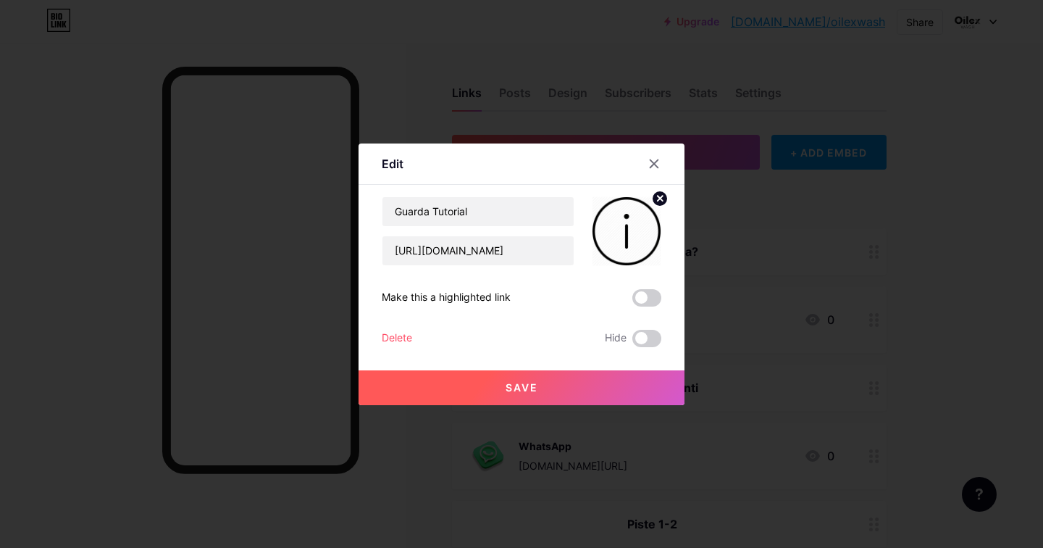
click at [659, 196] on icon at bounding box center [660, 198] width 5 height 5
click at [630, 213] on rect at bounding box center [623, 220] width 23 height 23
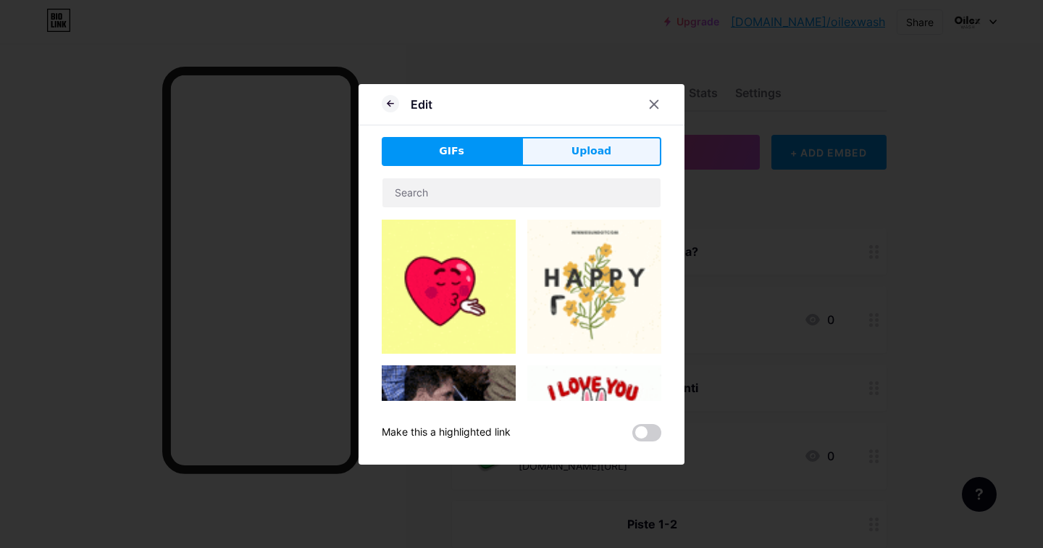
click at [583, 151] on span "Upload" at bounding box center [592, 150] width 40 height 15
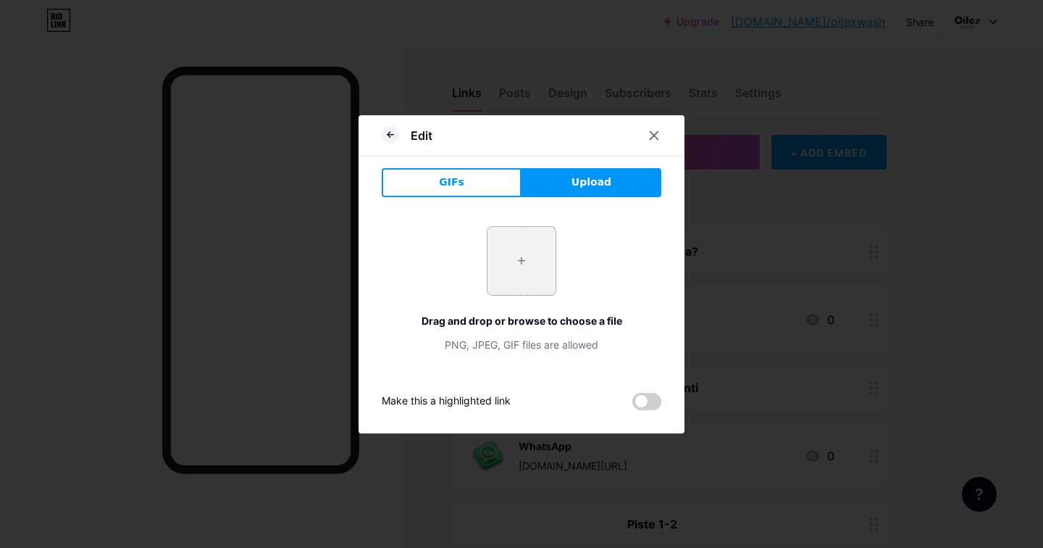
click at [517, 250] on input "file" at bounding box center [522, 261] width 68 height 68
type input "C:\fakepath\7341809.png"
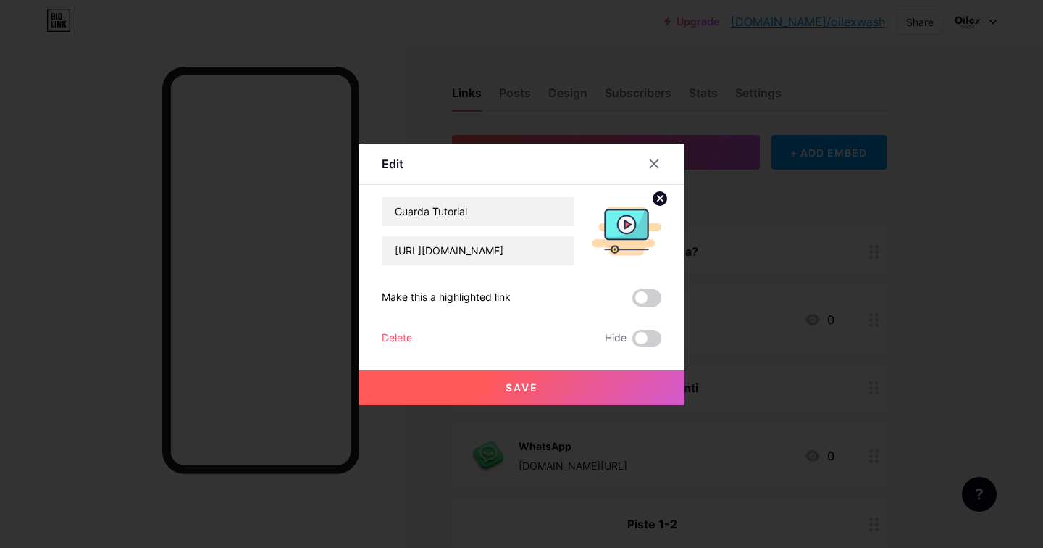
click at [528, 384] on span "Save" at bounding box center [522, 387] width 33 height 12
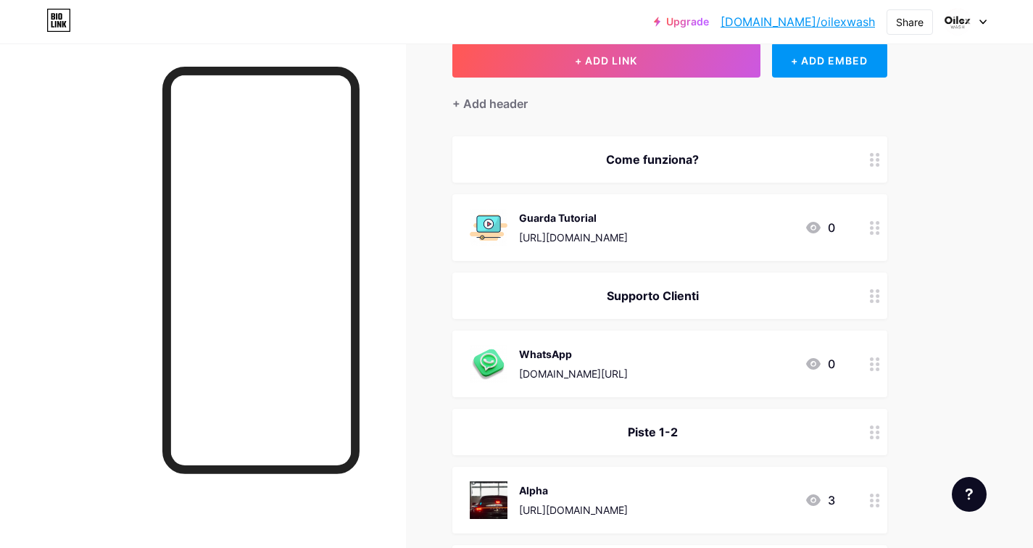
scroll to position [90, 0]
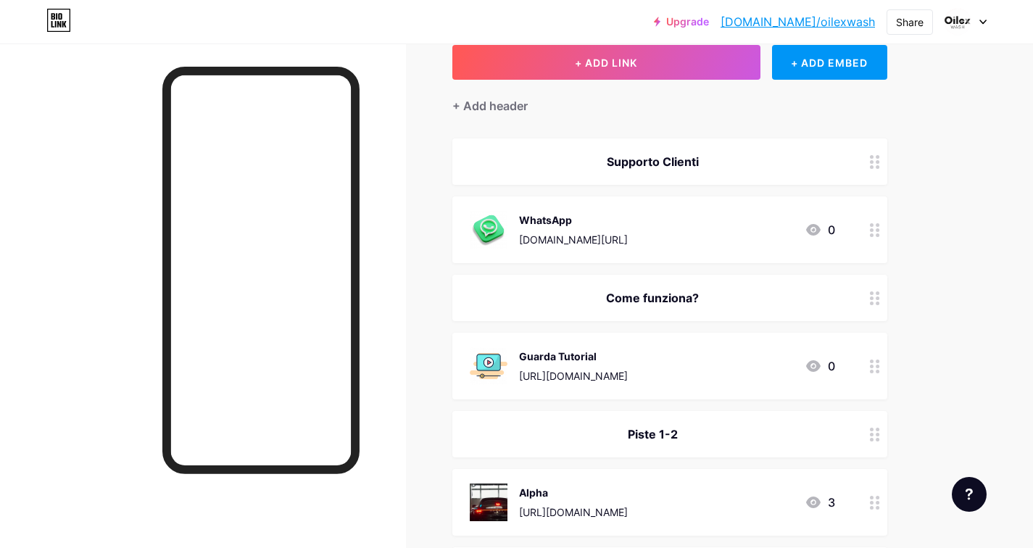
click at [628, 349] on div "Guarda Tutorial" at bounding box center [573, 356] width 109 height 15
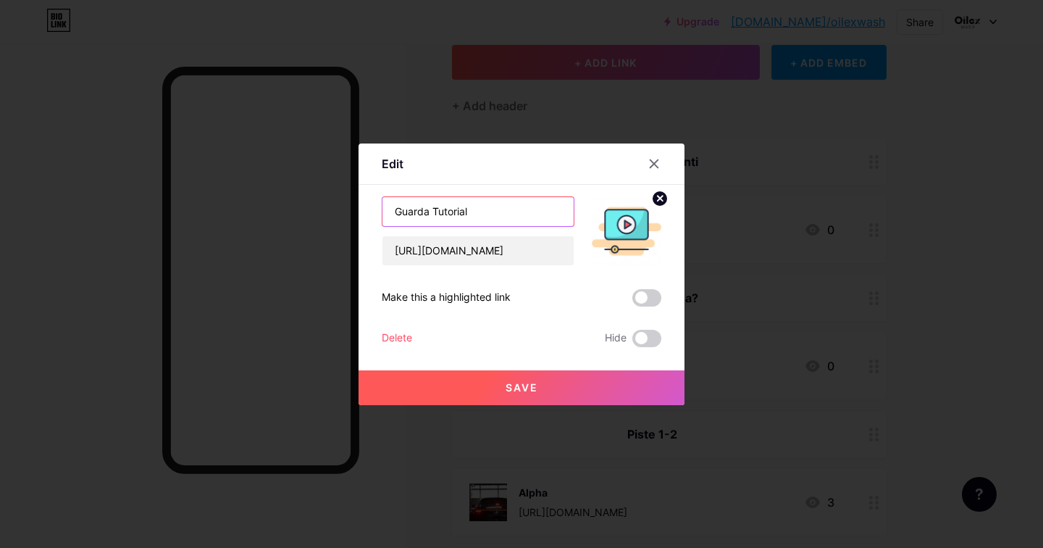
click at [432, 206] on input "Guarda Tutorial" at bounding box center [478, 211] width 191 height 29
type input "Tutorial"
click at [544, 399] on button "Save" at bounding box center [522, 387] width 326 height 35
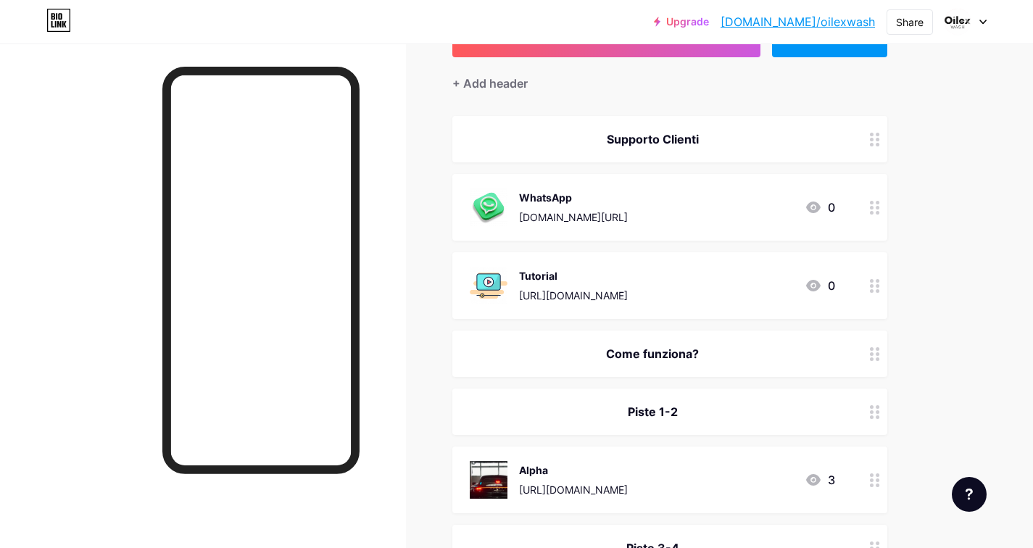
scroll to position [113, 0]
click at [696, 346] on div "Come funziona?" at bounding box center [652, 352] width 365 height 17
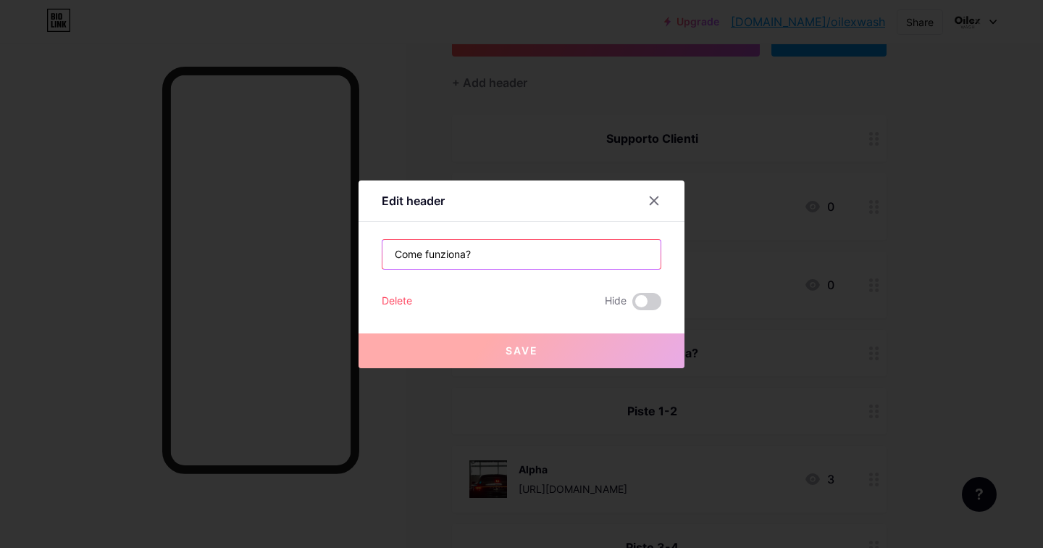
click at [466, 253] on input "Come funziona?" at bounding box center [522, 254] width 278 height 29
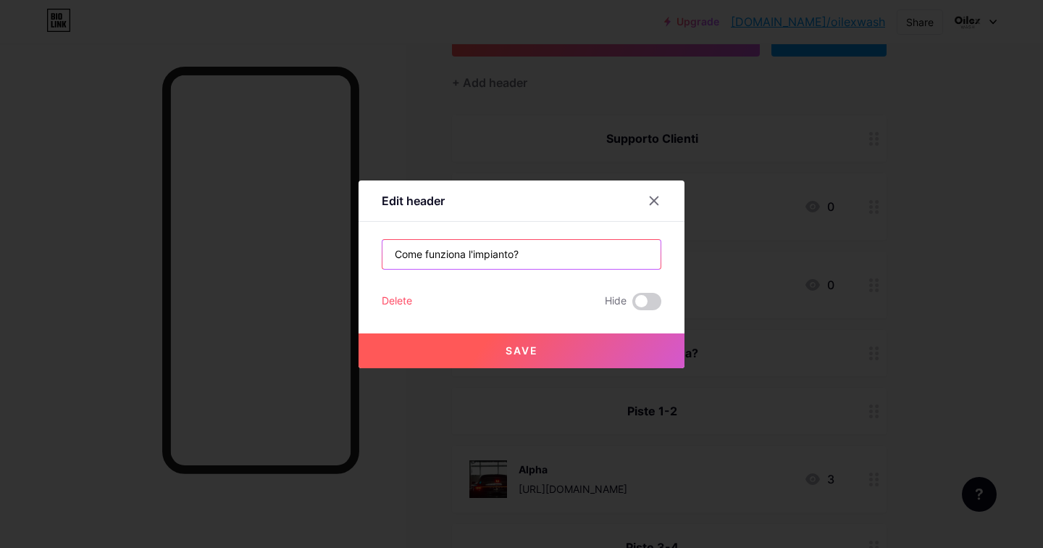
click at [469, 252] on input "Come funziona l'impianto?" at bounding box center [522, 254] width 278 height 29
type input "Com'è fatto l'impianto?"
click at [509, 353] on span "Save" at bounding box center [522, 350] width 33 height 12
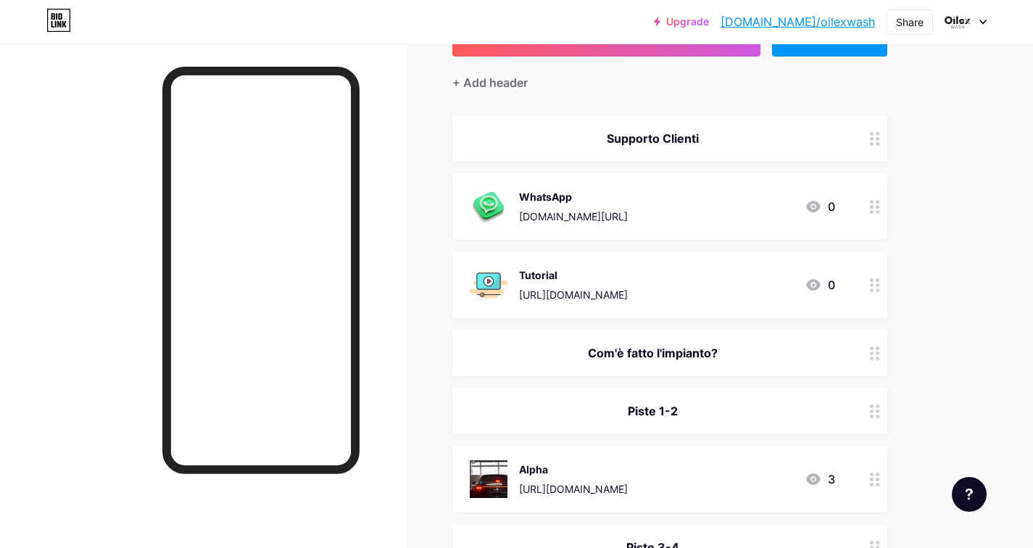
click at [638, 352] on div "Com'è fatto l'impianto?" at bounding box center [652, 352] width 365 height 17
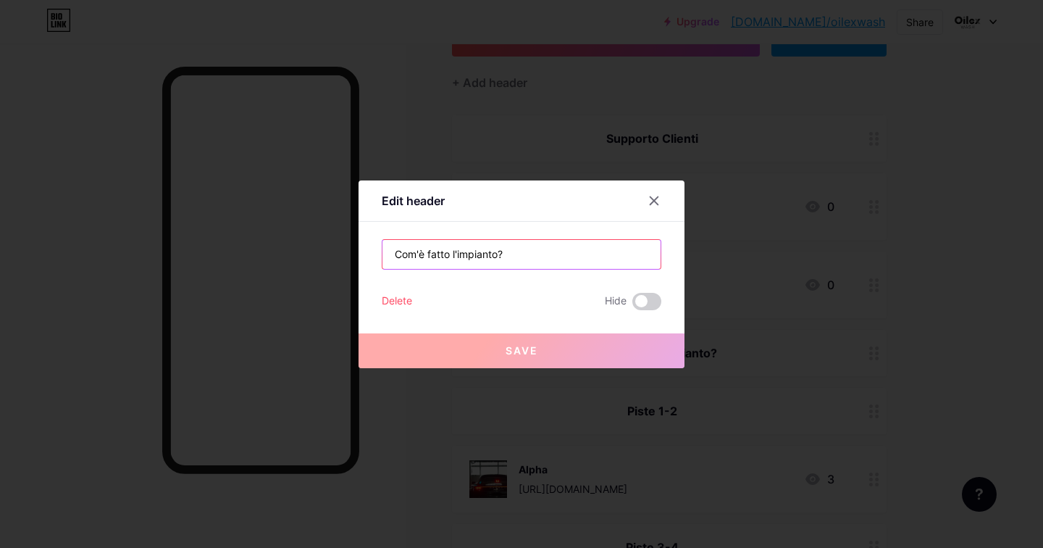
click at [509, 262] on input "Com'è fatto l'impianto?" at bounding box center [522, 254] width 278 height 29
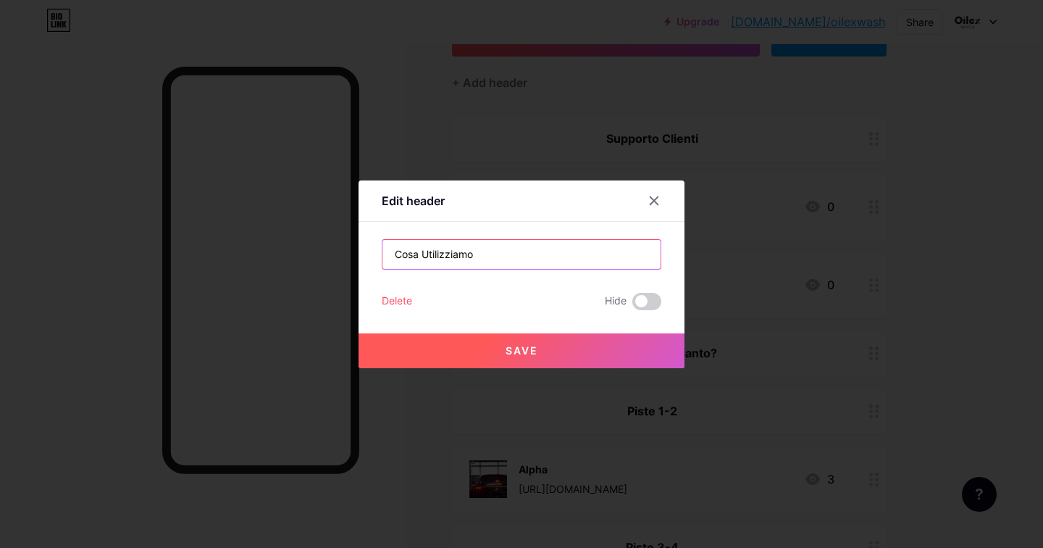
type input "Cosa Utilizziamo"
click at [544, 358] on button "Save" at bounding box center [522, 350] width 326 height 35
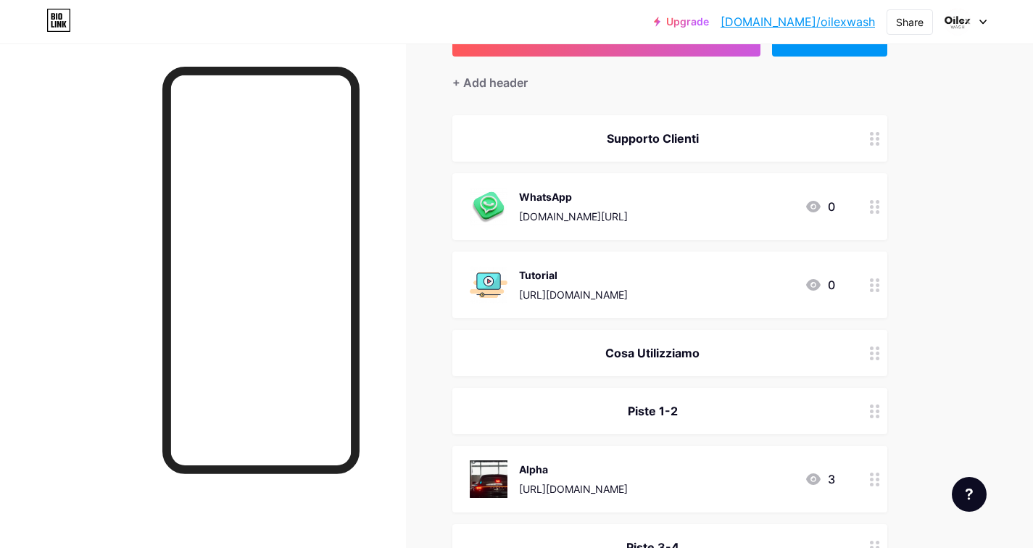
click at [686, 356] on div "Cosa Utilizziamo" at bounding box center [652, 352] width 365 height 17
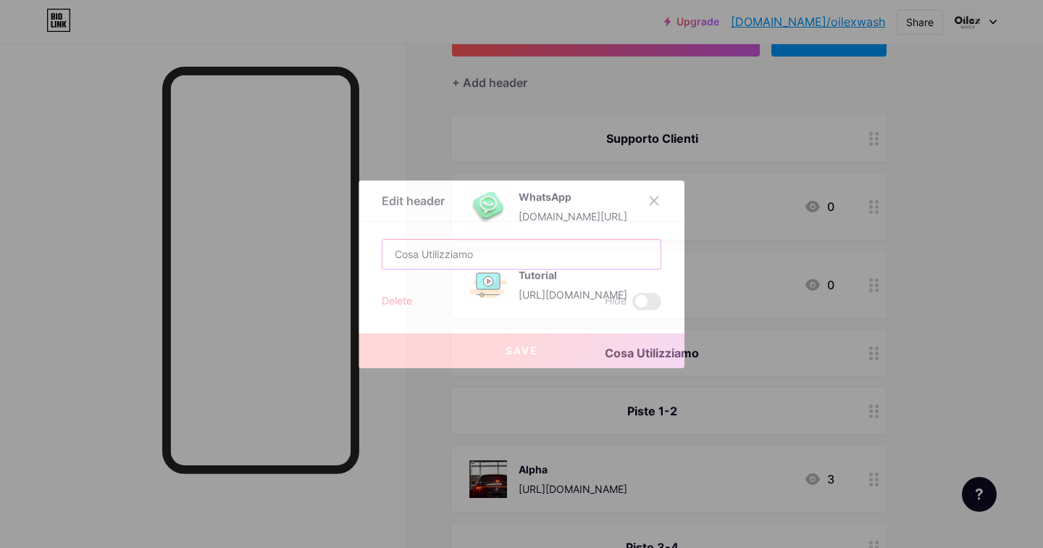
drag, startPoint x: 490, startPoint y: 254, endPoint x: 380, endPoint y: 233, distance: 111.3
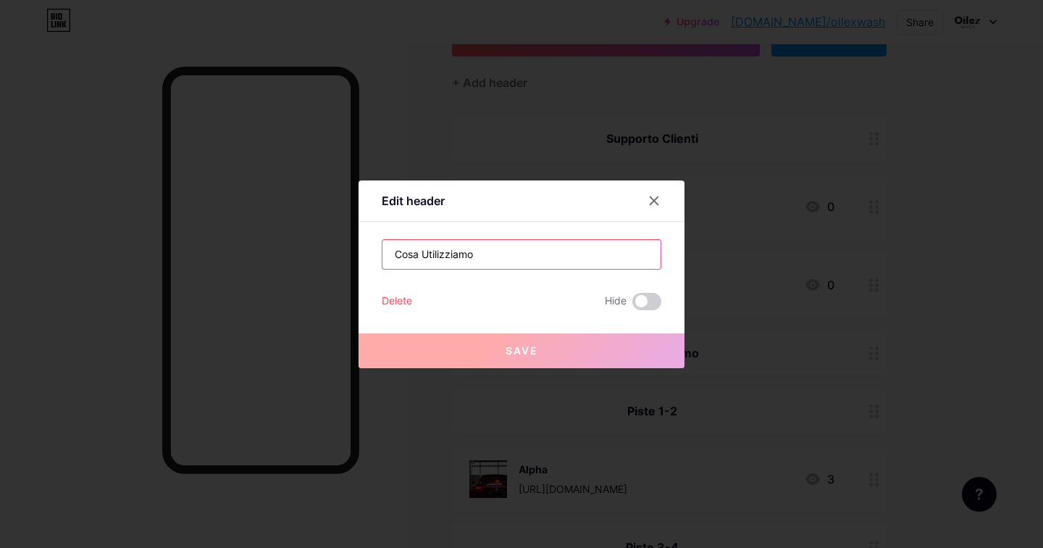
click at [380, 233] on div "Edit header Cosa Utilizziamo Delete Hide Save" at bounding box center [522, 274] width 326 height 188
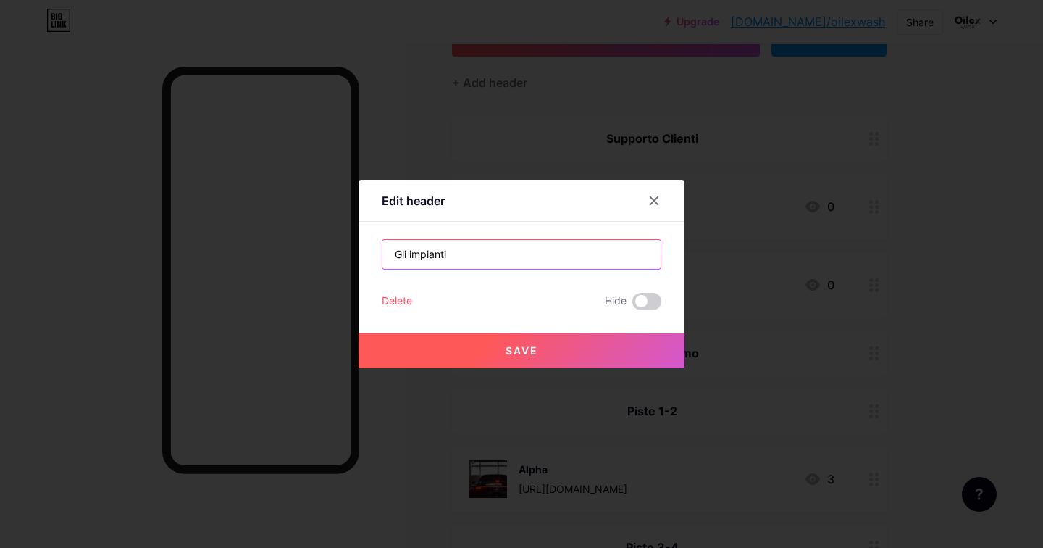
type input "Gli impianti"
click at [536, 353] on span "Save" at bounding box center [522, 350] width 33 height 12
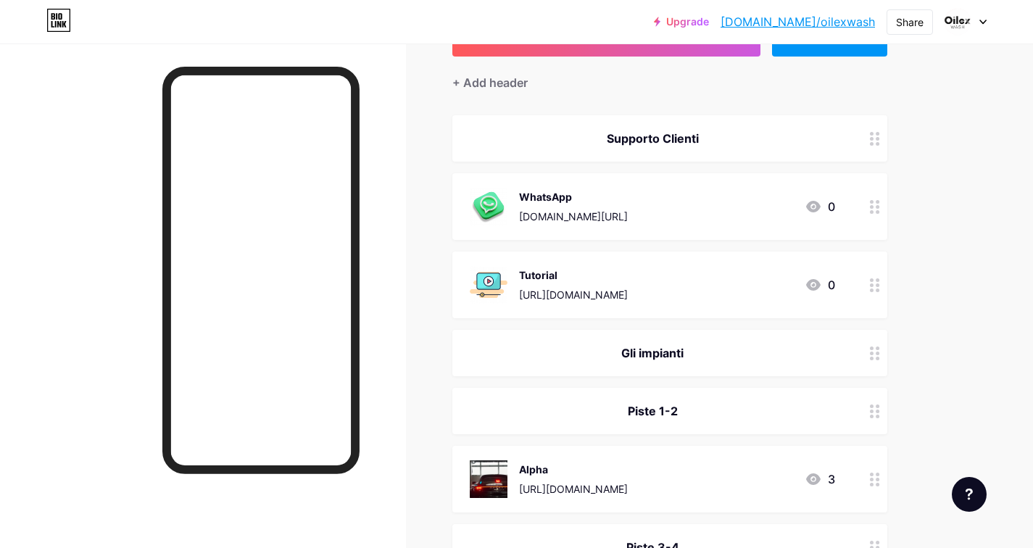
click at [839, 346] on div "Gli impianti" at bounding box center [669, 353] width 435 height 46
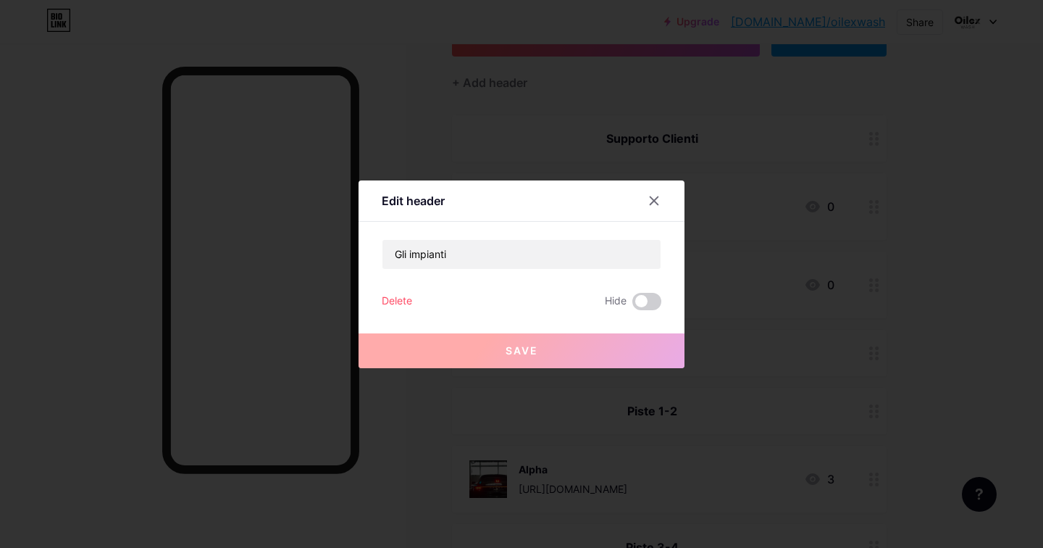
click at [395, 298] on div "Delete" at bounding box center [397, 301] width 30 height 17
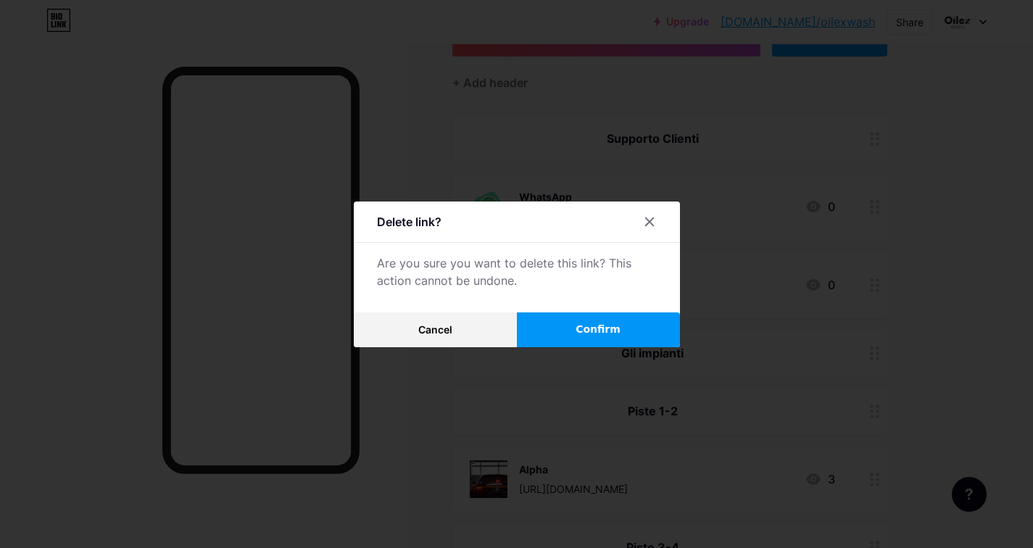
click at [579, 332] on button "Confirm" at bounding box center [598, 329] width 163 height 35
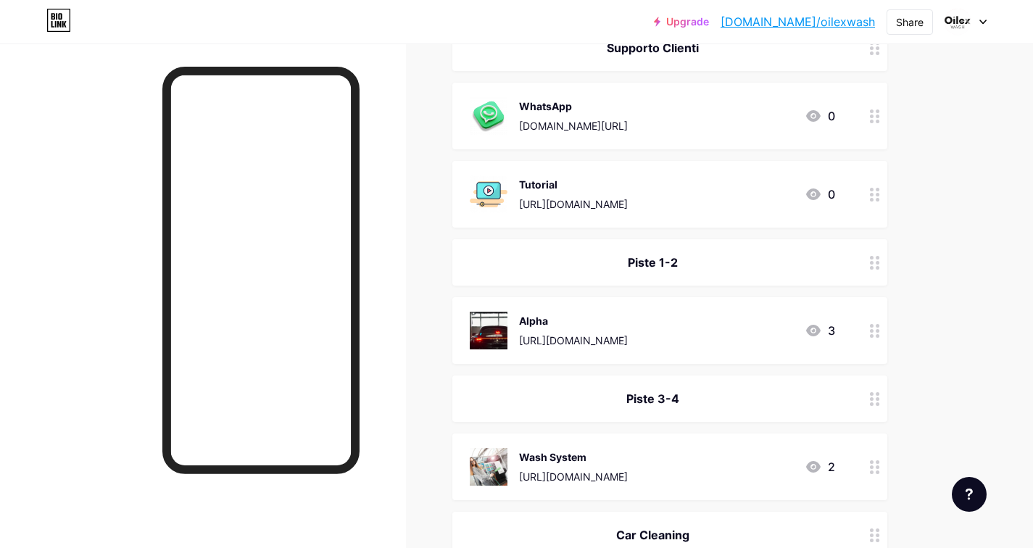
scroll to position [216, 0]
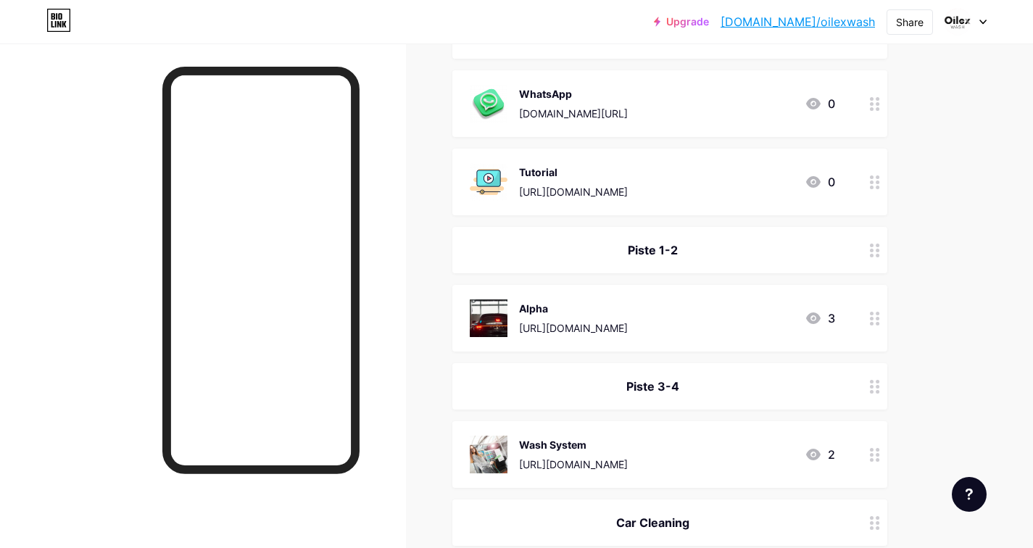
click at [706, 251] on div "Piste 1-2" at bounding box center [652, 249] width 365 height 17
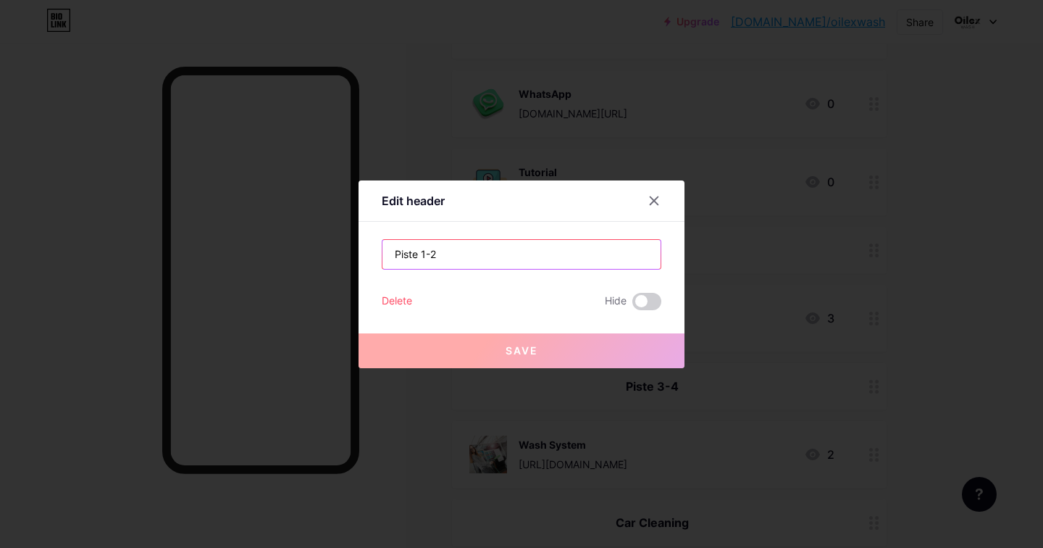
click at [449, 251] on input "Piste 1-2" at bounding box center [522, 254] width 278 height 29
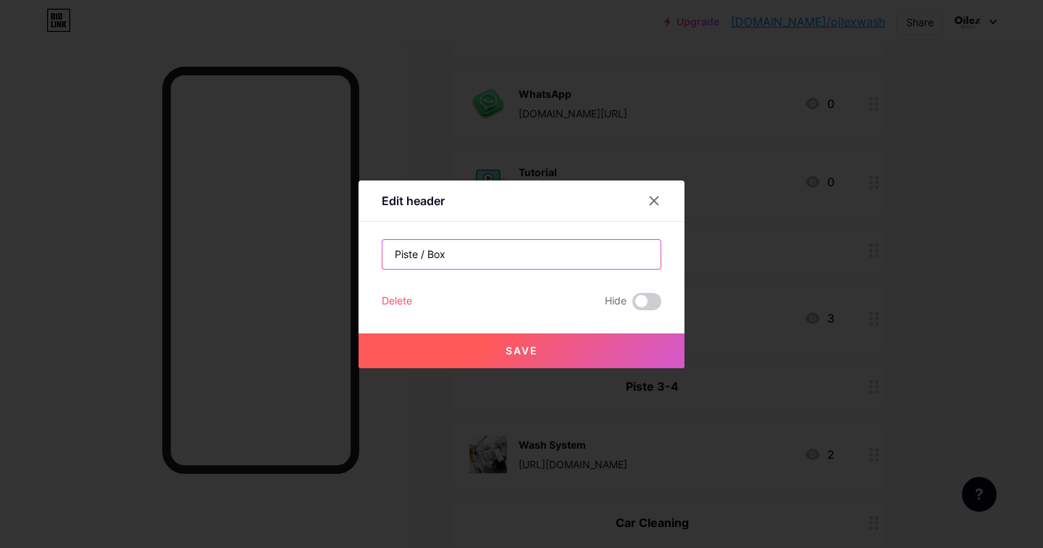
type input "Piste / Box"
click at [503, 351] on button "Save" at bounding box center [522, 350] width 326 height 35
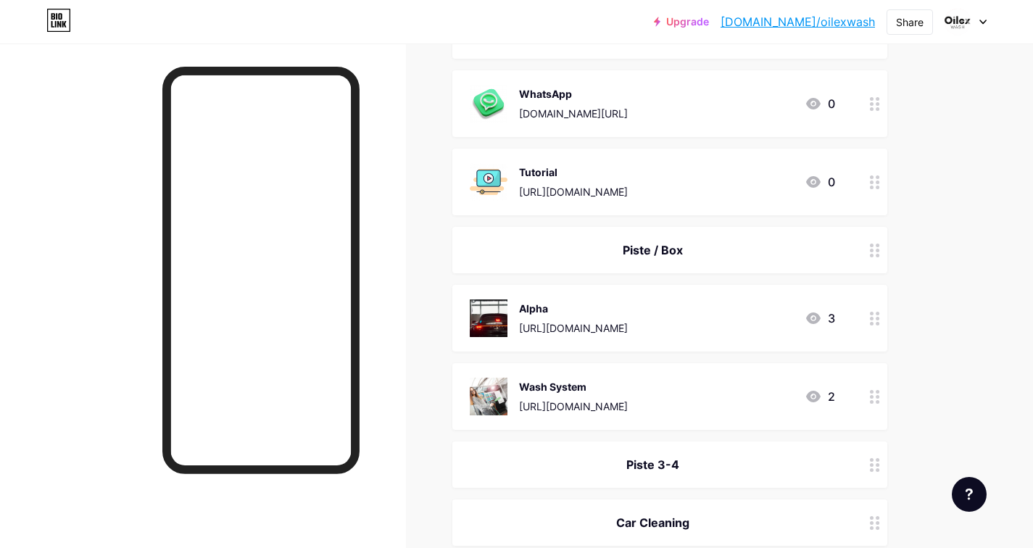
click at [628, 312] on div "Alpha" at bounding box center [573, 308] width 109 height 15
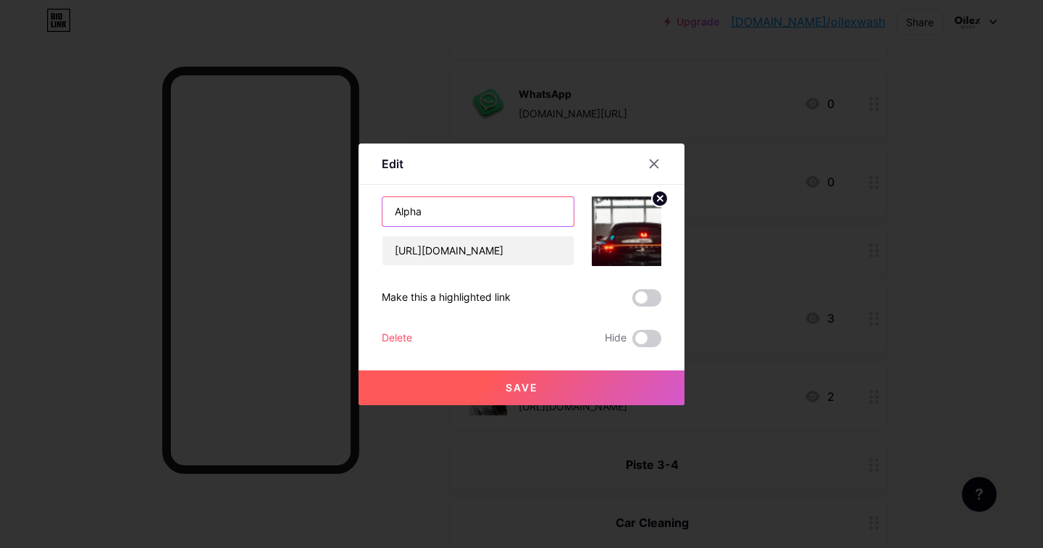
click at [470, 211] on input "Alpha" at bounding box center [478, 211] width 191 height 29
type input "Alpha (1-2)"
click at [531, 383] on span "Save" at bounding box center [522, 387] width 33 height 12
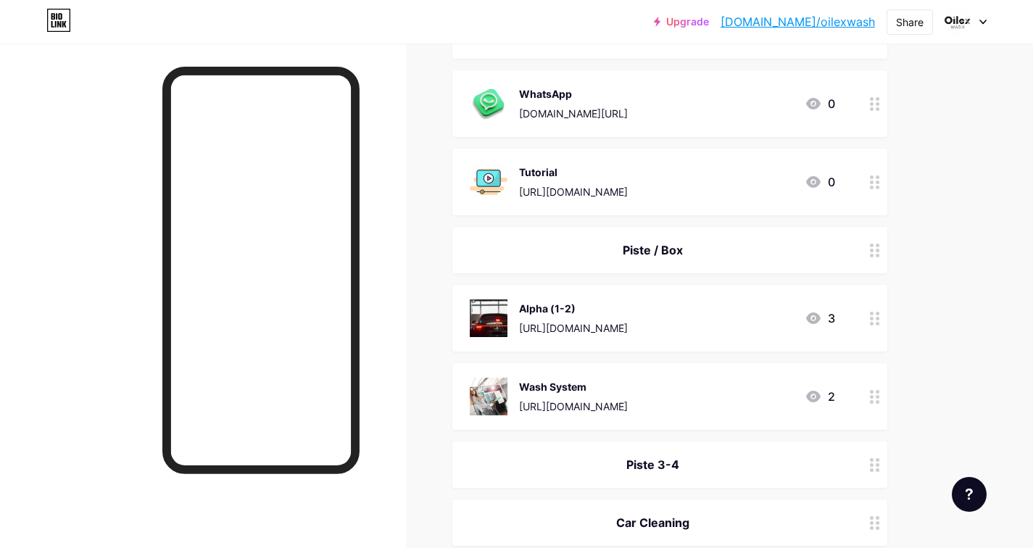
click at [628, 392] on div "Wash System" at bounding box center [573, 386] width 109 height 15
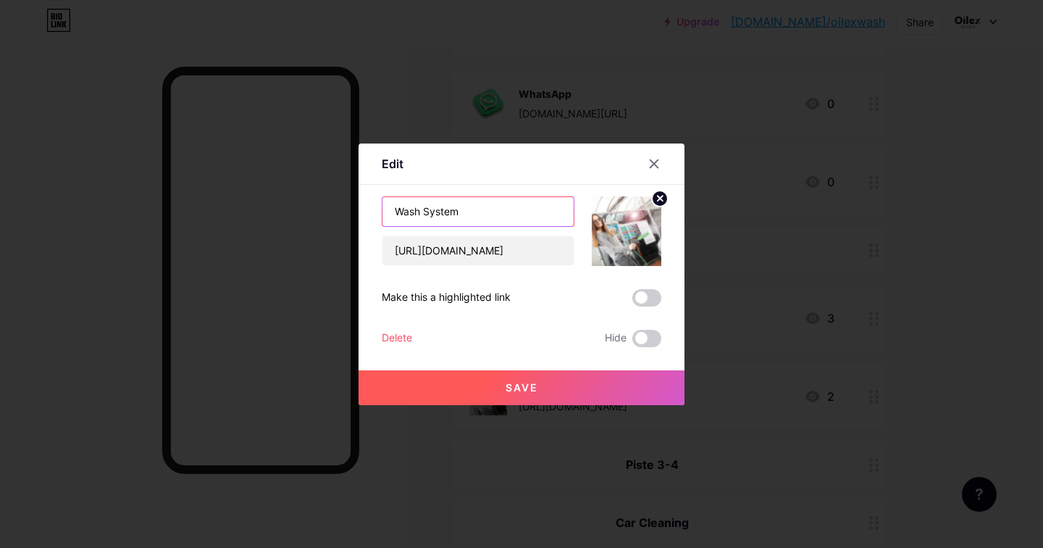
click at [508, 210] on input "Wash System" at bounding box center [478, 211] width 191 height 29
type input "Wash System (3-4)"
click at [522, 388] on span "Save" at bounding box center [522, 387] width 33 height 12
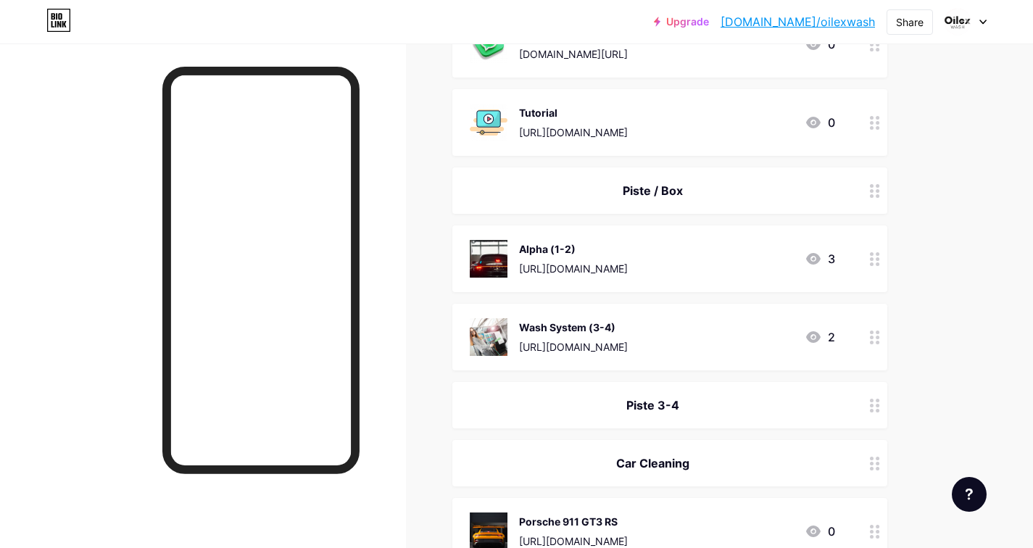
scroll to position [377, 0]
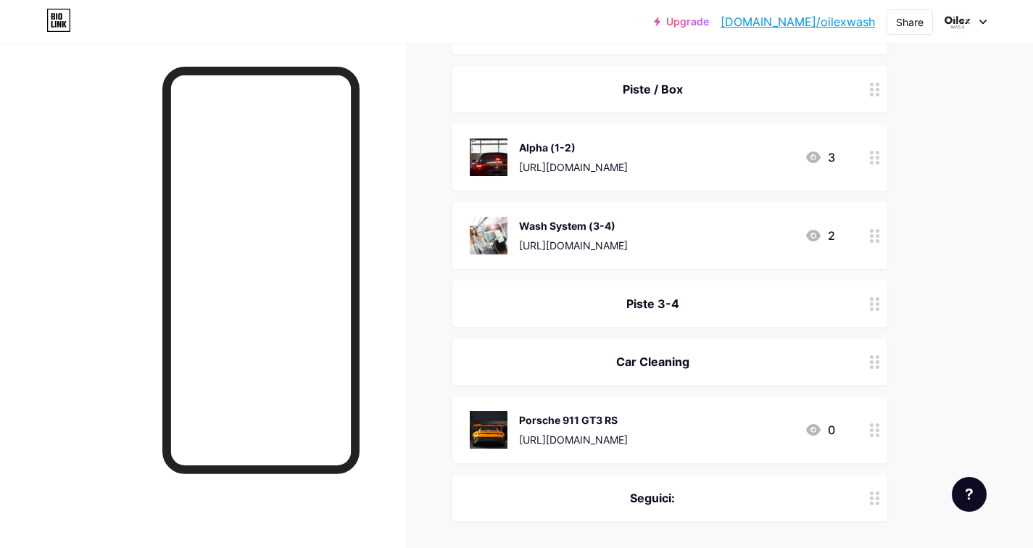
click at [797, 299] on div "Piste 3-4" at bounding box center [652, 303] width 365 height 17
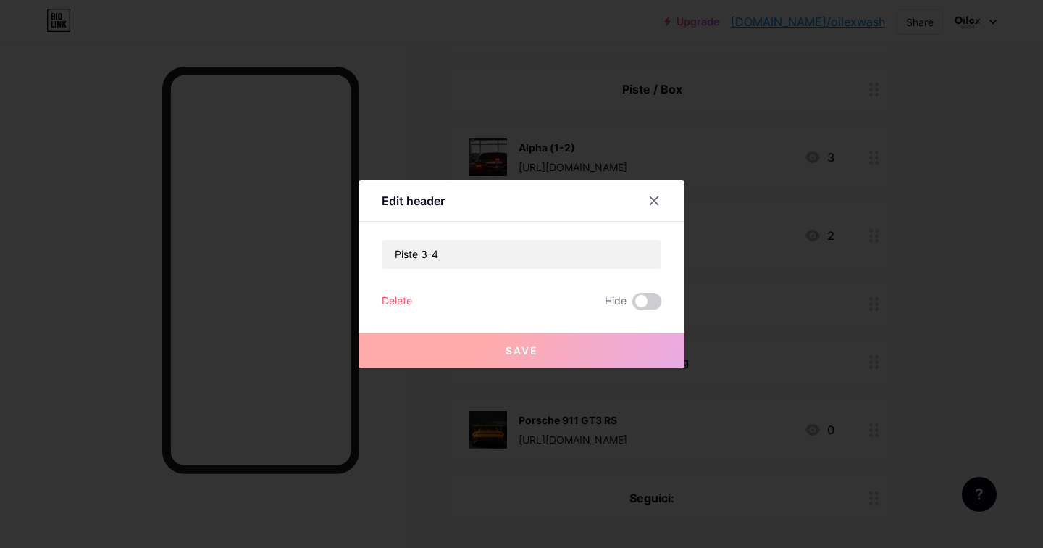
click at [395, 298] on div "Delete" at bounding box center [397, 301] width 30 height 17
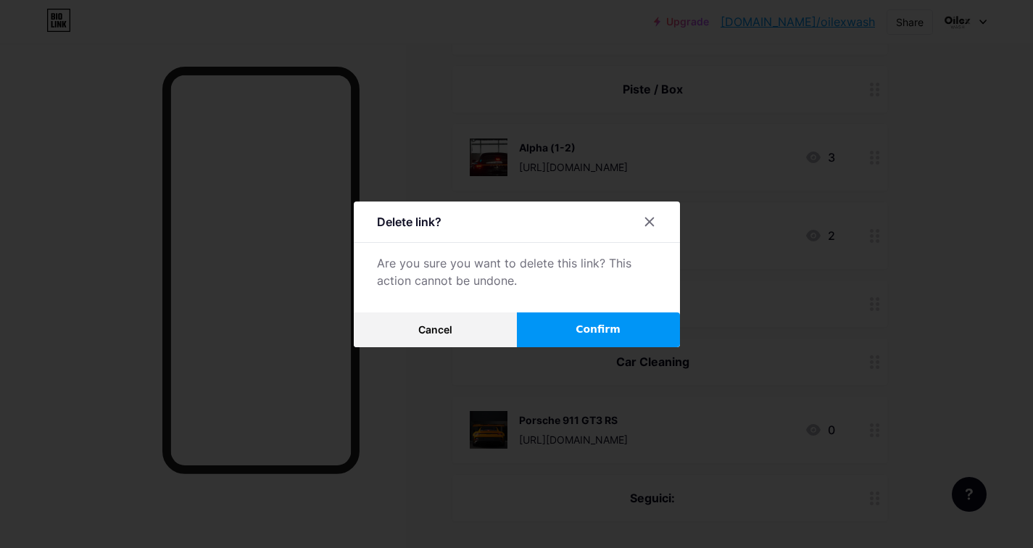
click at [607, 328] on span "Confirm" at bounding box center [597, 329] width 45 height 15
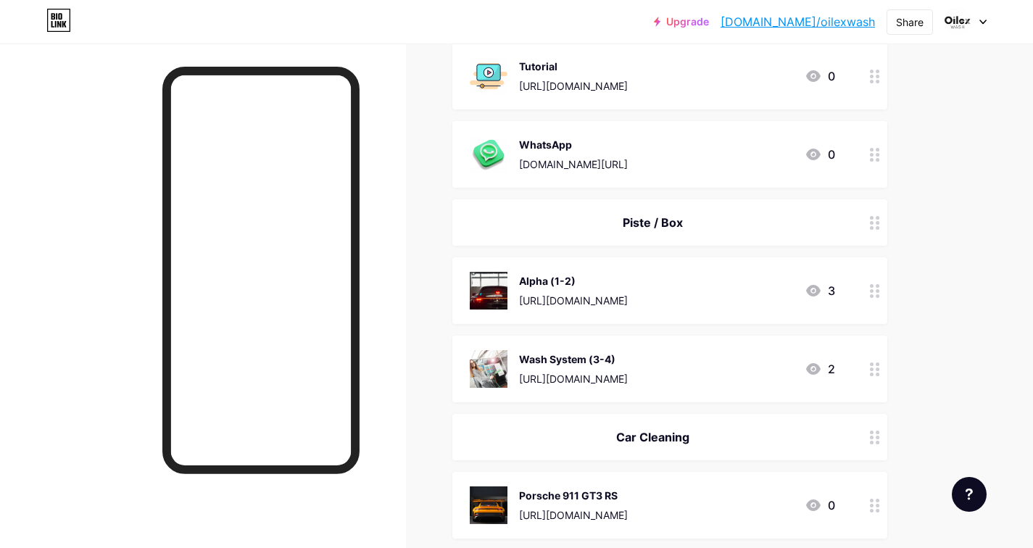
scroll to position [246, 0]
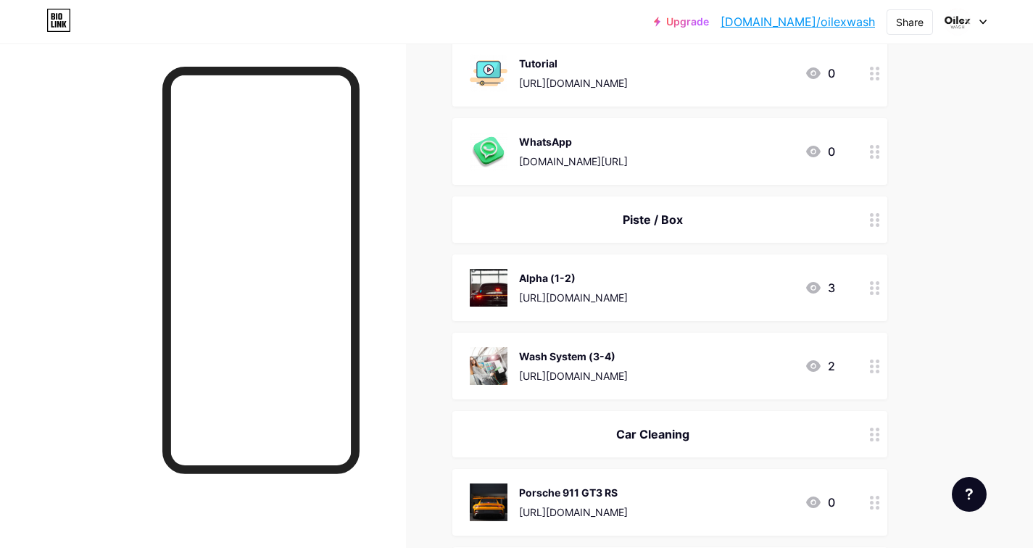
click at [624, 361] on div "Wash System (3-4)" at bounding box center [573, 356] width 109 height 15
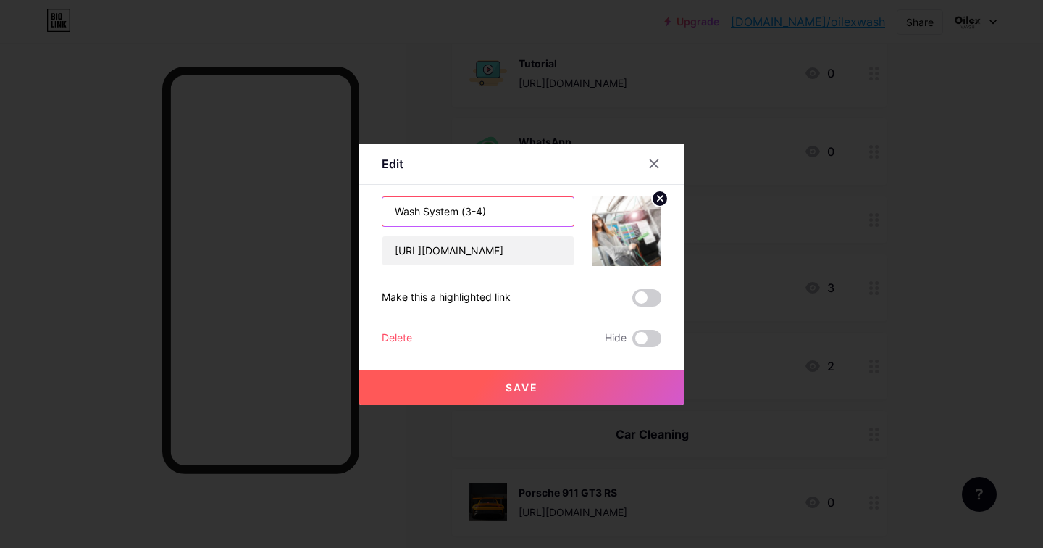
click at [457, 213] on input "Wash System (3-4)" at bounding box center [478, 211] width 191 height 29
type input "Wash Sys (3-4)"
click at [511, 386] on span "Save" at bounding box center [522, 387] width 33 height 12
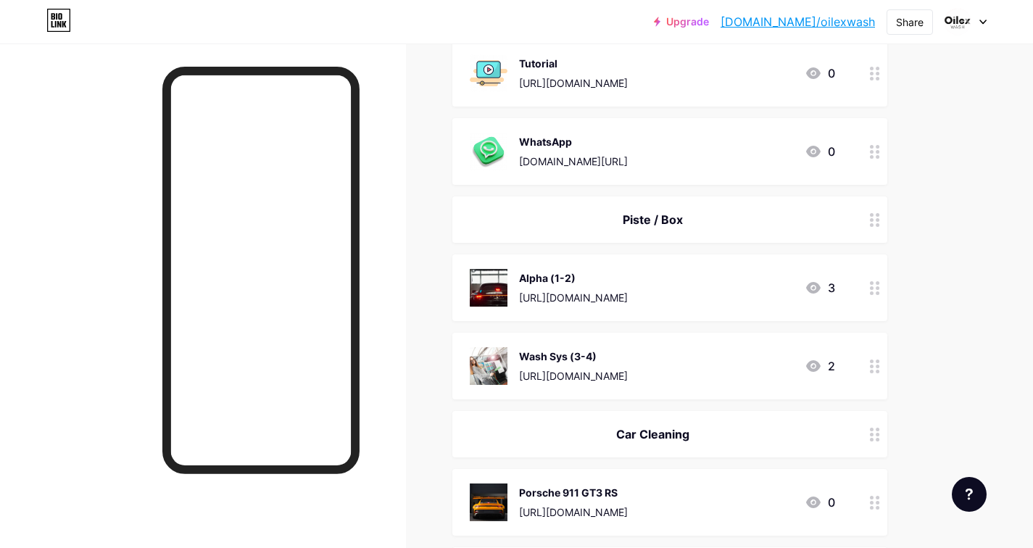
click at [575, 353] on div "Wash Sys (3-4)" at bounding box center [573, 356] width 109 height 15
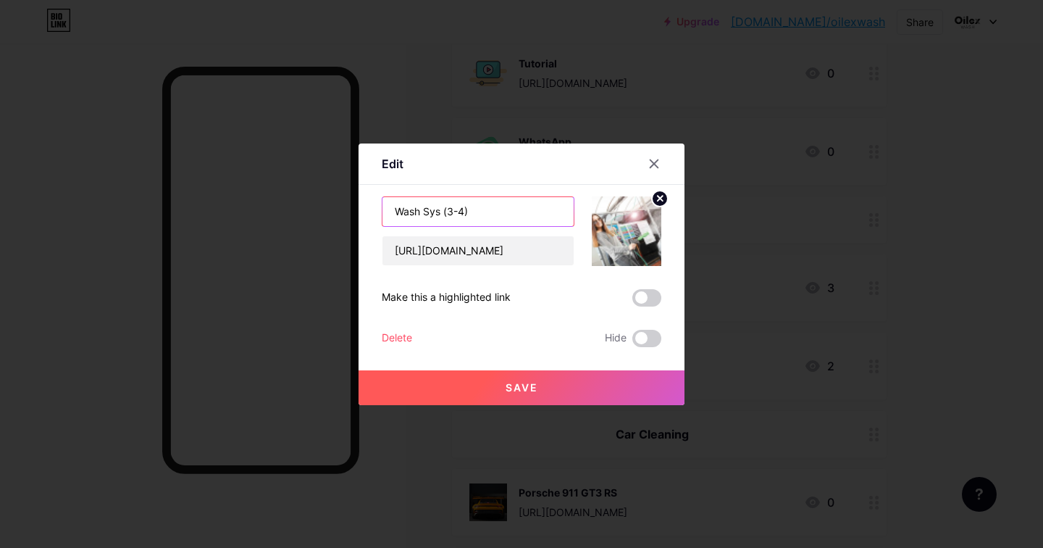
click at [443, 212] on input "Wash Sys (3-4)" at bounding box center [478, 211] width 191 height 29
type input "Wash S. (3-4)"
click at [502, 384] on button "Save" at bounding box center [522, 387] width 326 height 35
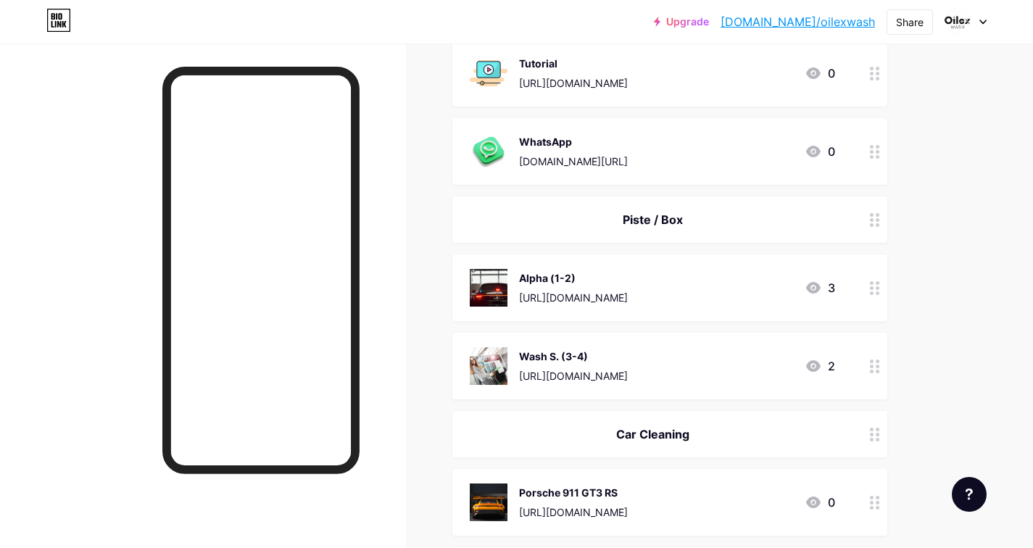
click at [593, 291] on div "[URL][DOMAIN_NAME]" at bounding box center [573, 297] width 109 height 15
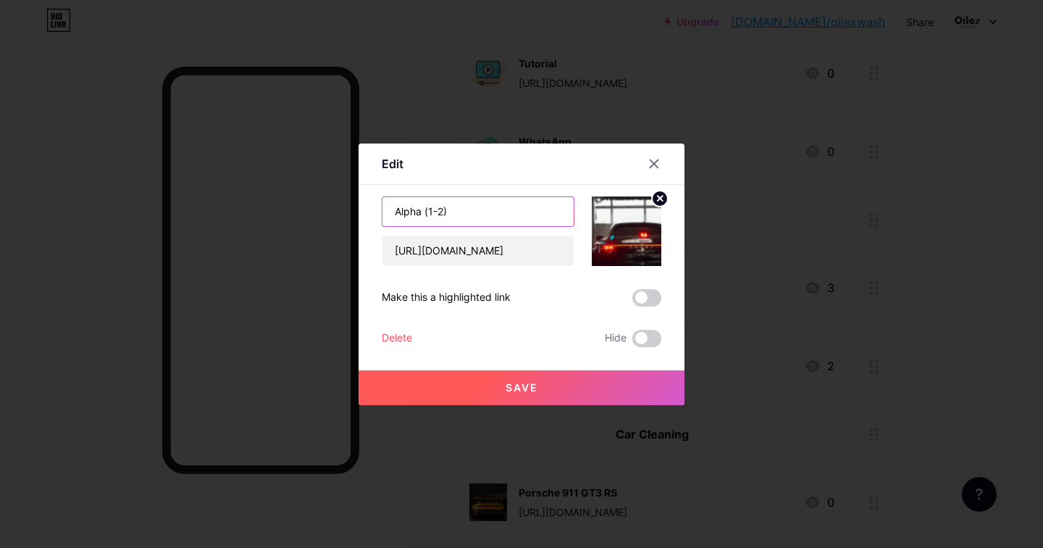
click at [420, 210] on input "Alpha (1-2)" at bounding box center [478, 211] width 191 height 29
type input "Piste 1-2 'Alpha'"
click at [495, 391] on button "Save" at bounding box center [522, 387] width 326 height 35
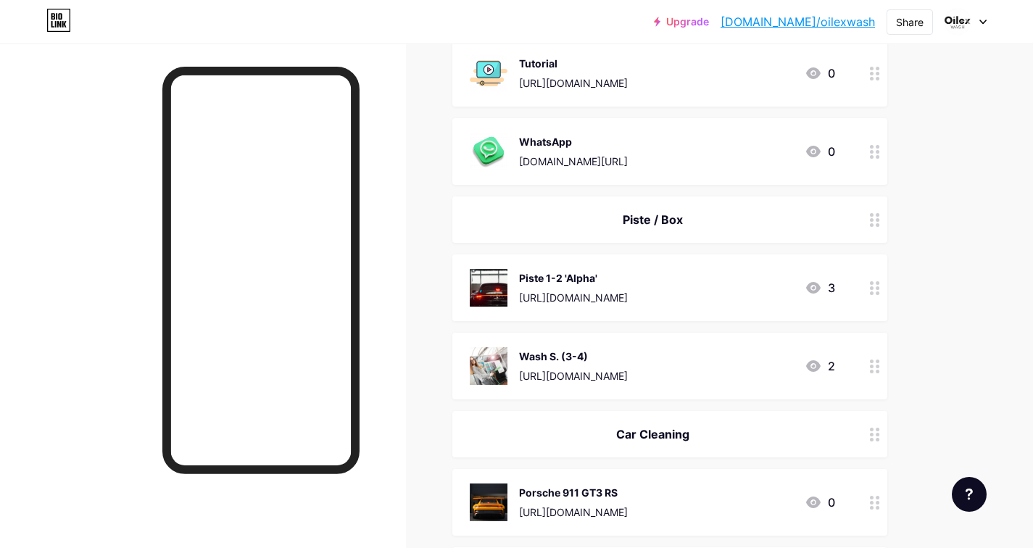
click at [588, 291] on div "[URL][DOMAIN_NAME]" at bounding box center [573, 297] width 109 height 15
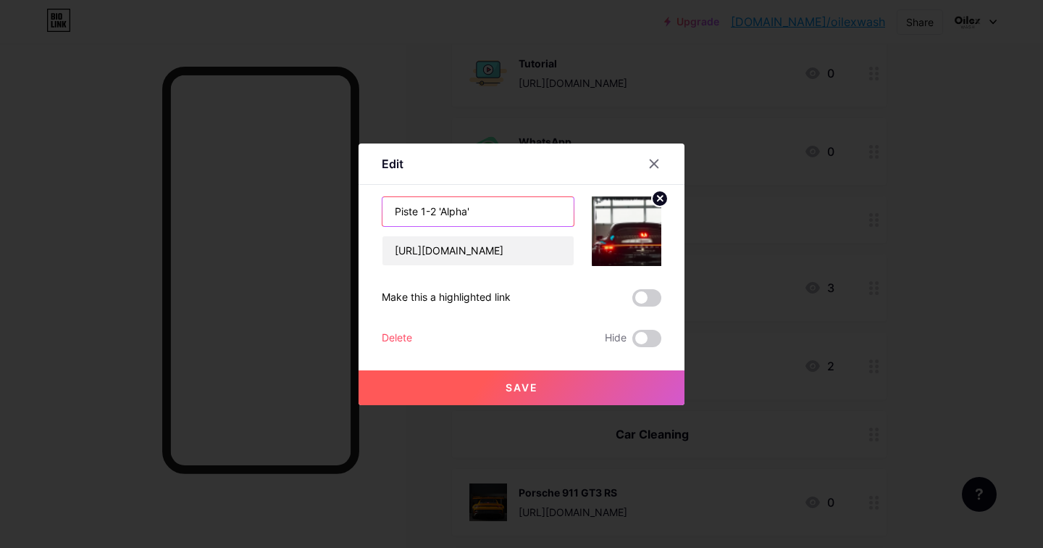
click at [443, 212] on input "Piste 1-2 'Alpha'" at bounding box center [478, 211] width 191 height 29
type input "Alpha 1-2"
click at [517, 378] on button "Save" at bounding box center [522, 387] width 326 height 35
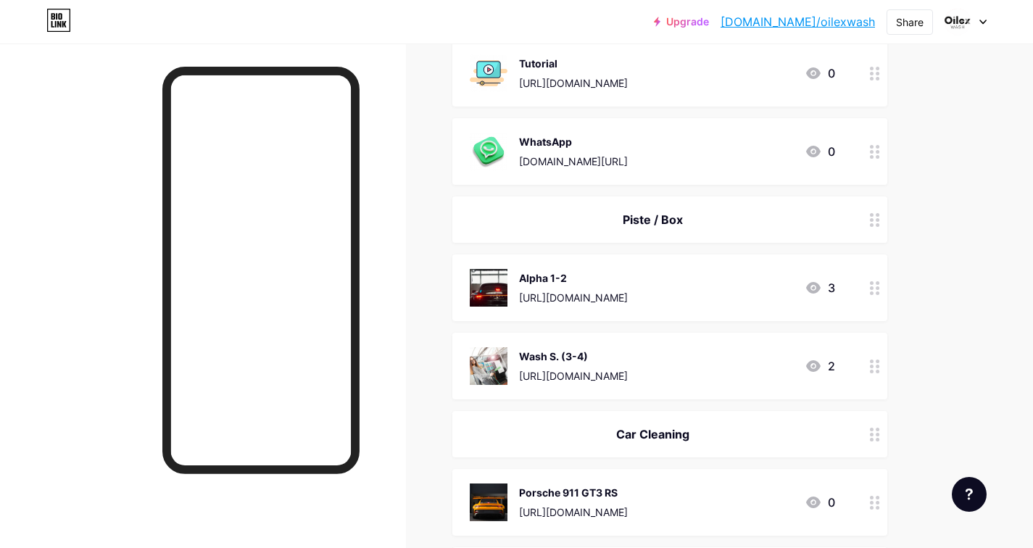
click at [628, 352] on div "Wash S. (3-4)" at bounding box center [573, 356] width 109 height 15
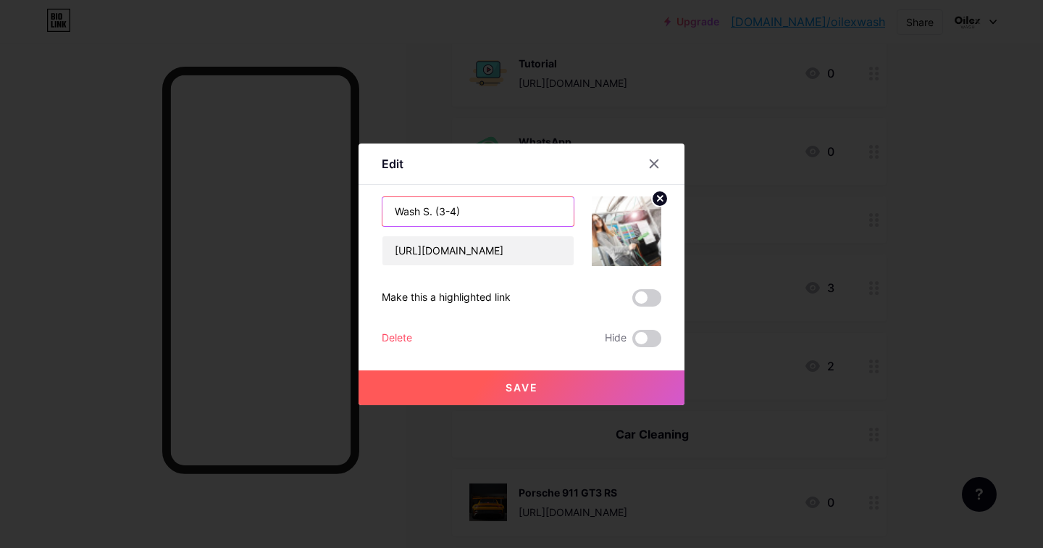
click at [430, 213] on input "Wash S. (3-4)" at bounding box center [478, 211] width 191 height 29
type input "Wash System 3-4"
click at [527, 385] on span "Save" at bounding box center [522, 387] width 33 height 12
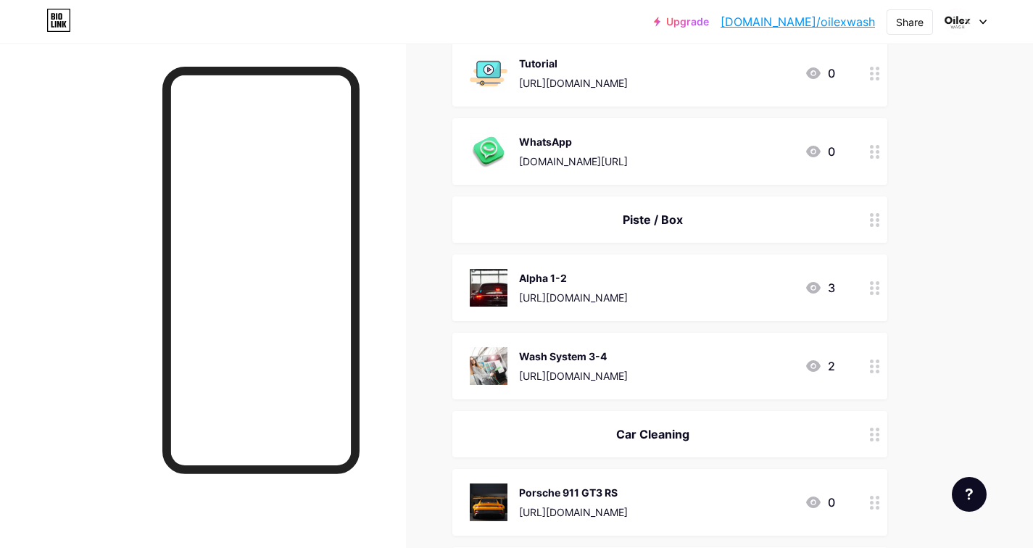
click at [559, 362] on div "Wash System 3-4" at bounding box center [573, 356] width 109 height 15
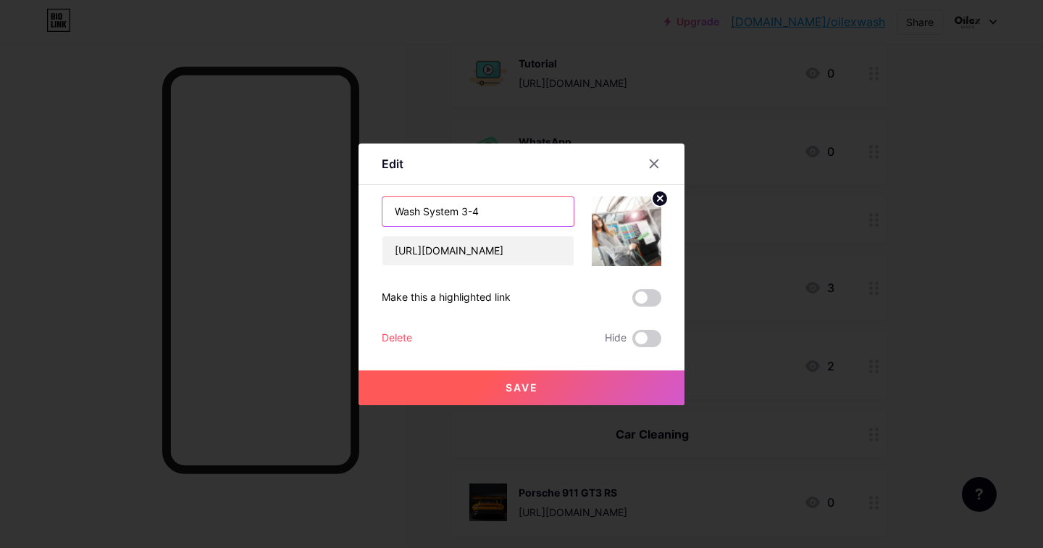
click at [454, 209] on input "Wash System 3-4" at bounding box center [478, 211] width 191 height 29
type input "Box 3-4"
click at [499, 393] on button "Save" at bounding box center [522, 387] width 326 height 35
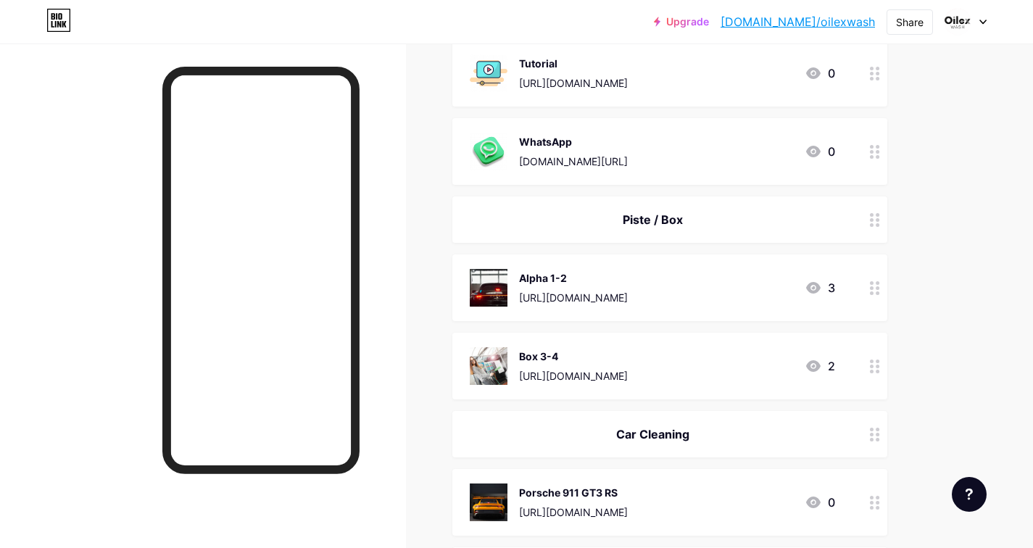
click at [561, 350] on div "Box 3-4" at bounding box center [573, 356] width 109 height 15
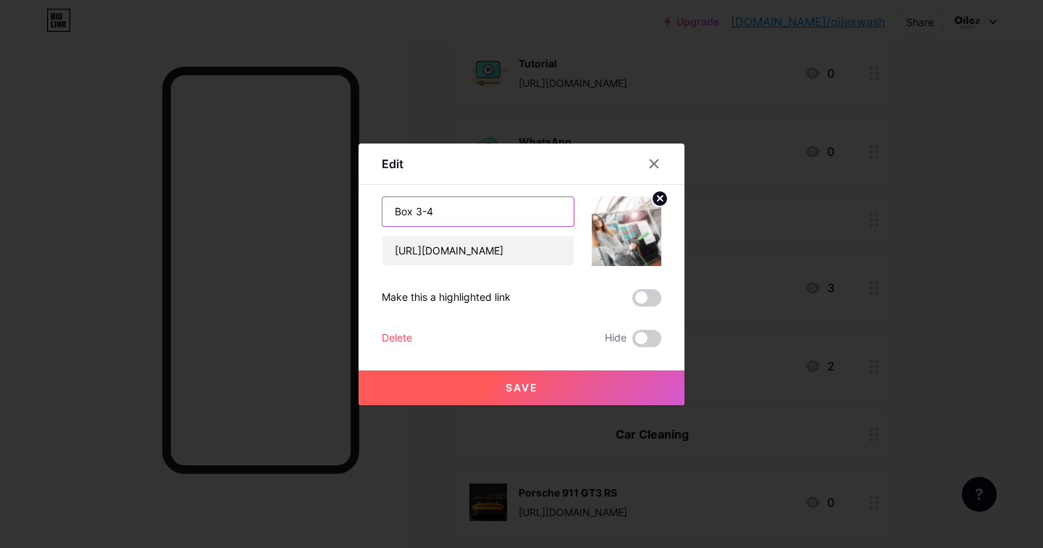
click at [411, 209] on input "Box 3-4" at bounding box center [478, 211] width 191 height 29
type input "Wash System 3-4"
click at [546, 379] on button "Save" at bounding box center [522, 387] width 326 height 35
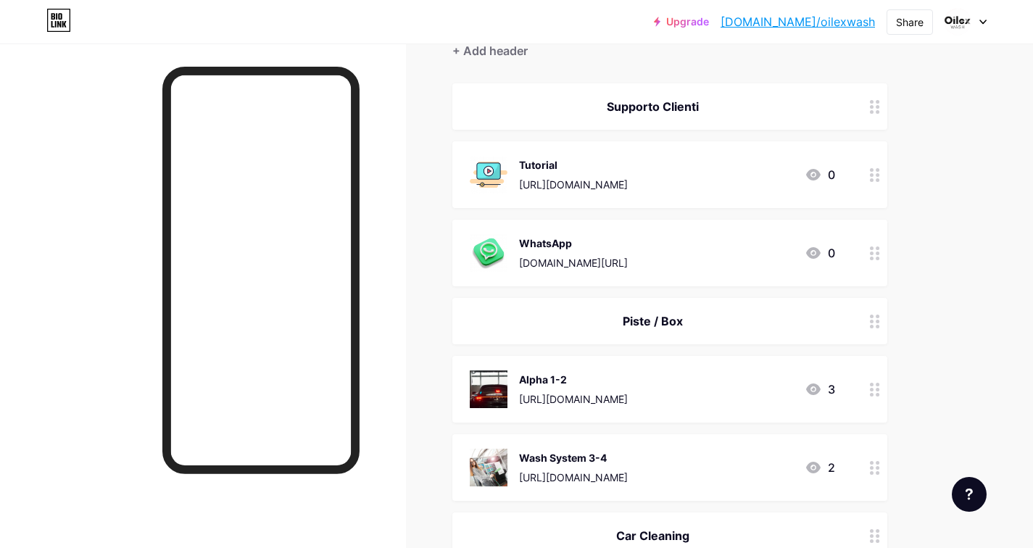
scroll to position [172, 0]
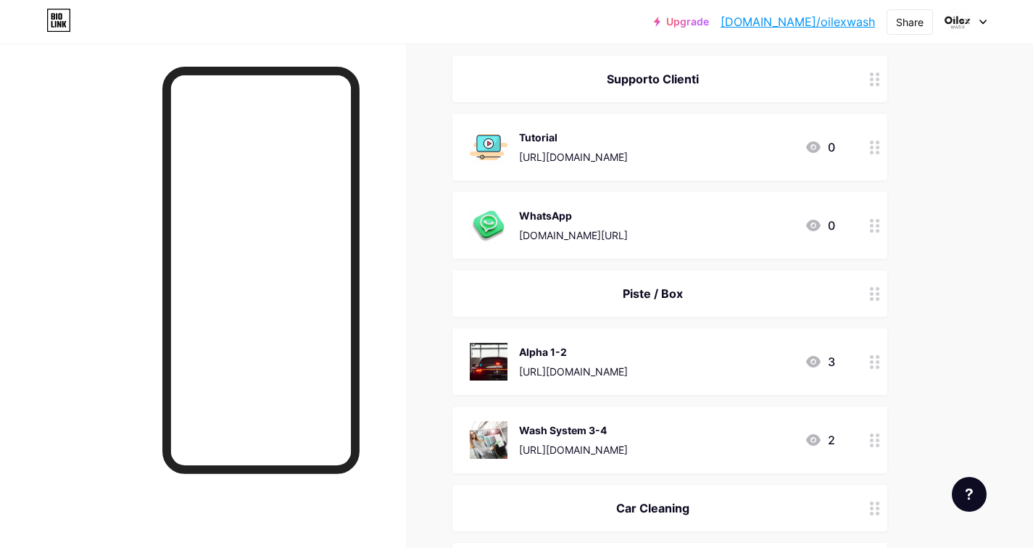
click at [588, 348] on div "Alpha 1-2" at bounding box center [573, 351] width 109 height 15
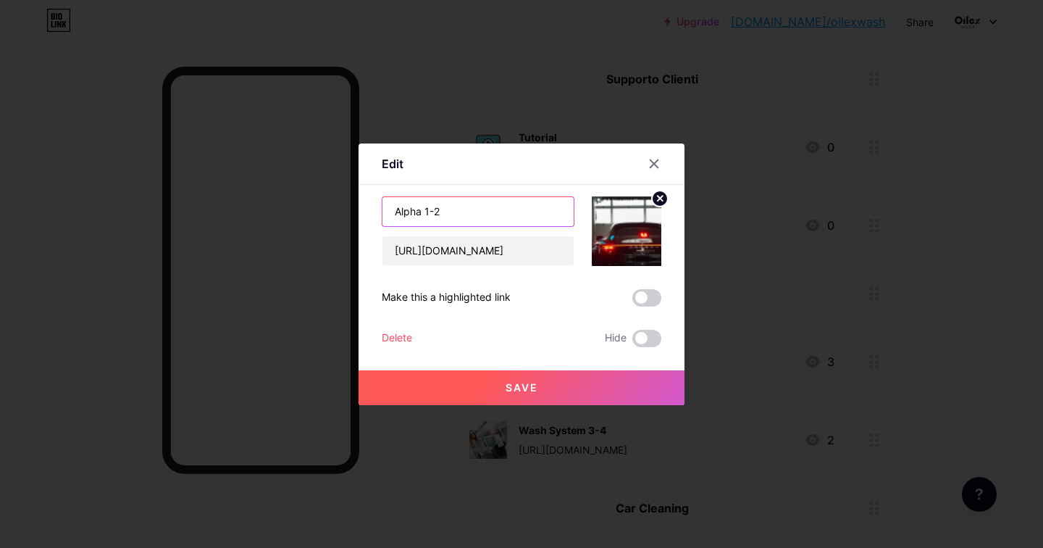
click at [424, 209] on input "Alpha 1-2" at bounding box center [478, 211] width 191 height 29
type input "1-2"
click at [526, 375] on button "Save" at bounding box center [522, 387] width 326 height 35
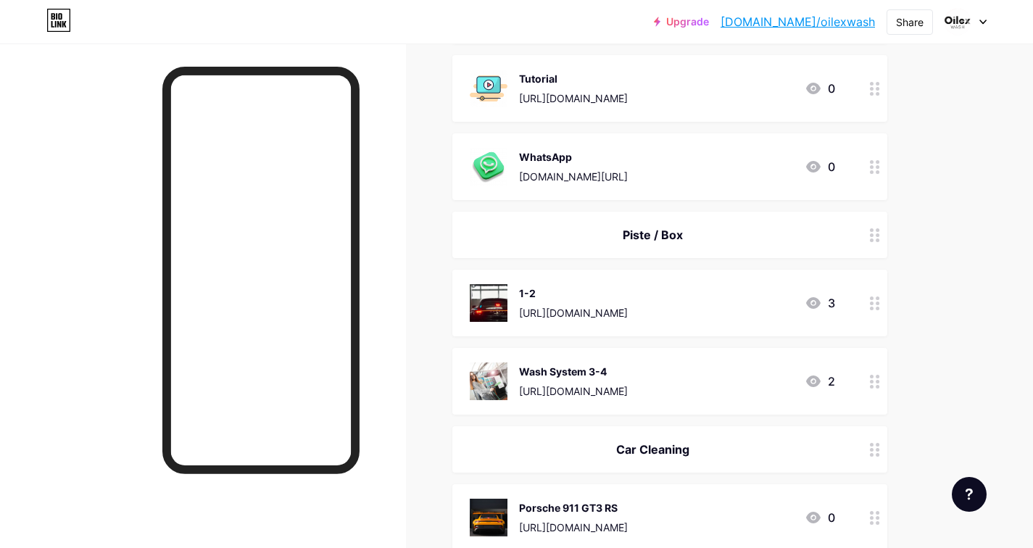
scroll to position [235, 0]
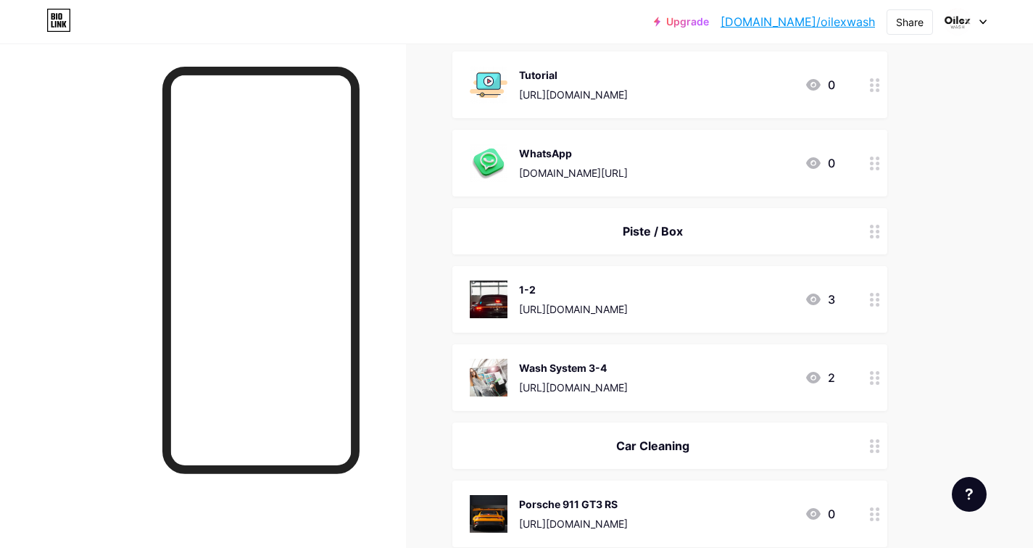
click at [609, 380] on div "[URL][DOMAIN_NAME]" at bounding box center [573, 387] width 109 height 15
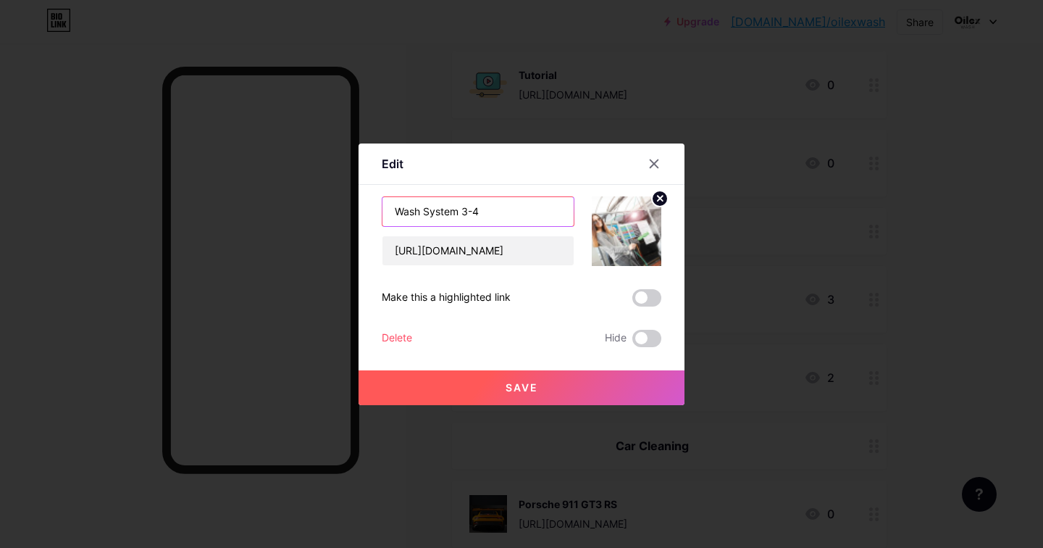
click at [463, 206] on input "Wash System 3-4" at bounding box center [478, 211] width 191 height 29
type input "3-4"
click at [538, 394] on button "Save" at bounding box center [522, 387] width 326 height 35
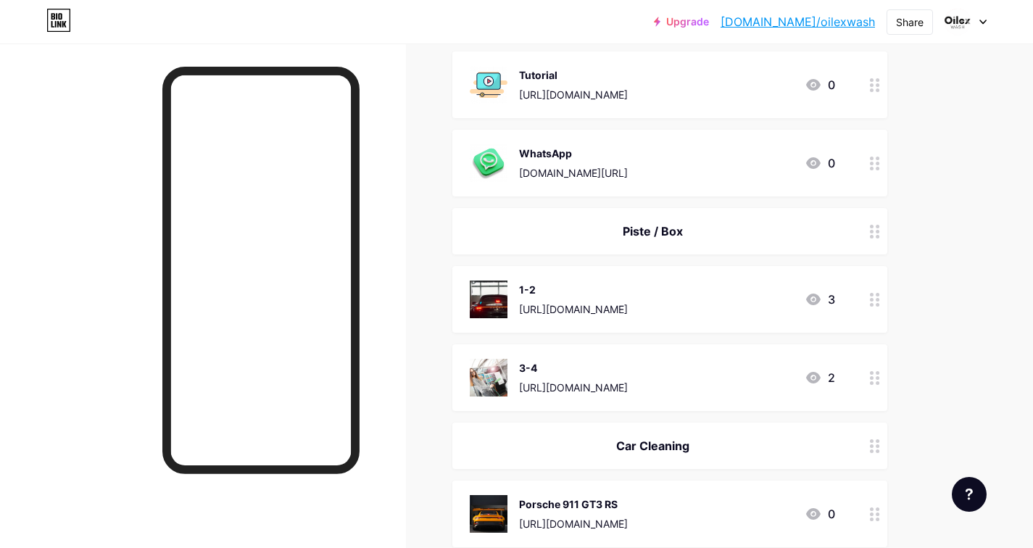
click at [628, 363] on div "3-4" at bounding box center [573, 367] width 109 height 15
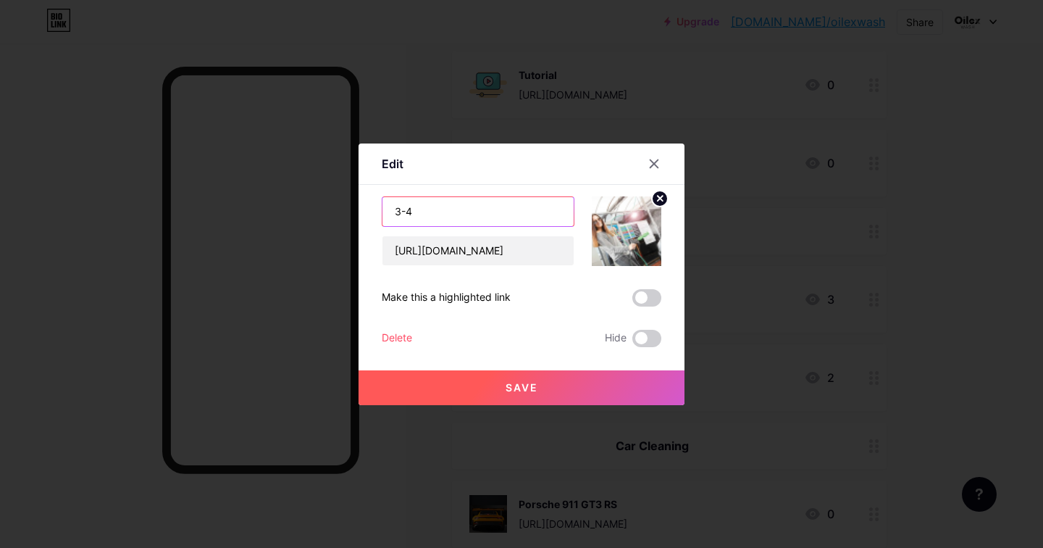
click at [459, 211] on input "3-4" at bounding box center [478, 211] width 191 height 29
click at [655, 163] on icon at bounding box center [655, 164] width 12 height 12
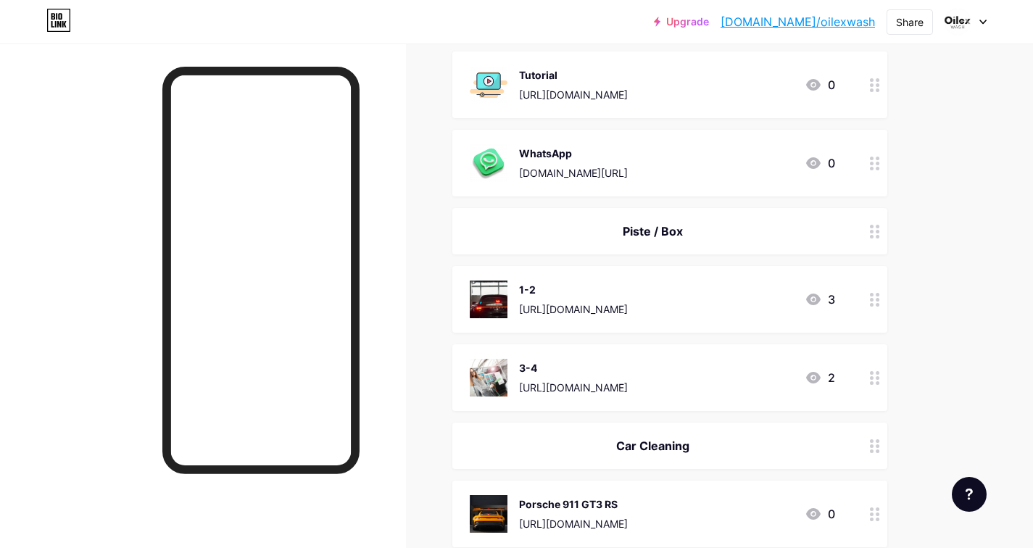
click at [552, 290] on div "1-2" at bounding box center [573, 289] width 109 height 15
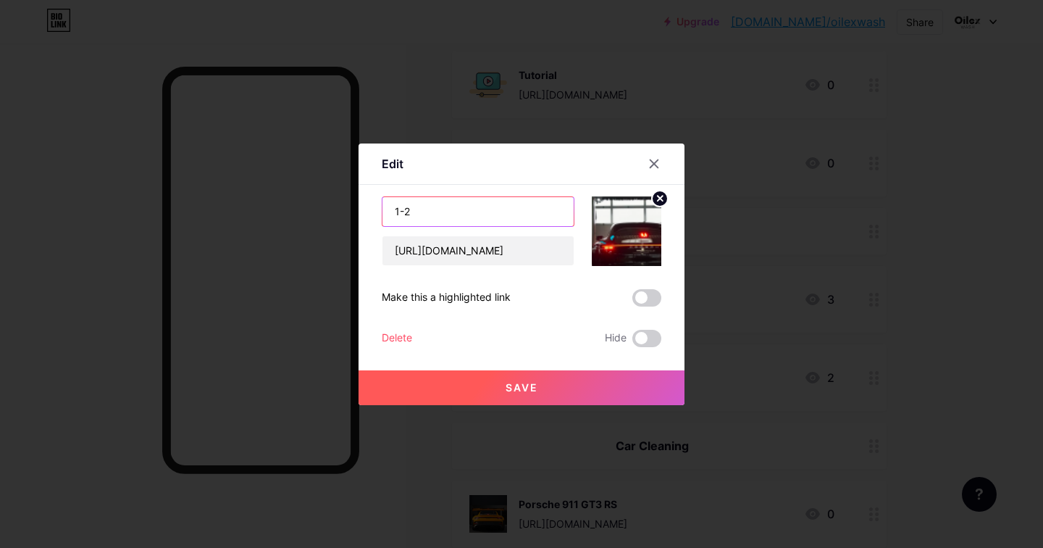
click at [397, 211] on input "1-2" at bounding box center [478, 211] width 191 height 29
click at [512, 390] on span "Save" at bounding box center [522, 387] width 33 height 12
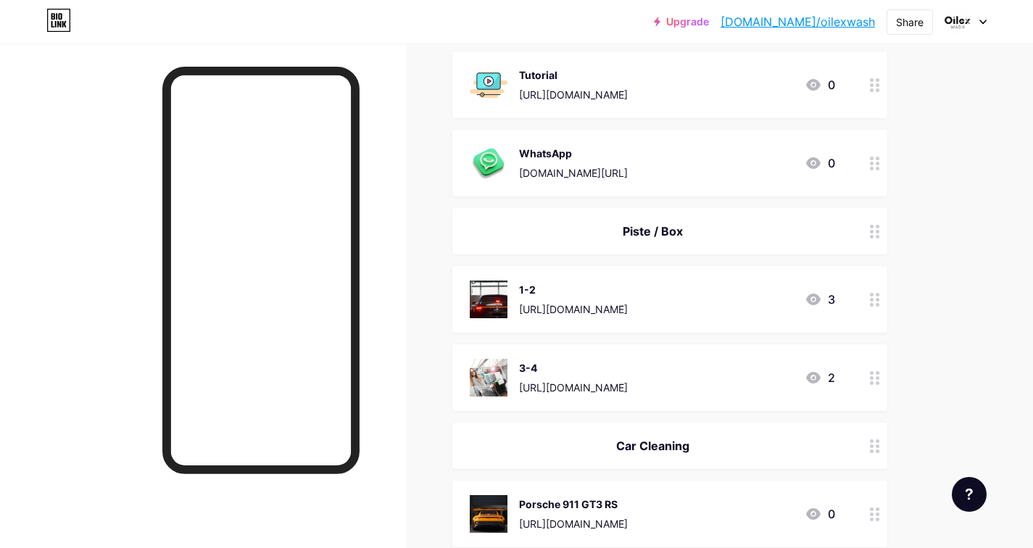
click at [621, 286] on div "1-2" at bounding box center [573, 289] width 109 height 15
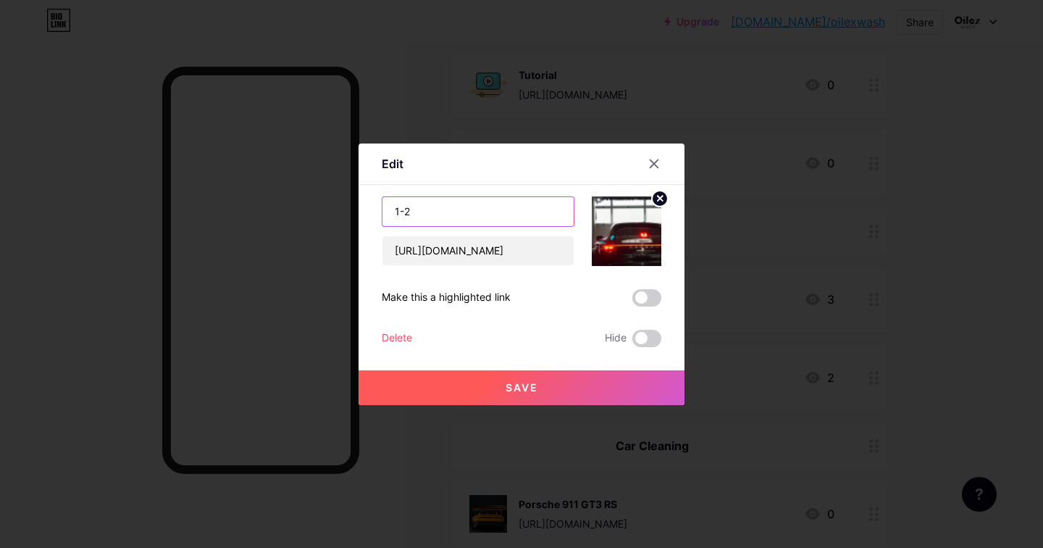
click at [421, 207] on input "1-2" at bounding box center [478, 211] width 191 height 29
type input "Alpha"
click at [504, 393] on button "Save" at bounding box center [522, 387] width 326 height 35
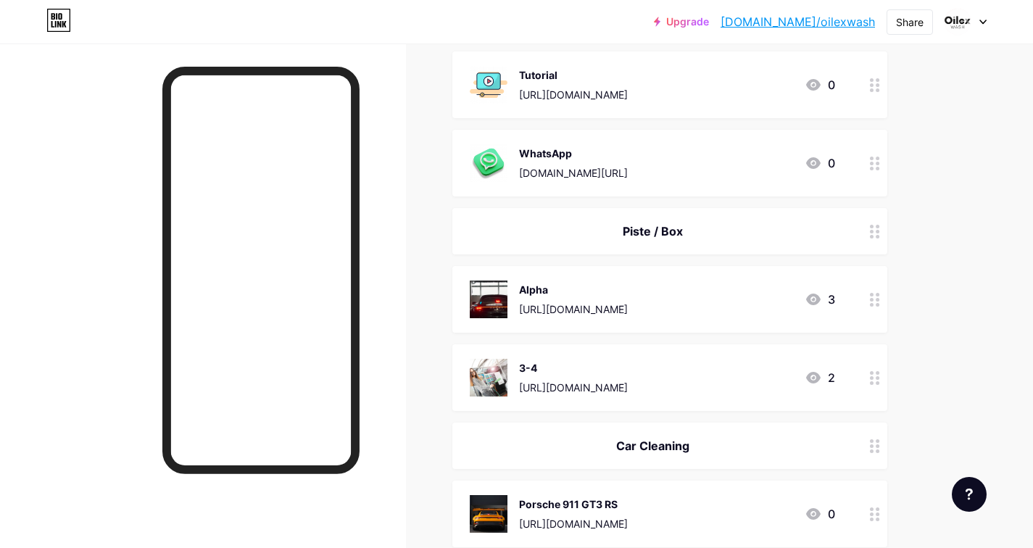
click at [581, 380] on div "[URL][DOMAIN_NAME]" at bounding box center [573, 387] width 109 height 15
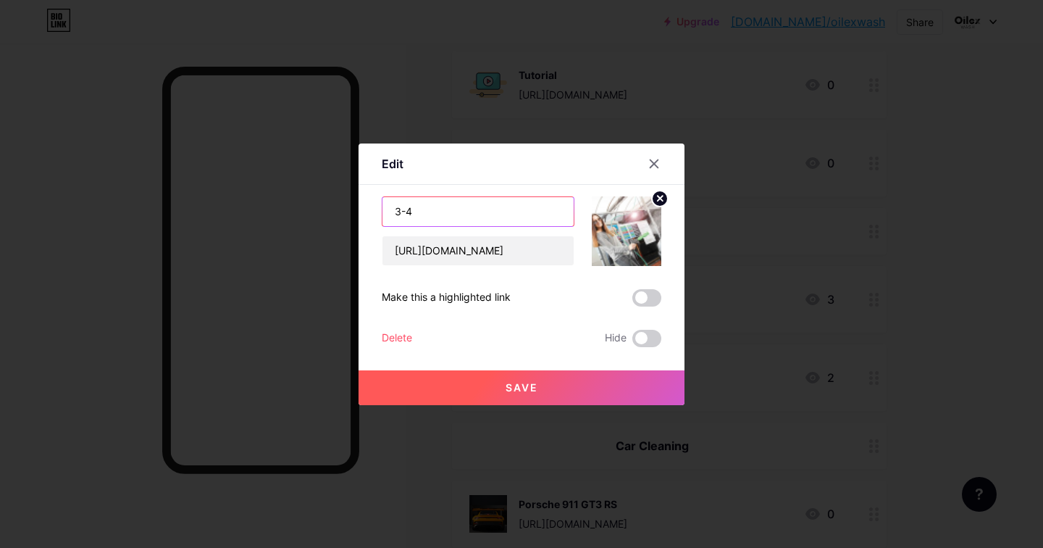
drag, startPoint x: 425, startPoint y: 211, endPoint x: 351, endPoint y: 209, distance: 73.9
click at [351, 209] on div "Edit Content YouTube Play YouTube video without leaving your page. ADD Vimeo Pl…" at bounding box center [521, 274] width 1043 height 548
type input "Wash System"
click at [522, 388] on span "Save" at bounding box center [522, 387] width 33 height 12
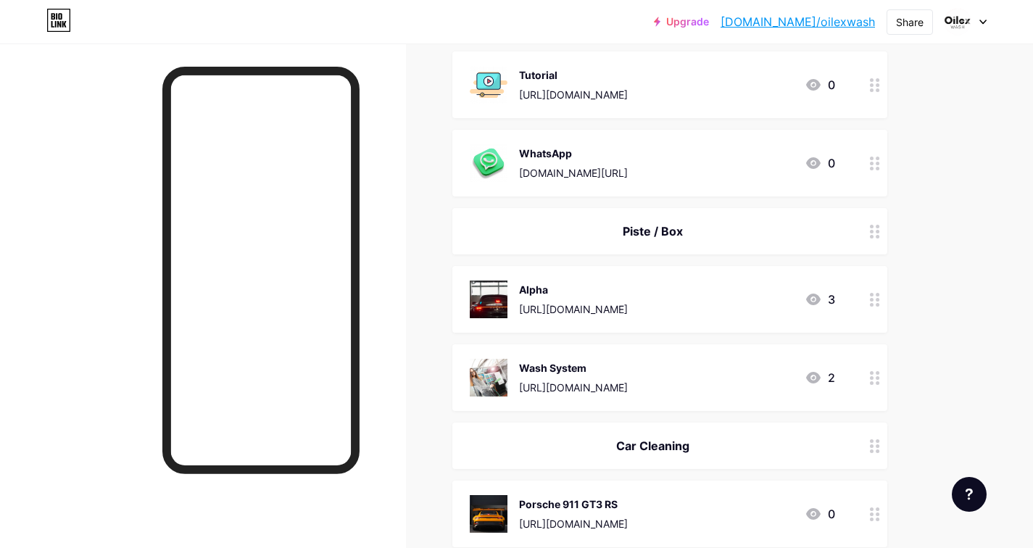
click at [628, 91] on div "[URL][DOMAIN_NAME]" at bounding box center [573, 94] width 109 height 15
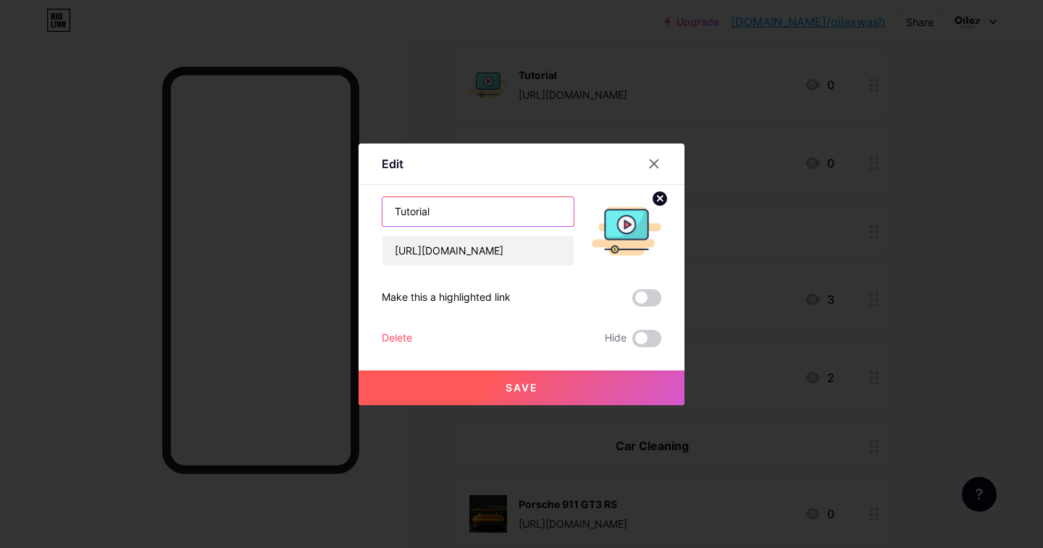
click at [441, 205] on input "Tutorial" at bounding box center [478, 211] width 191 height 29
type input "Opening"
click at [537, 384] on span "Save" at bounding box center [522, 387] width 33 height 12
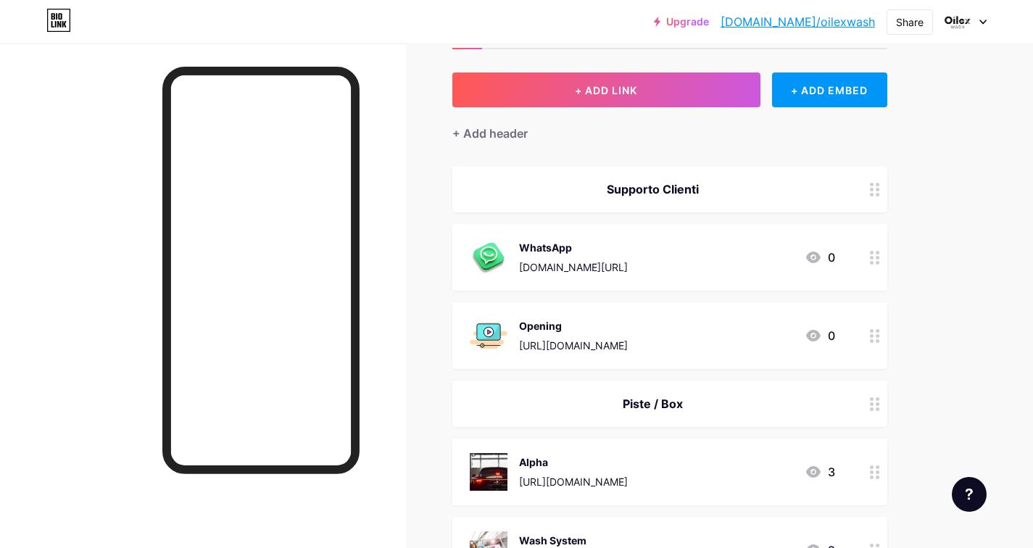
scroll to position [54, 0]
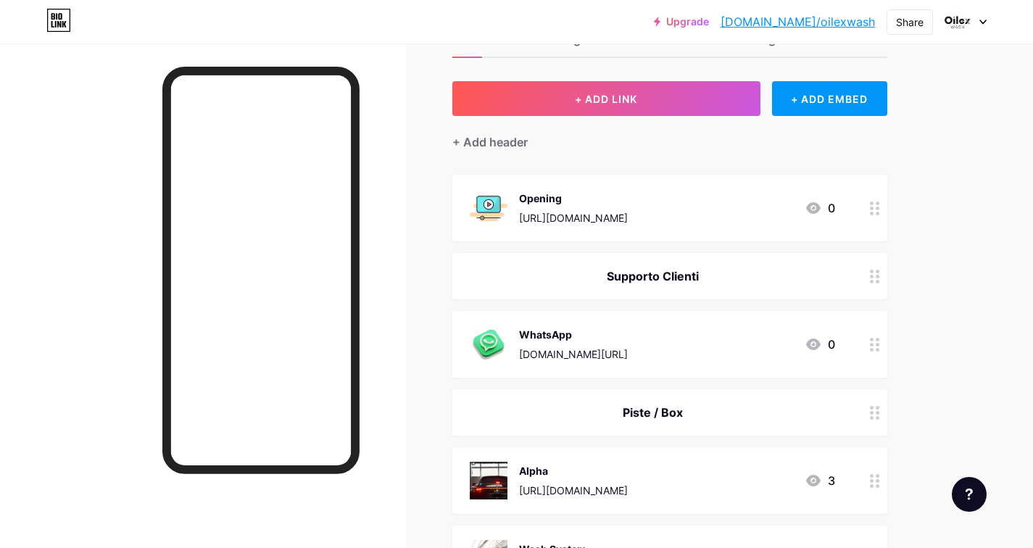
click at [580, 216] on div "[URL][DOMAIN_NAME]" at bounding box center [573, 217] width 109 height 15
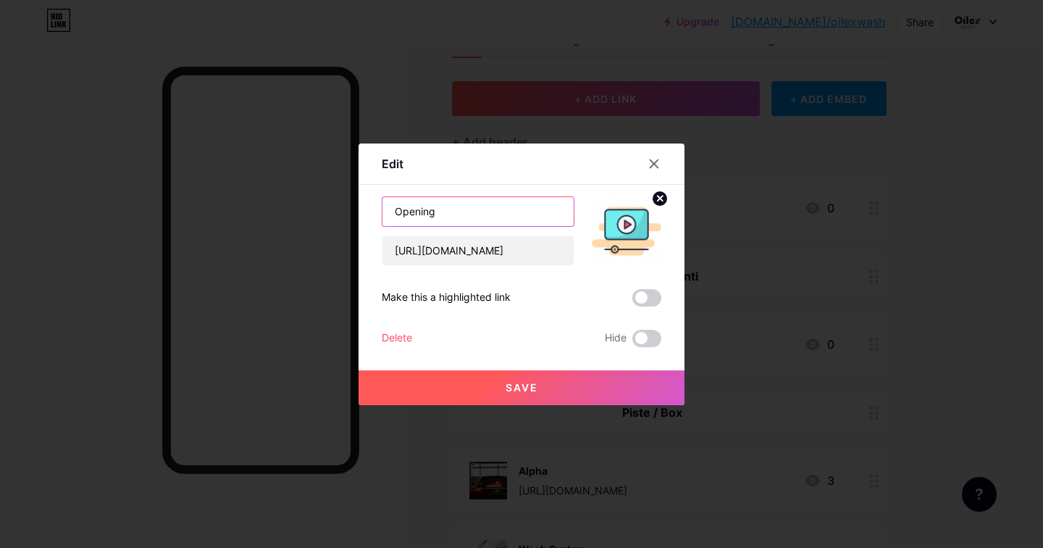
drag, startPoint x: 459, startPoint y: 217, endPoint x: 367, endPoint y: 207, distance: 92.7
click at [367, 207] on div "Edit Content YouTube Play YouTube video without leaving your page. ADD Vimeo Pl…" at bounding box center [522, 274] width 326 height 262
type input "Welcome!"
click at [517, 388] on span "Save" at bounding box center [522, 387] width 33 height 12
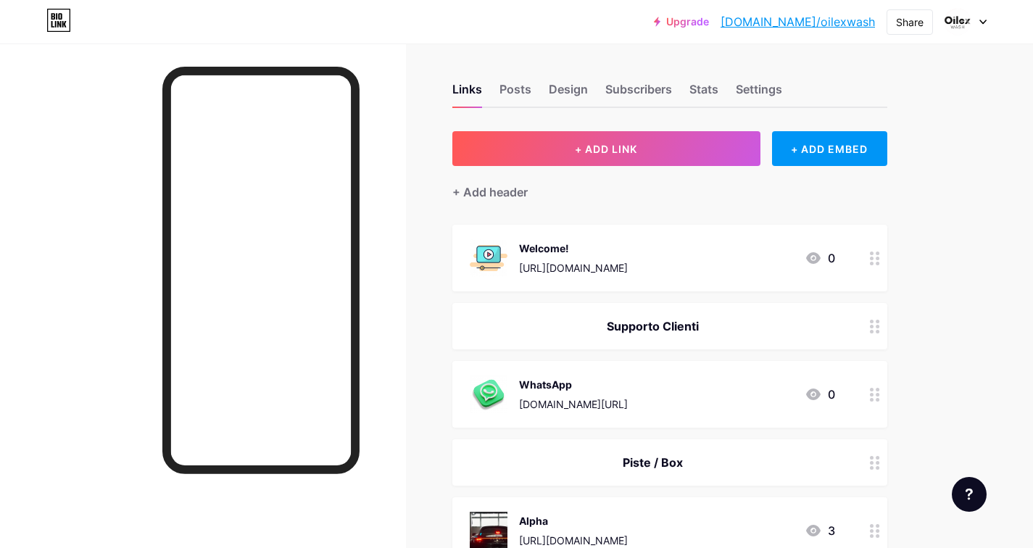
scroll to position [0, 0]
